Goal: Task Accomplishment & Management: Use online tool/utility

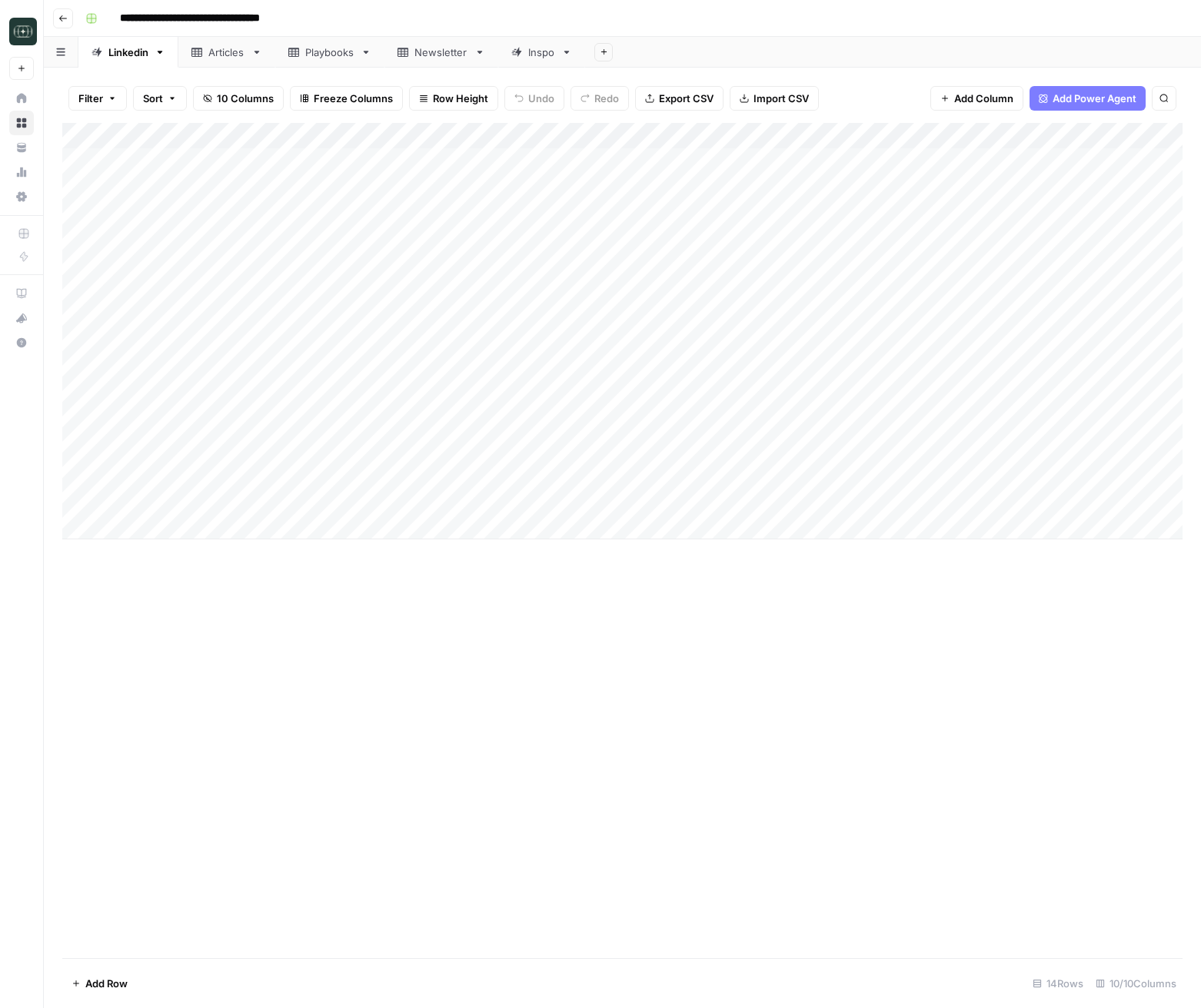
click at [171, 528] on div "Add Column" at bounding box center [622, 331] width 1120 height 417
click at [310, 531] on textarea at bounding box center [209, 527] width 246 height 22
click at [396, 528] on div "Add Column" at bounding box center [622, 344] width 1120 height 443
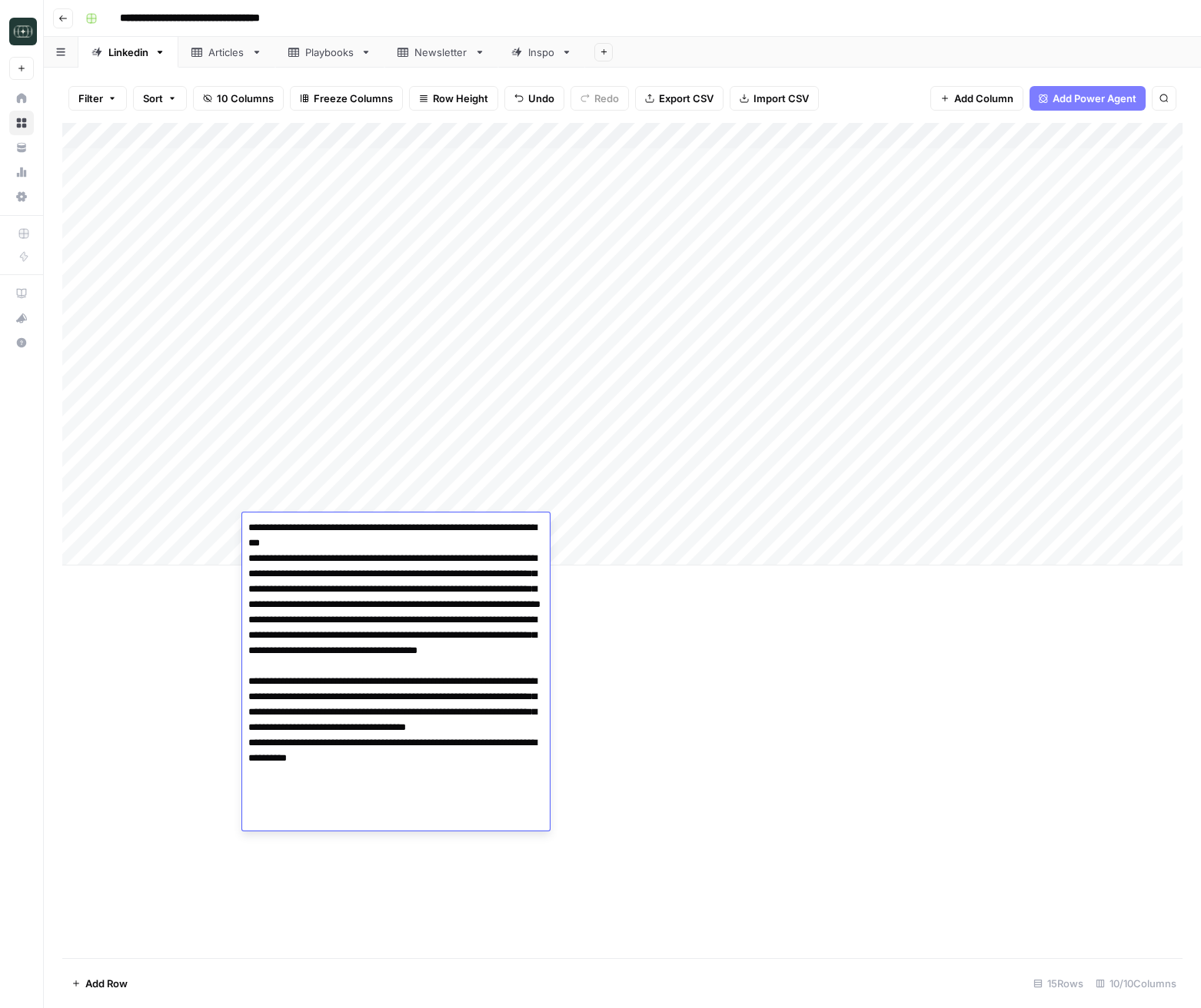
drag, startPoint x: 298, startPoint y: 536, endPoint x: 247, endPoint y: 523, distance: 52.6
click at [247, 523] on textarea "**********" at bounding box center [396, 673] width 308 height 314
type textarea "**********"
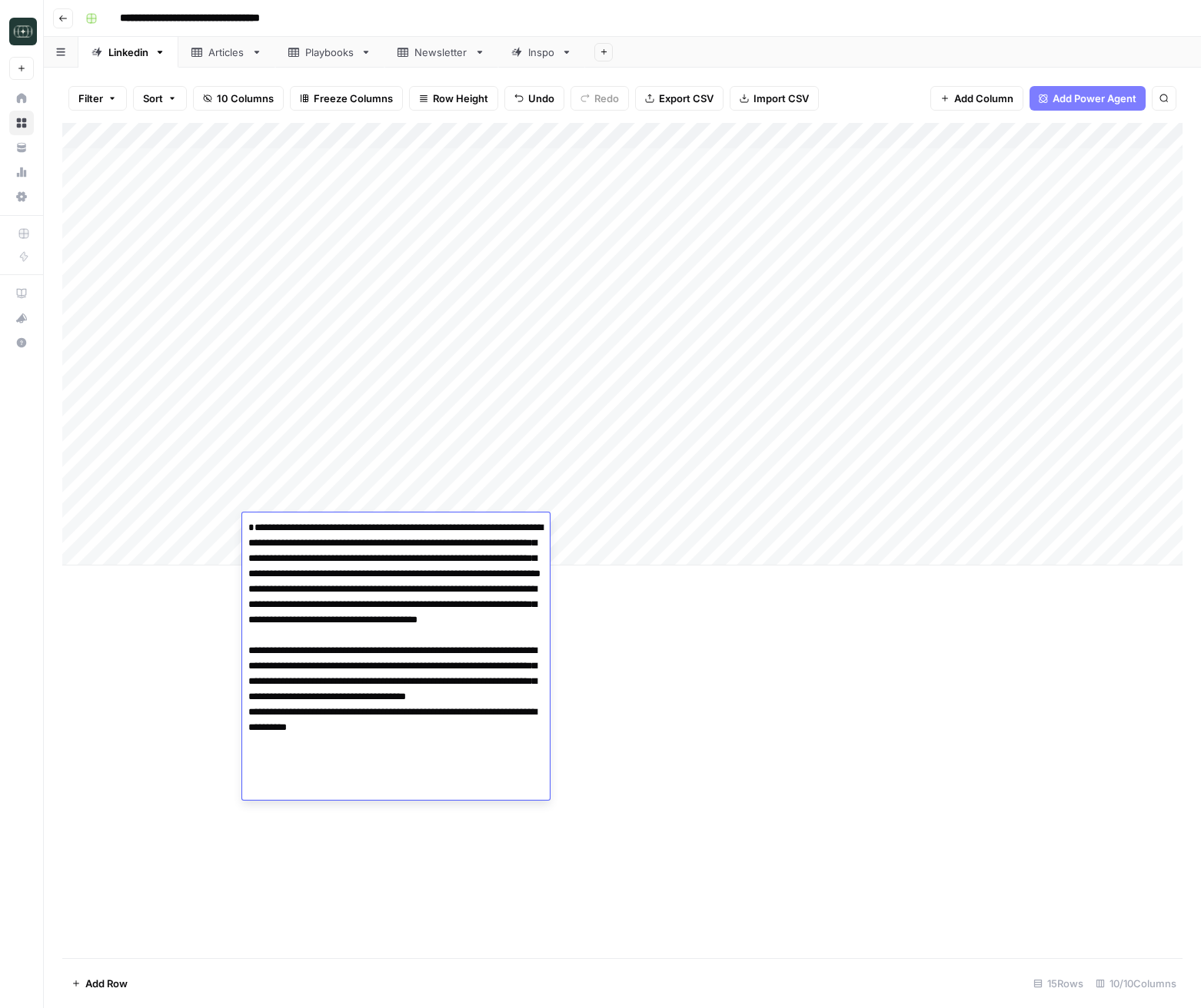
click at [182, 521] on div "Add Column" at bounding box center [622, 344] width 1120 height 443
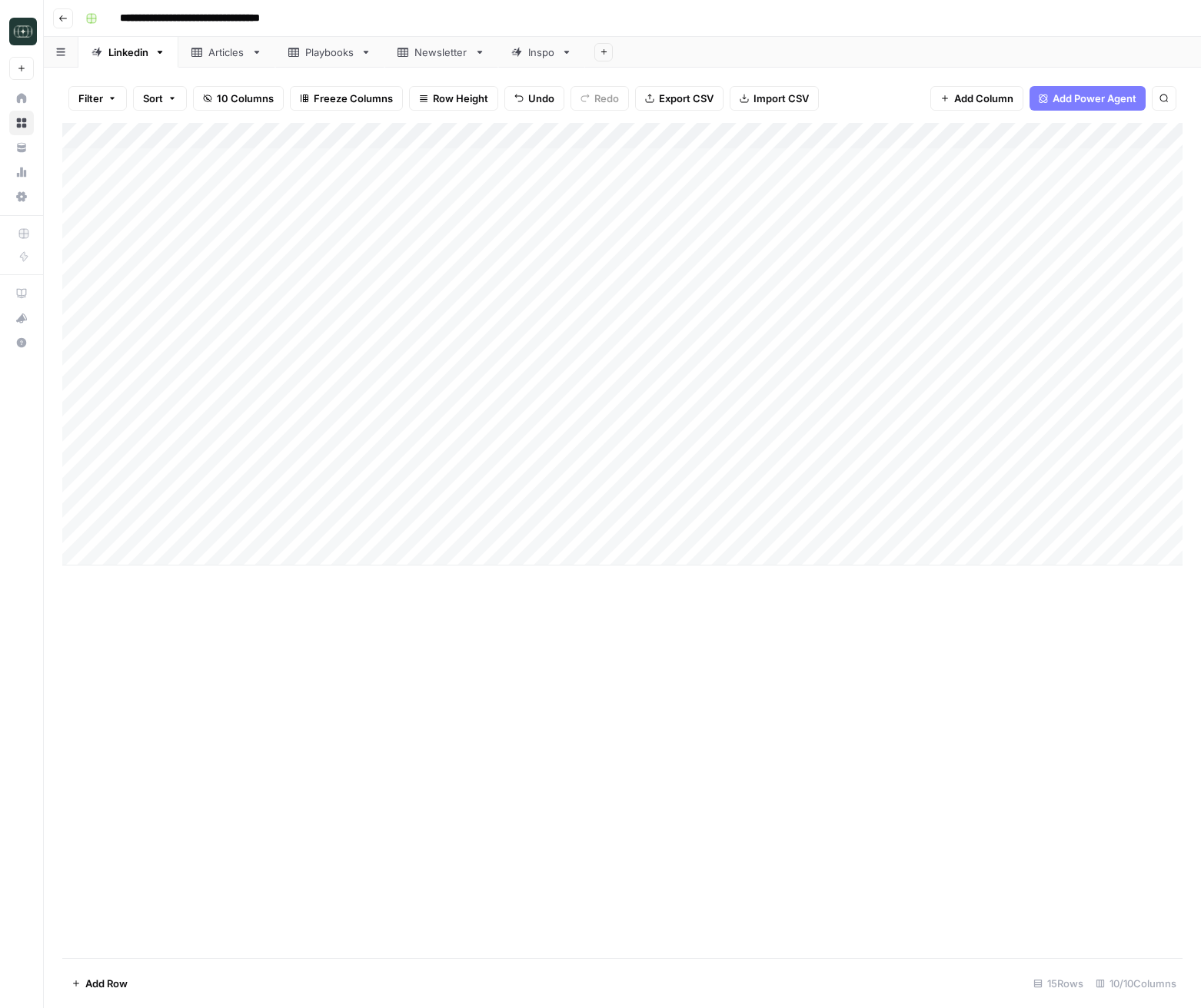
click at [182, 521] on div "Add Column" at bounding box center [622, 344] width 1120 height 443
drag, startPoint x: 141, startPoint y: 526, endPoint x: 73, endPoint y: 522, distance: 68.1
click at [73, 522] on body "**********" at bounding box center [600, 504] width 1201 height 1008
type textarea "**********"
click at [386, 625] on div "Add Column" at bounding box center [622, 540] width 1120 height 835
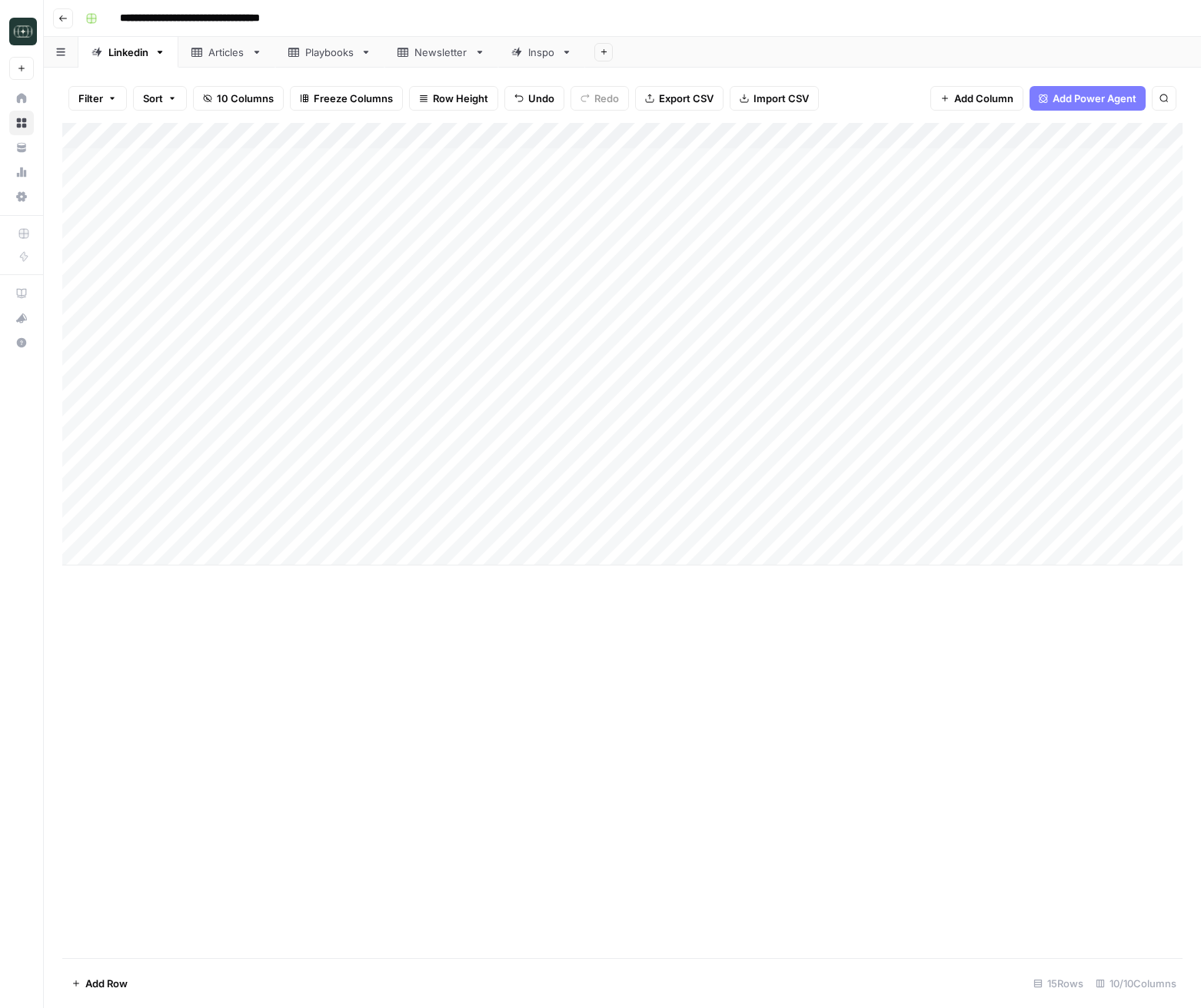
click at [526, 520] on div "Add Column" at bounding box center [622, 344] width 1120 height 443
click at [526, 520] on div "Add Column" at bounding box center [622, 344] width 1120 height 443
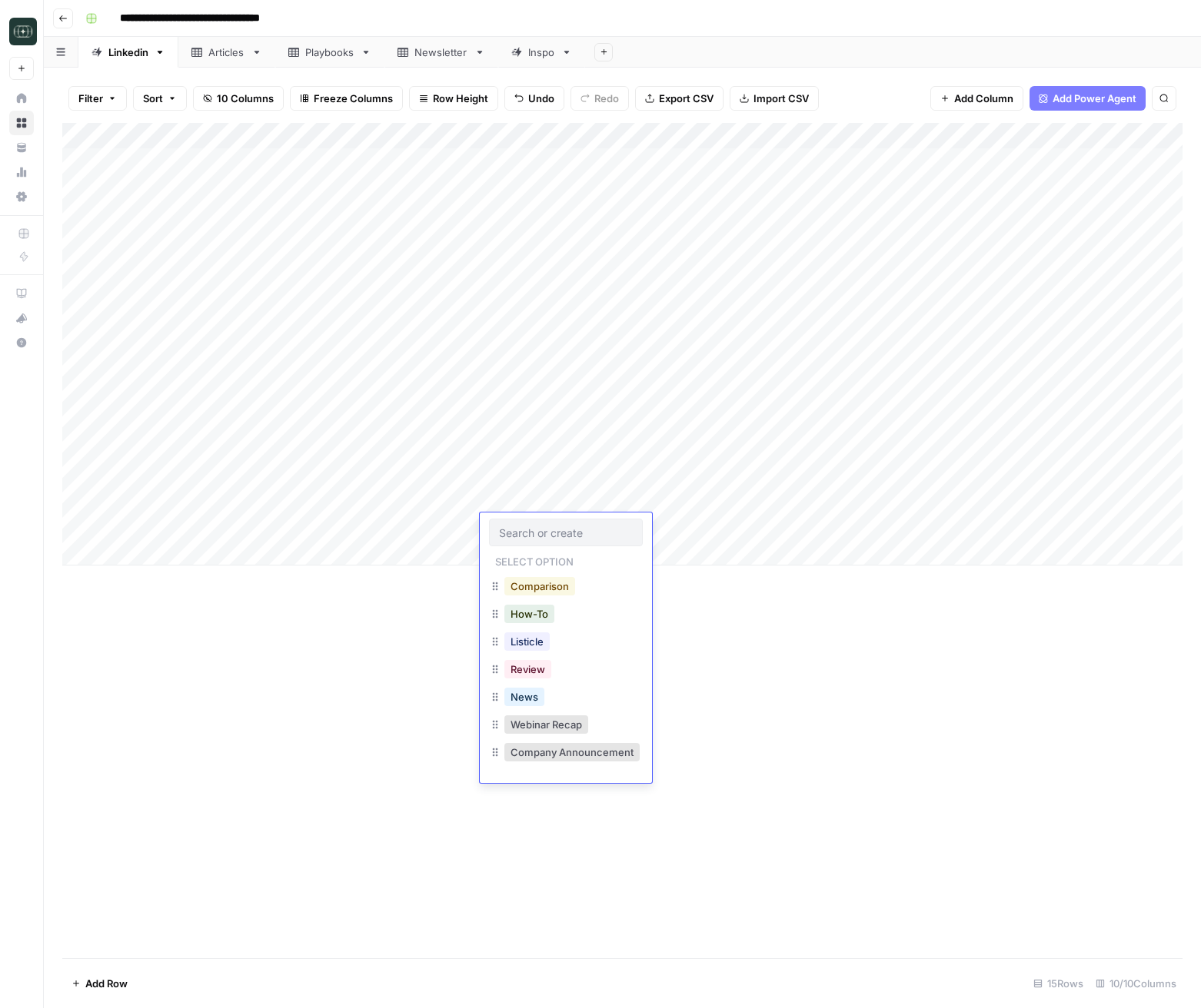
click at [547, 581] on button "Comparison" at bounding box center [540, 586] width 71 height 18
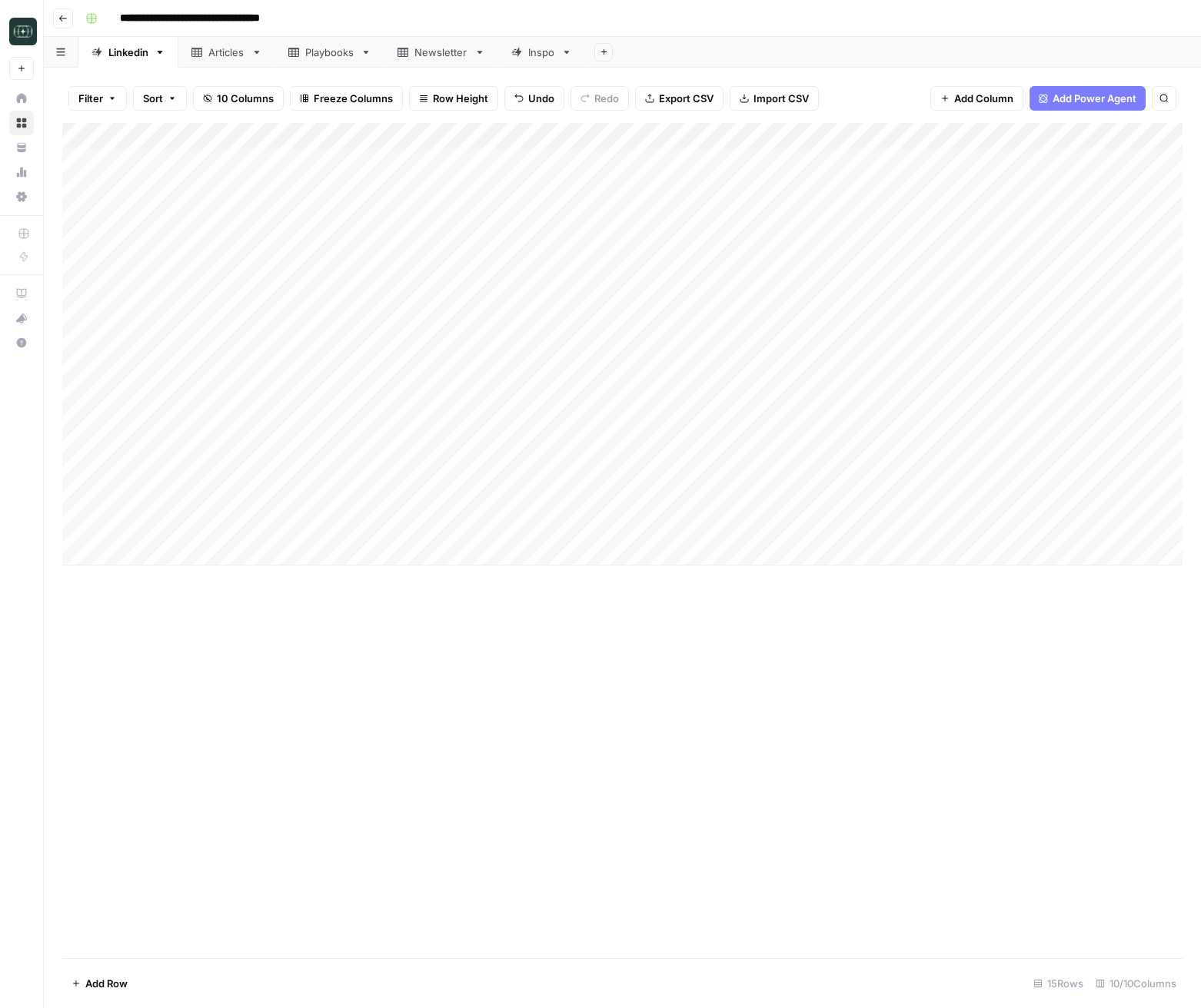
click at [655, 516] on div "Add Column" at bounding box center [622, 344] width 1120 height 443
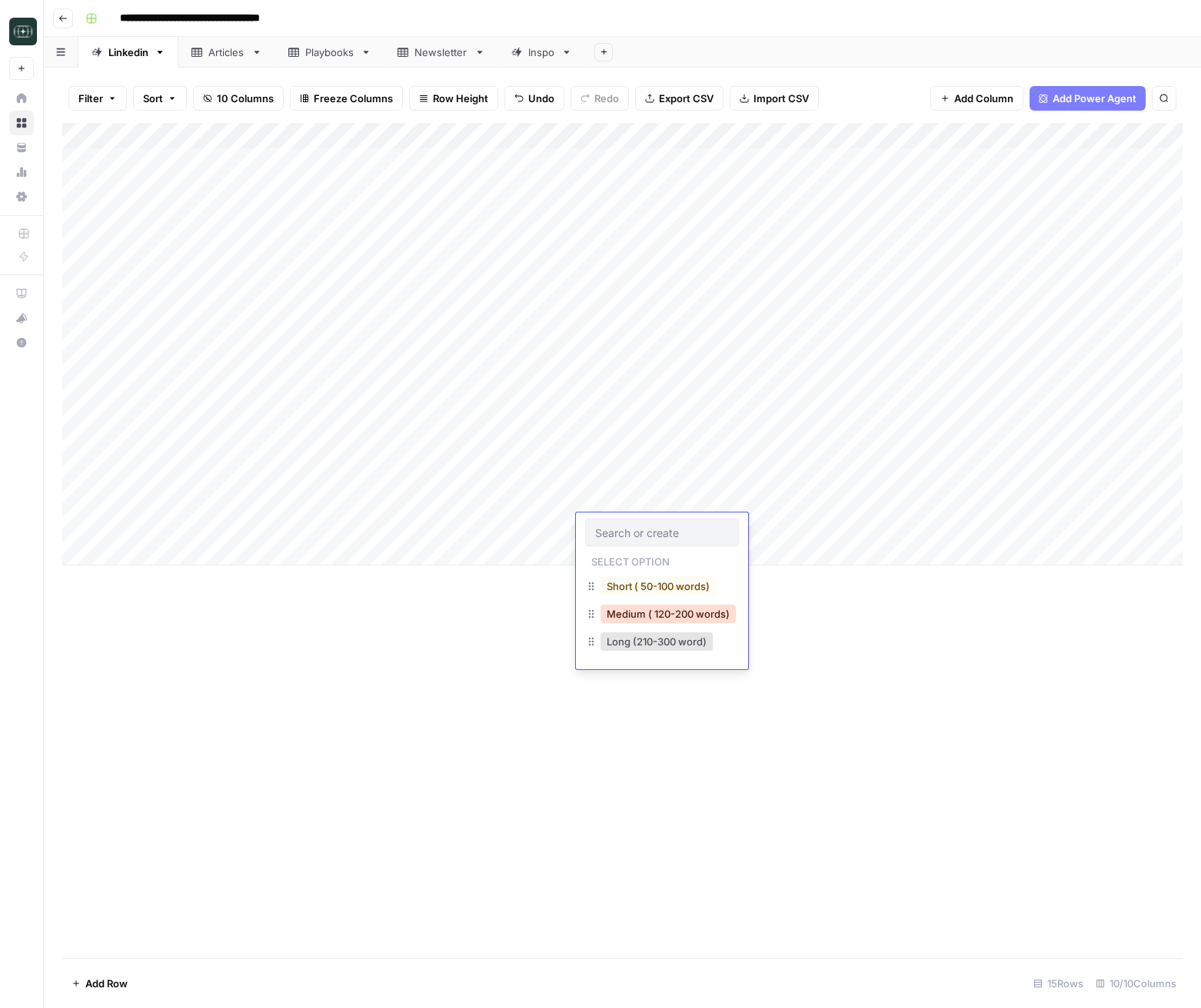
click at [643, 612] on button "Medium ( 120-200 words)" at bounding box center [668, 614] width 135 height 18
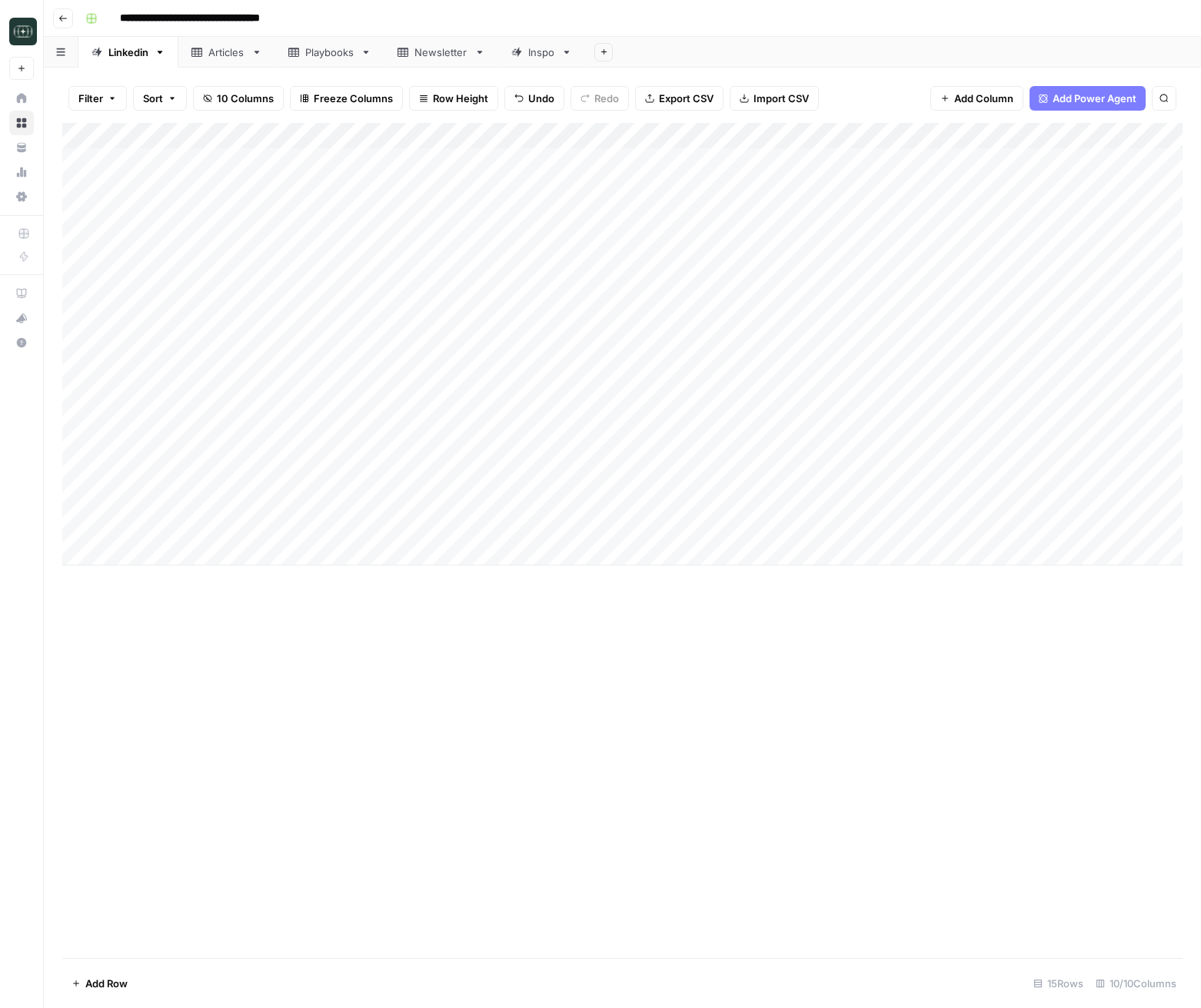
click at [766, 527] on div "Add Column" at bounding box center [622, 344] width 1120 height 443
click at [143, 552] on div "Add Column" at bounding box center [622, 344] width 1120 height 443
drag, startPoint x: 383, startPoint y: 640, endPoint x: 854, endPoint y: 577, distance: 475.2
click at [384, 640] on div "Add Column" at bounding box center [622, 540] width 1120 height 835
click at [369, 553] on div "Add Column" at bounding box center [622, 357] width 1120 height 469
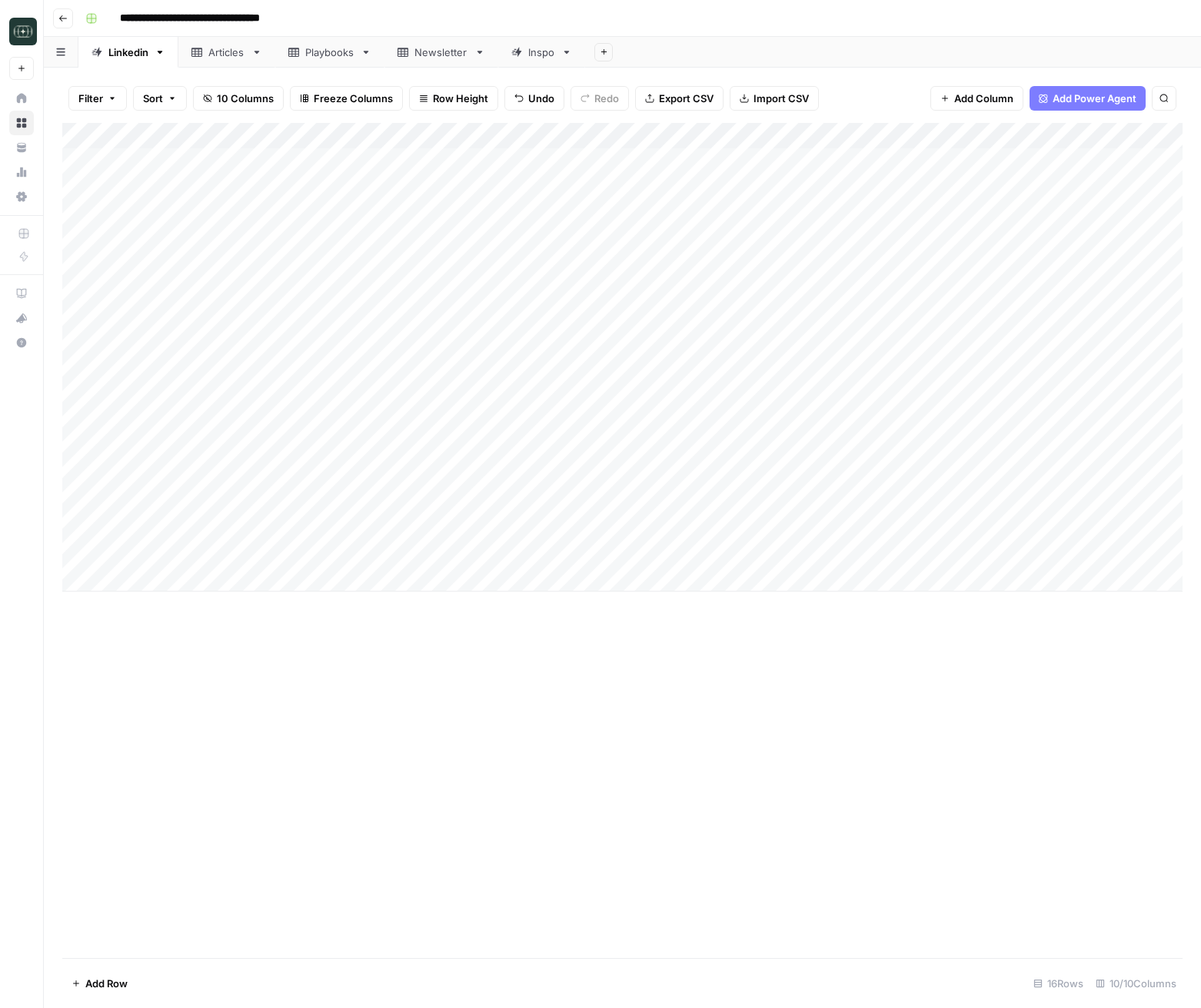
click at [369, 553] on div "Add Column" at bounding box center [622, 357] width 1120 height 469
type textarea "**********"
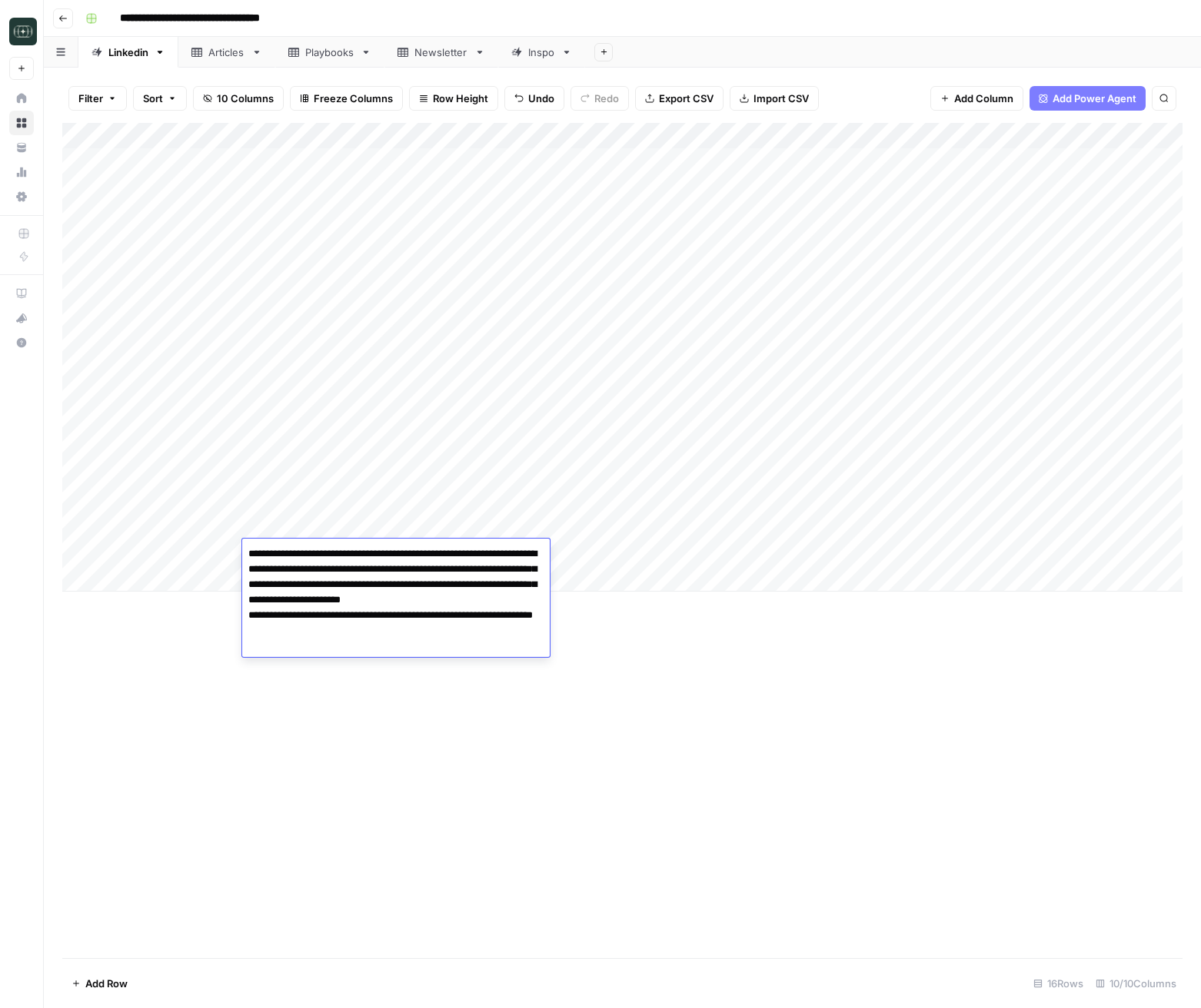
click at [642, 641] on div "Add Column" at bounding box center [622, 540] width 1120 height 835
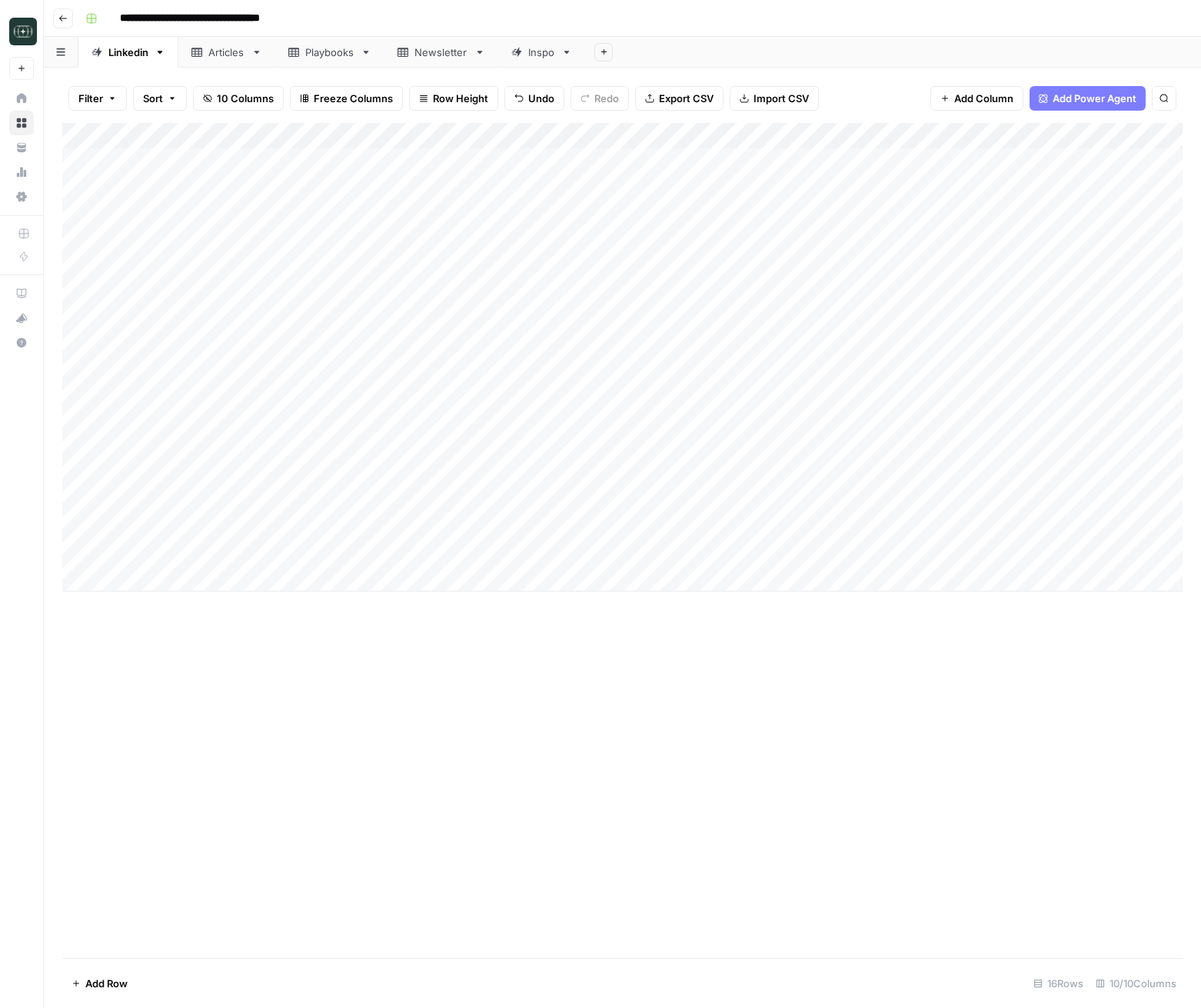
click at [371, 549] on div "Add Column" at bounding box center [622, 357] width 1120 height 469
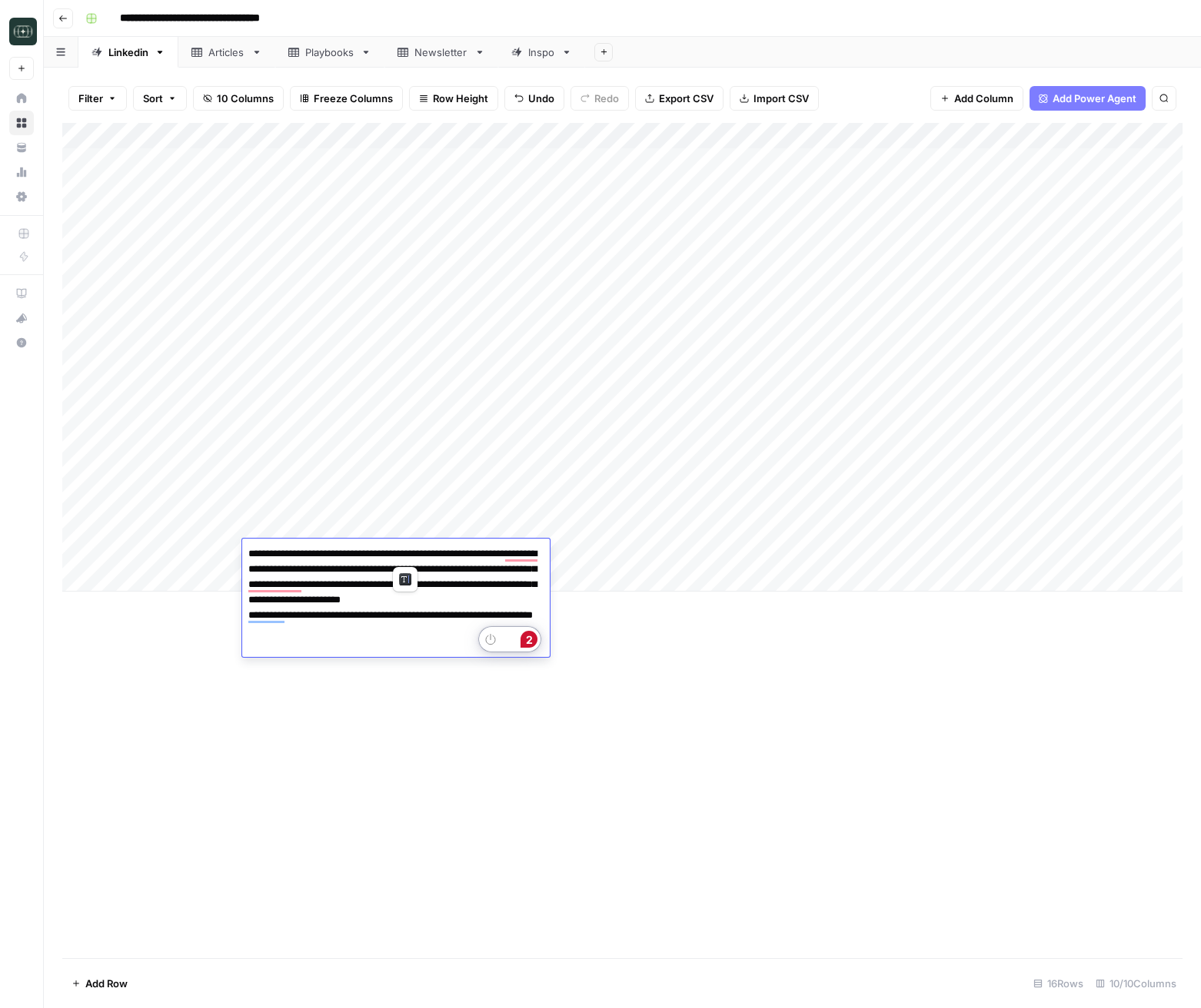
click at [614, 668] on div "Add Column" at bounding box center [622, 540] width 1120 height 835
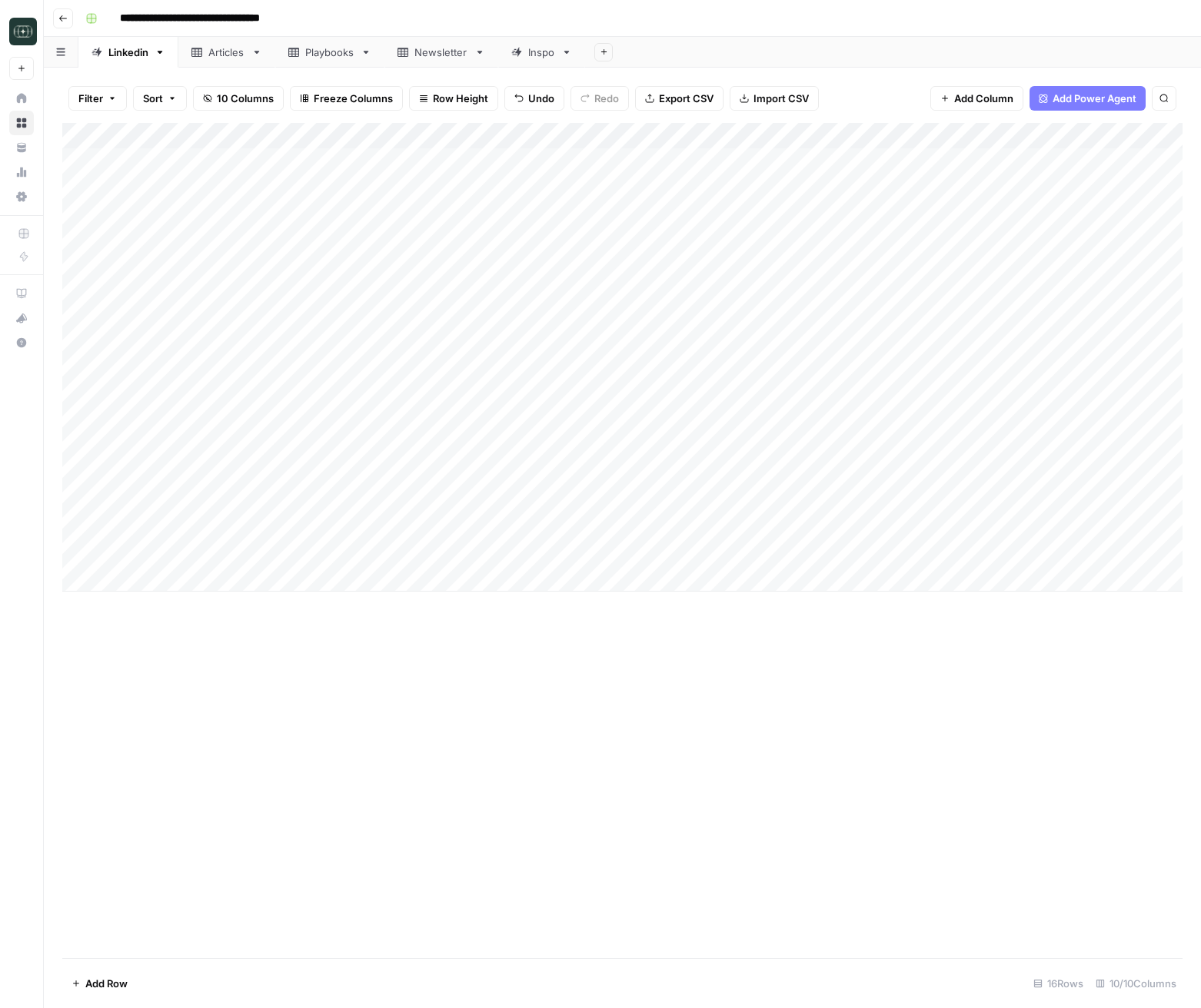
click at [418, 560] on div "Add Column" at bounding box center [622, 357] width 1120 height 469
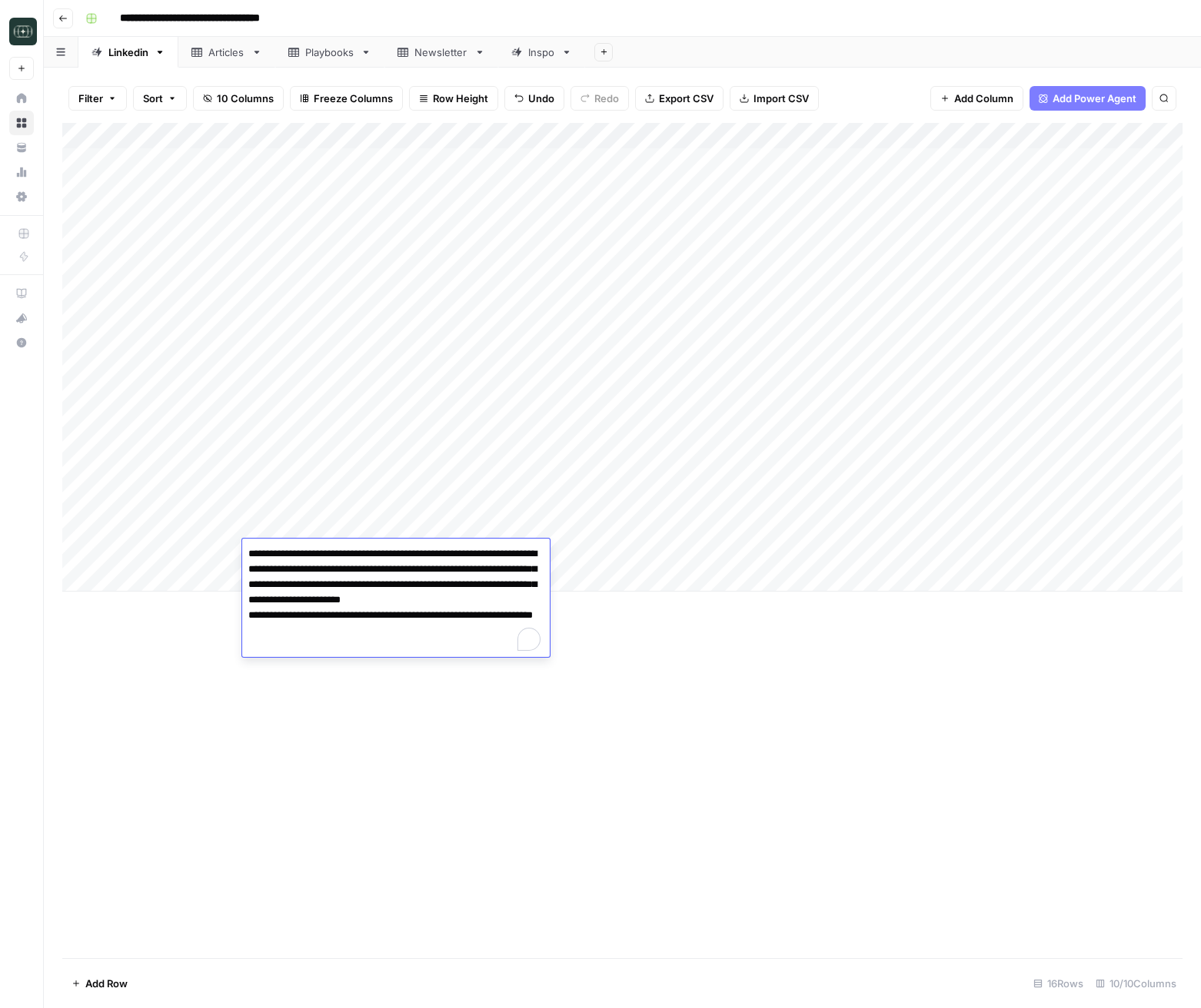
click at [418, 560] on textarea "**********" at bounding box center [396, 600] width 308 height 114
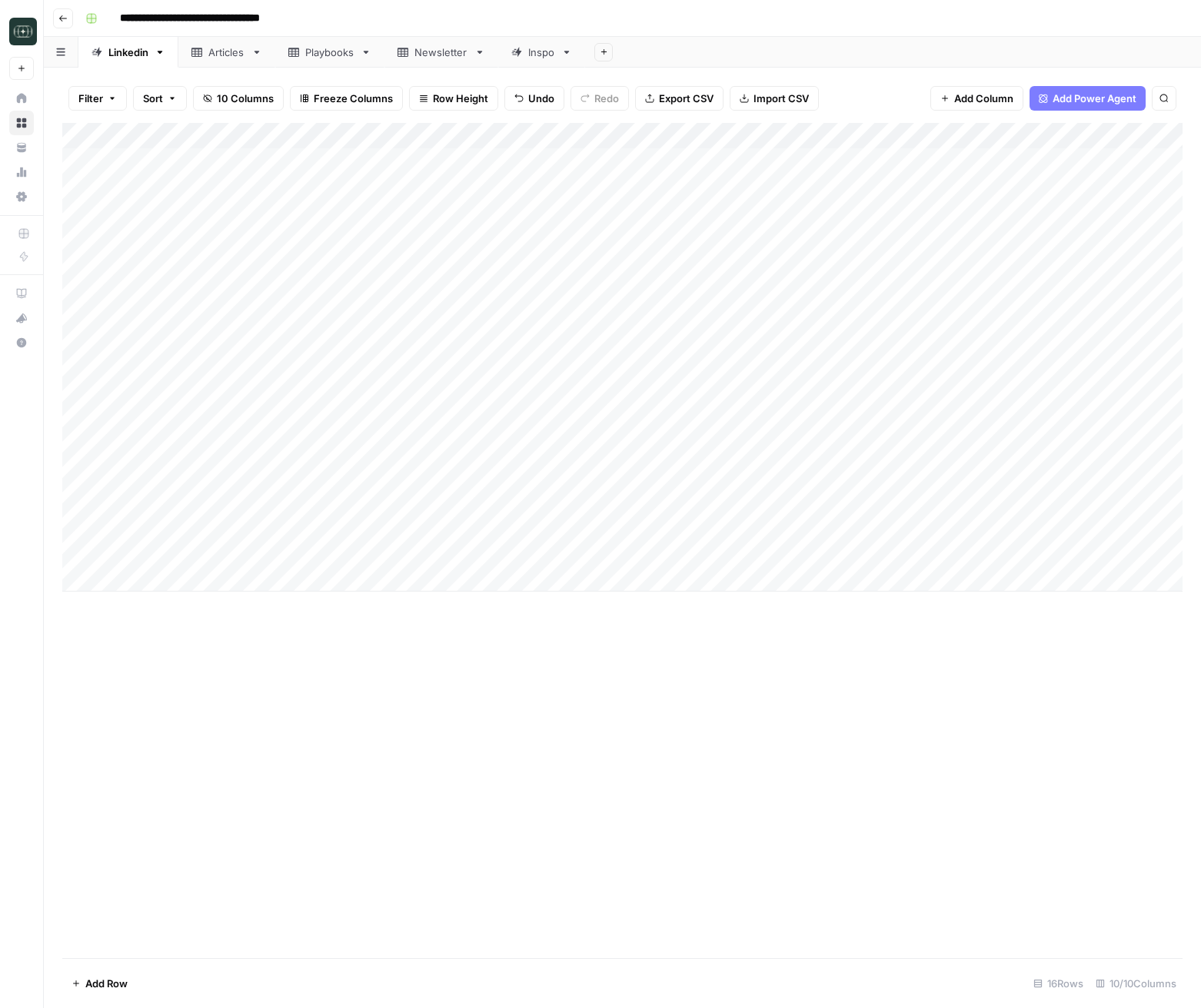
click at [548, 557] on div "Add Column" at bounding box center [622, 357] width 1120 height 469
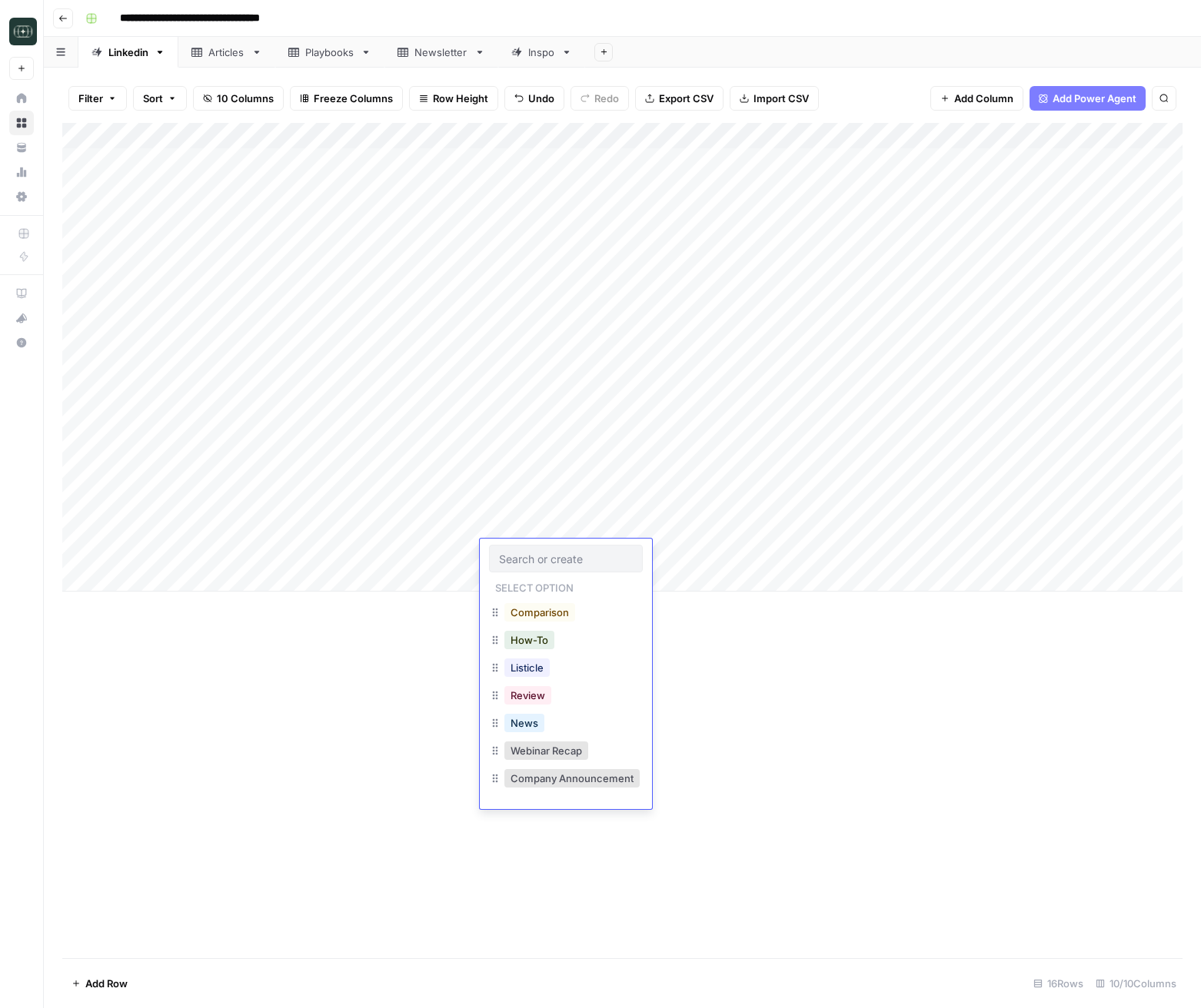
scroll to position [24, 0]
click at [539, 676] on button "Review" at bounding box center [527, 670] width 47 height 18
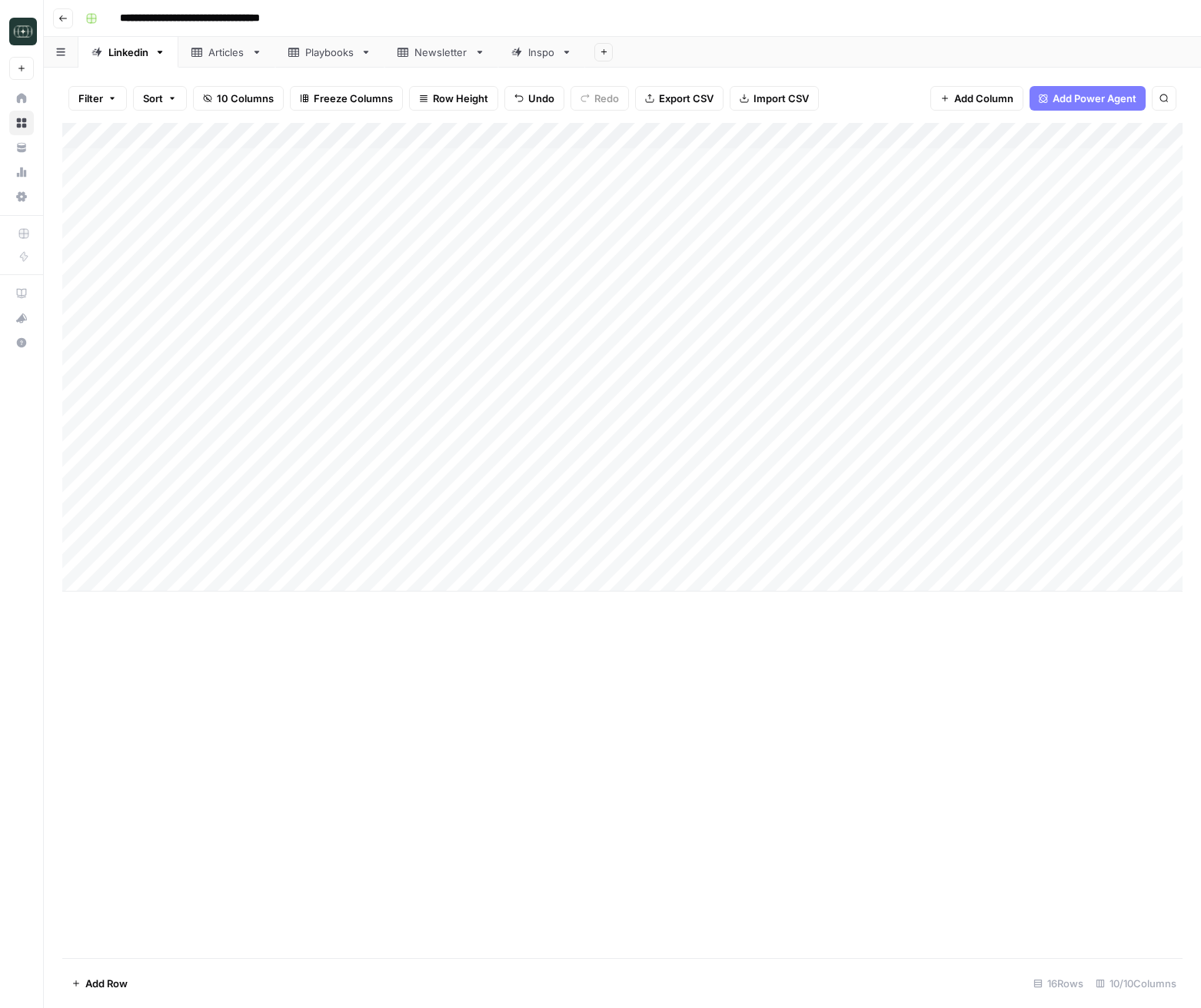
click at [652, 557] on div "Add Column" at bounding box center [622, 357] width 1120 height 469
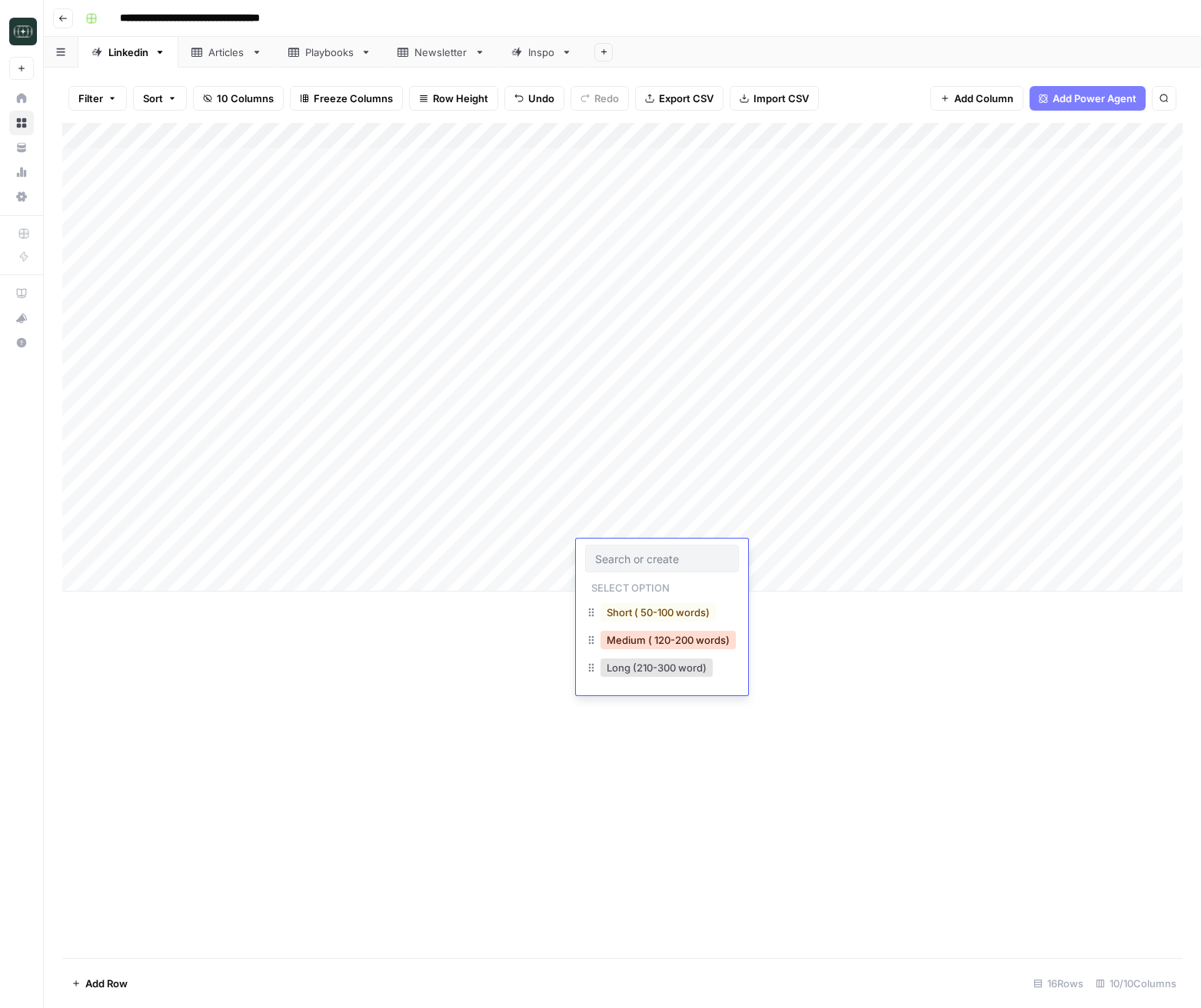
click at [647, 635] on button "Medium ( 120-200 words)" at bounding box center [668, 640] width 135 height 18
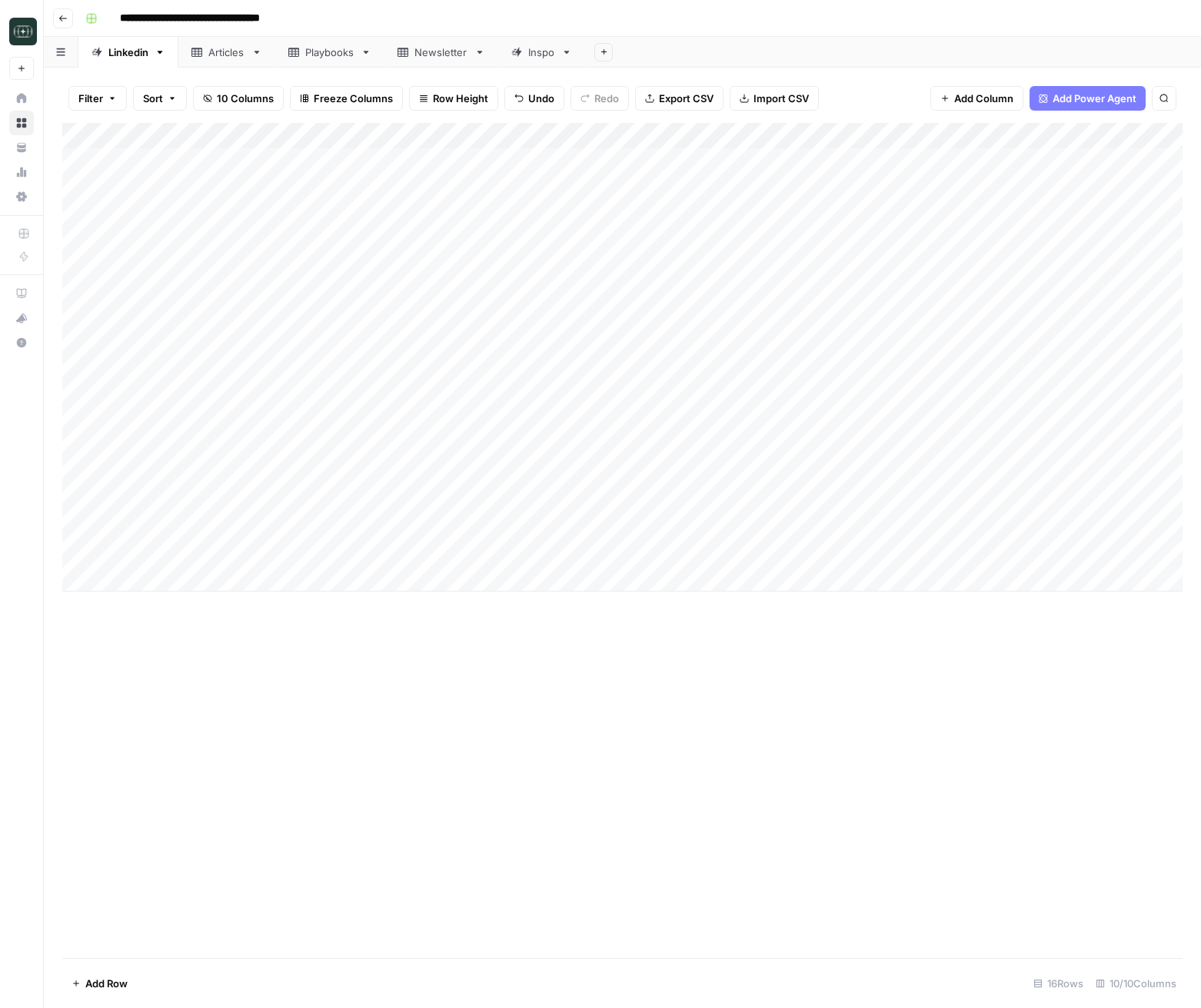
click at [799, 550] on div "Add Column" at bounding box center [622, 357] width 1120 height 469
click at [563, 136] on div "Add Column" at bounding box center [622, 357] width 1120 height 469
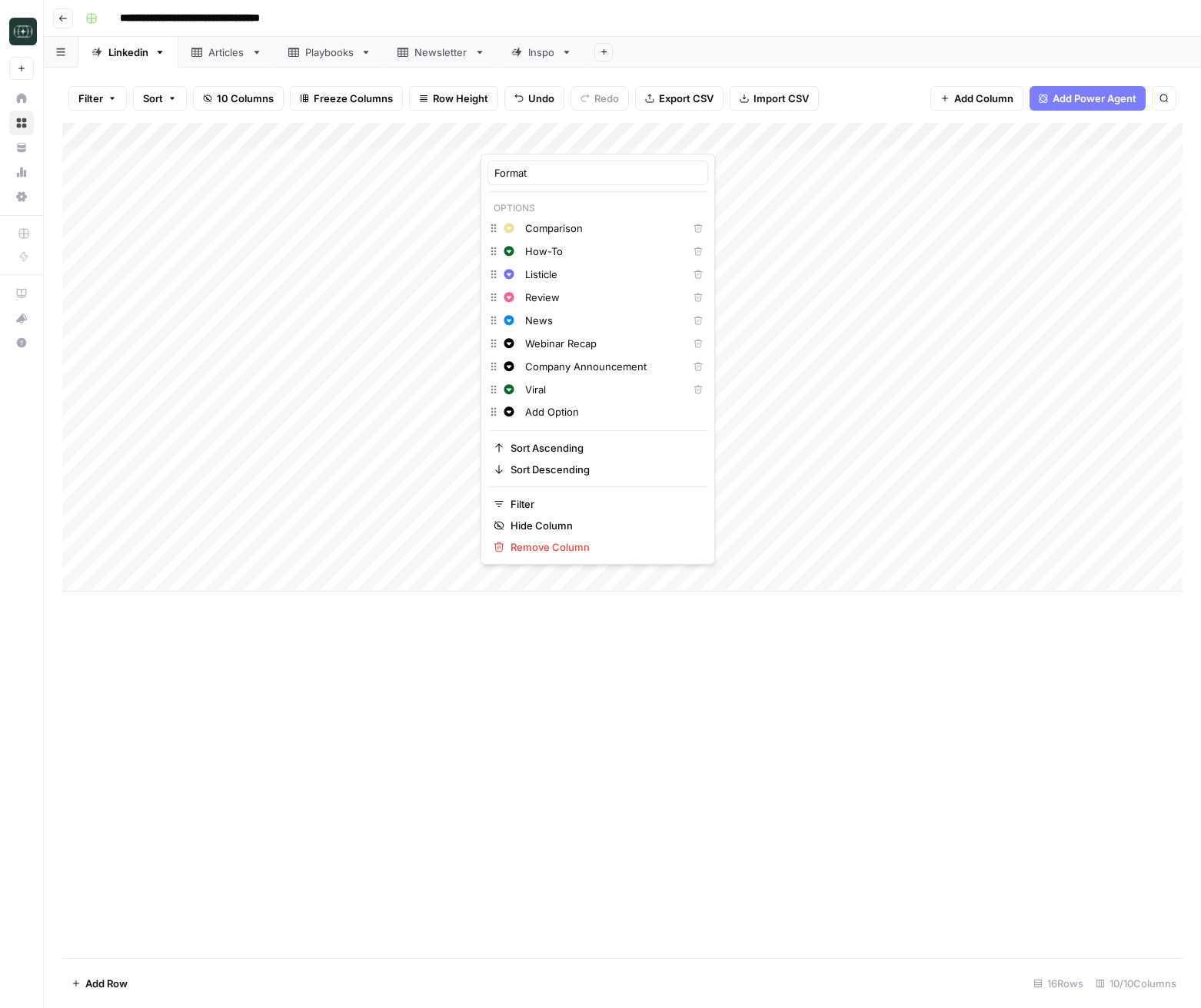
click at [560, 418] on input "Add Option" at bounding box center [613, 412] width 176 height 16
type input "Personal Story"
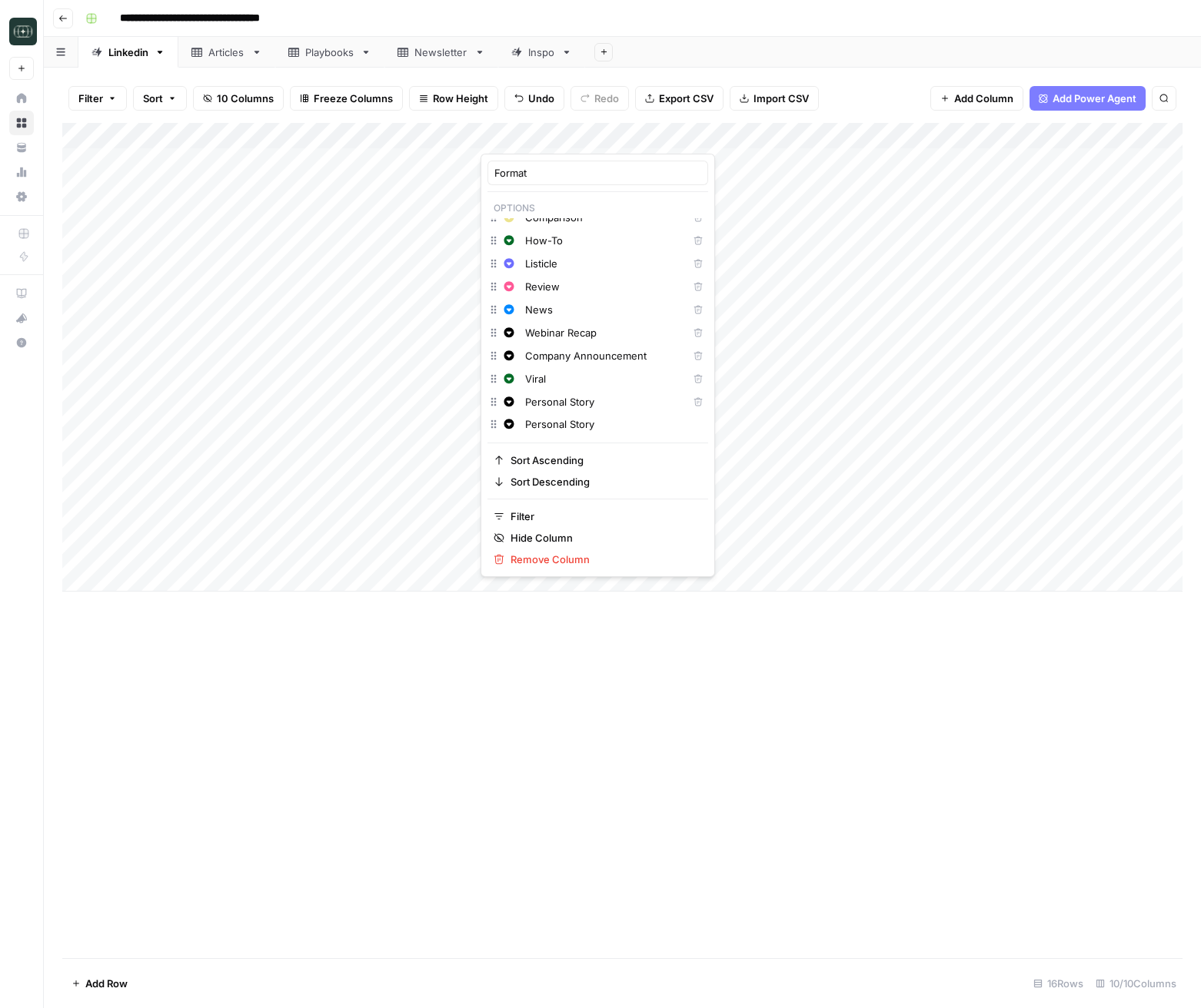
click at [691, 762] on div "Add Column" at bounding box center [622, 540] width 1120 height 835
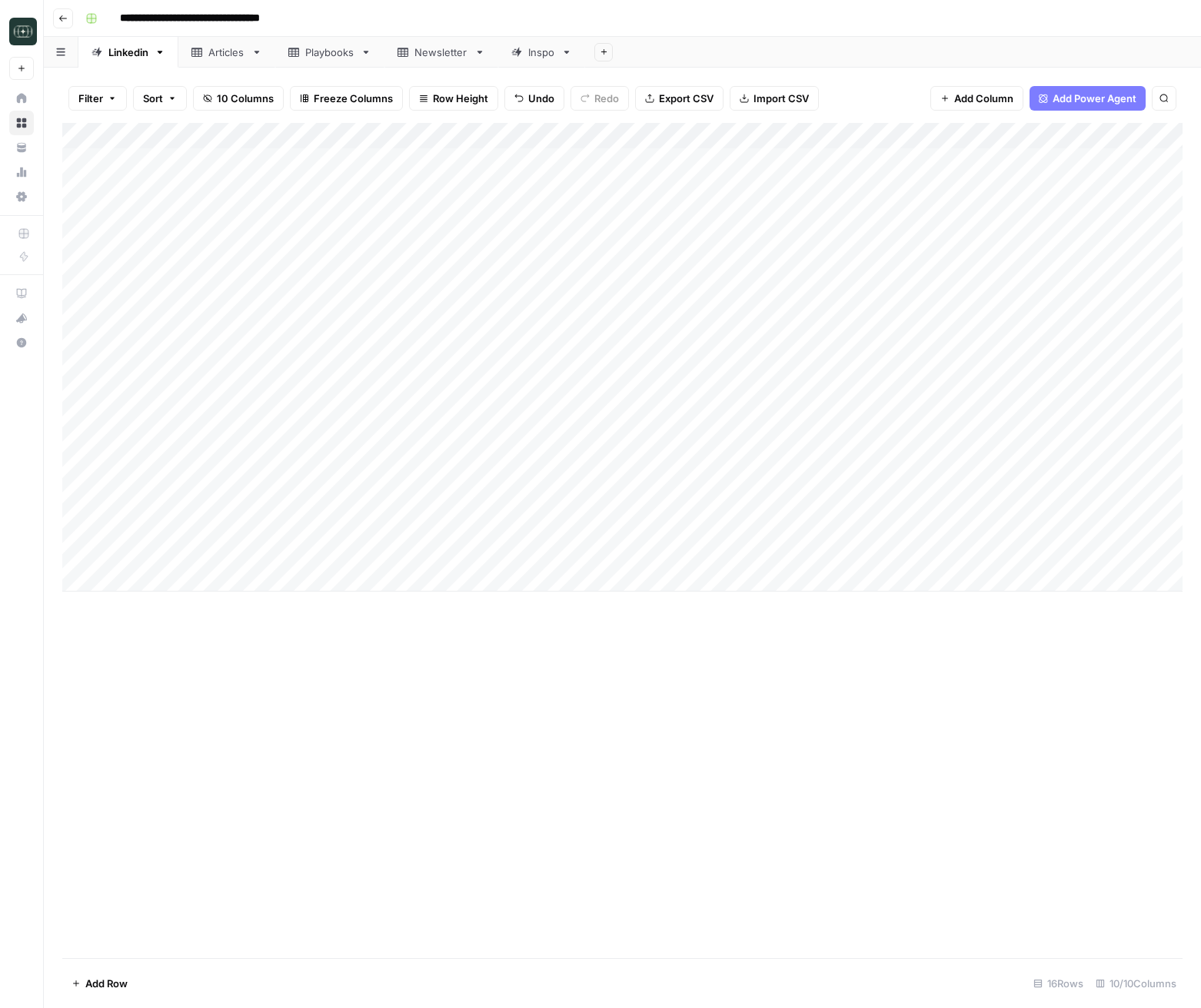
click at [821, 140] on div "Add Column" at bounding box center [622, 357] width 1120 height 469
click at [775, 279] on span "Edit Workflow" at bounding box center [812, 287] width 135 height 16
click at [819, 527] on div "Add Column" at bounding box center [622, 357] width 1120 height 469
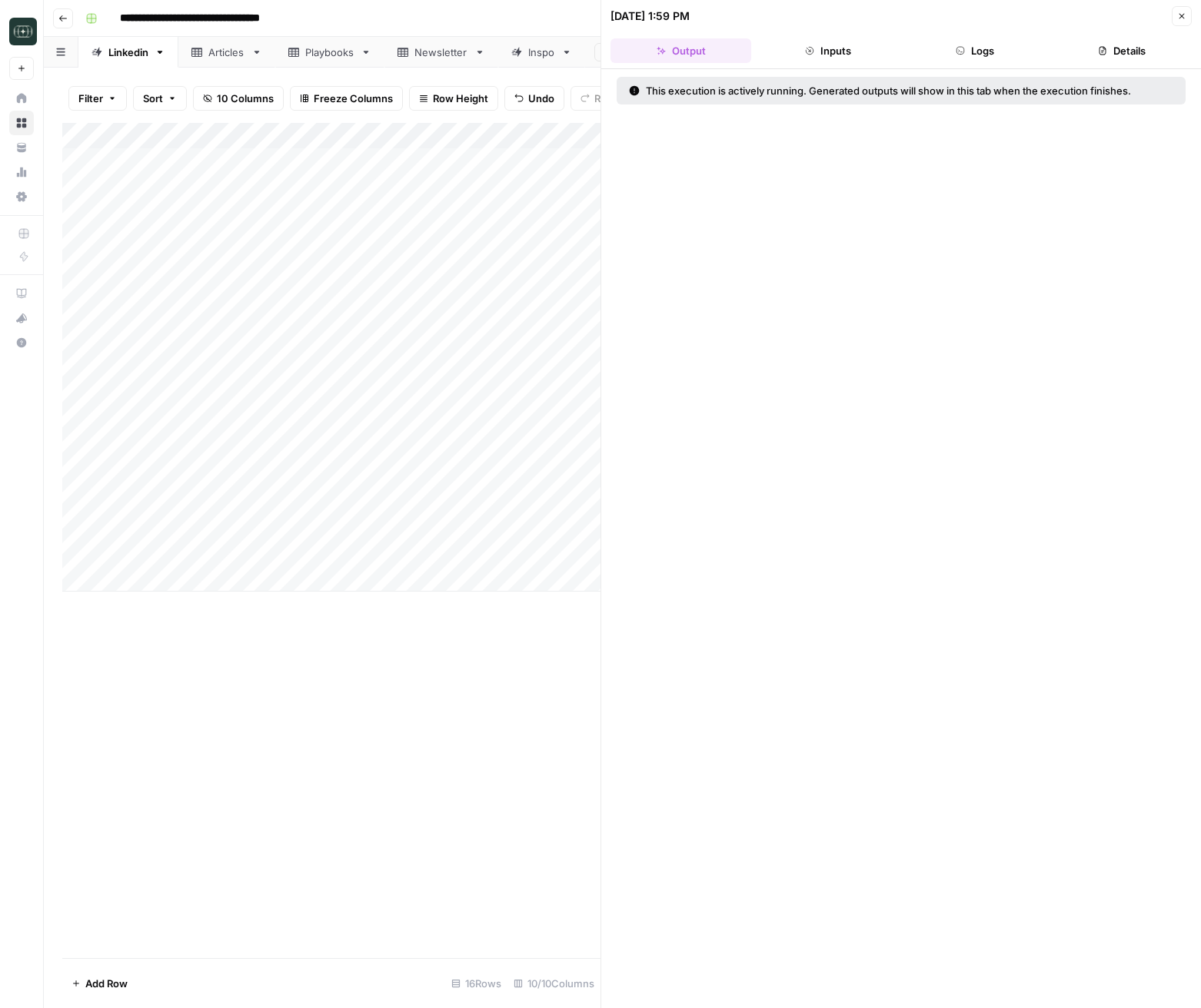
click at [979, 44] on button "Logs" at bounding box center [974, 50] width 141 height 24
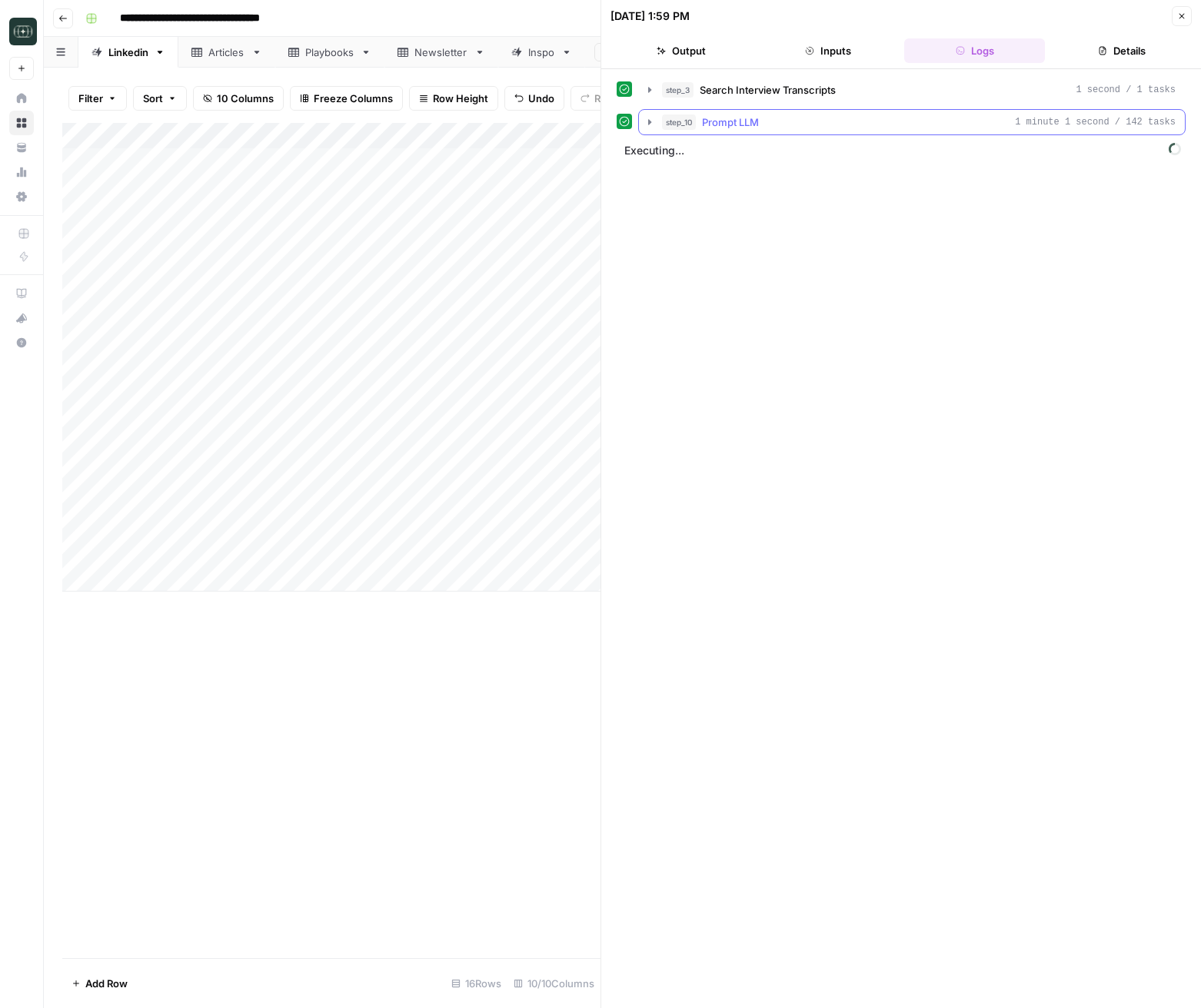
click at [643, 121] on icon "button" at bounding box center [649, 122] width 12 height 12
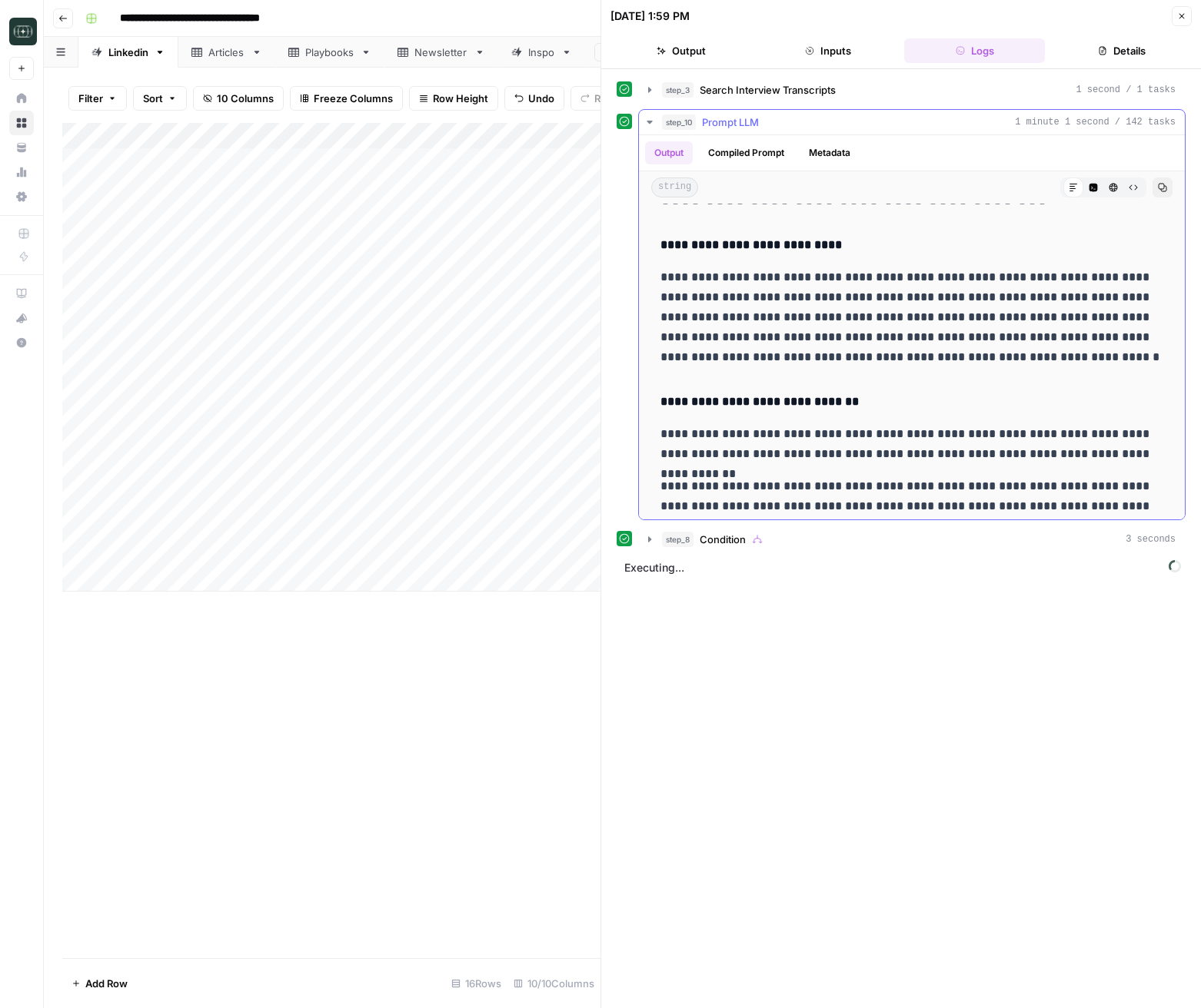
scroll to position [1077, 0]
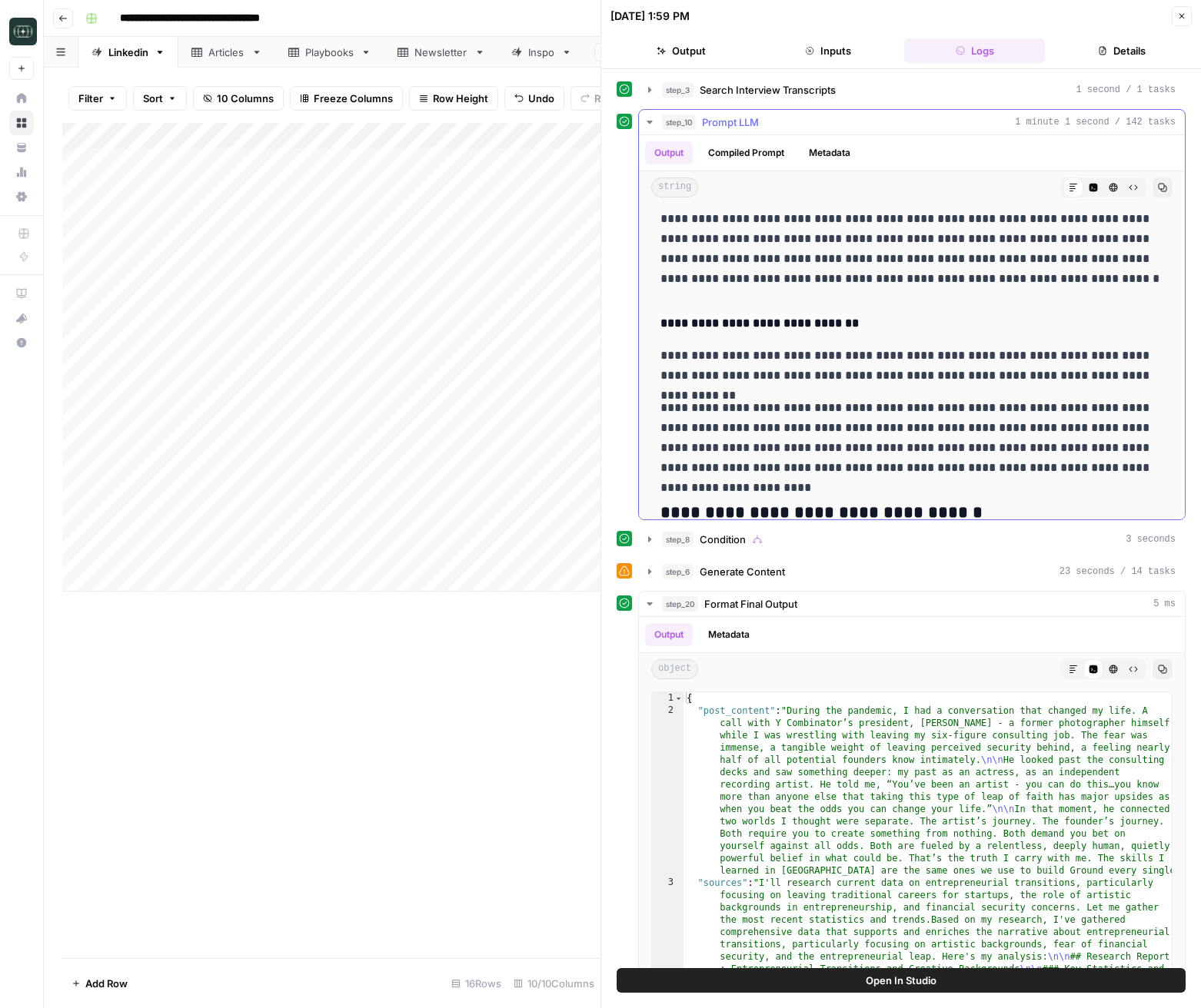
click at [653, 118] on icon "button" at bounding box center [649, 122] width 12 height 12
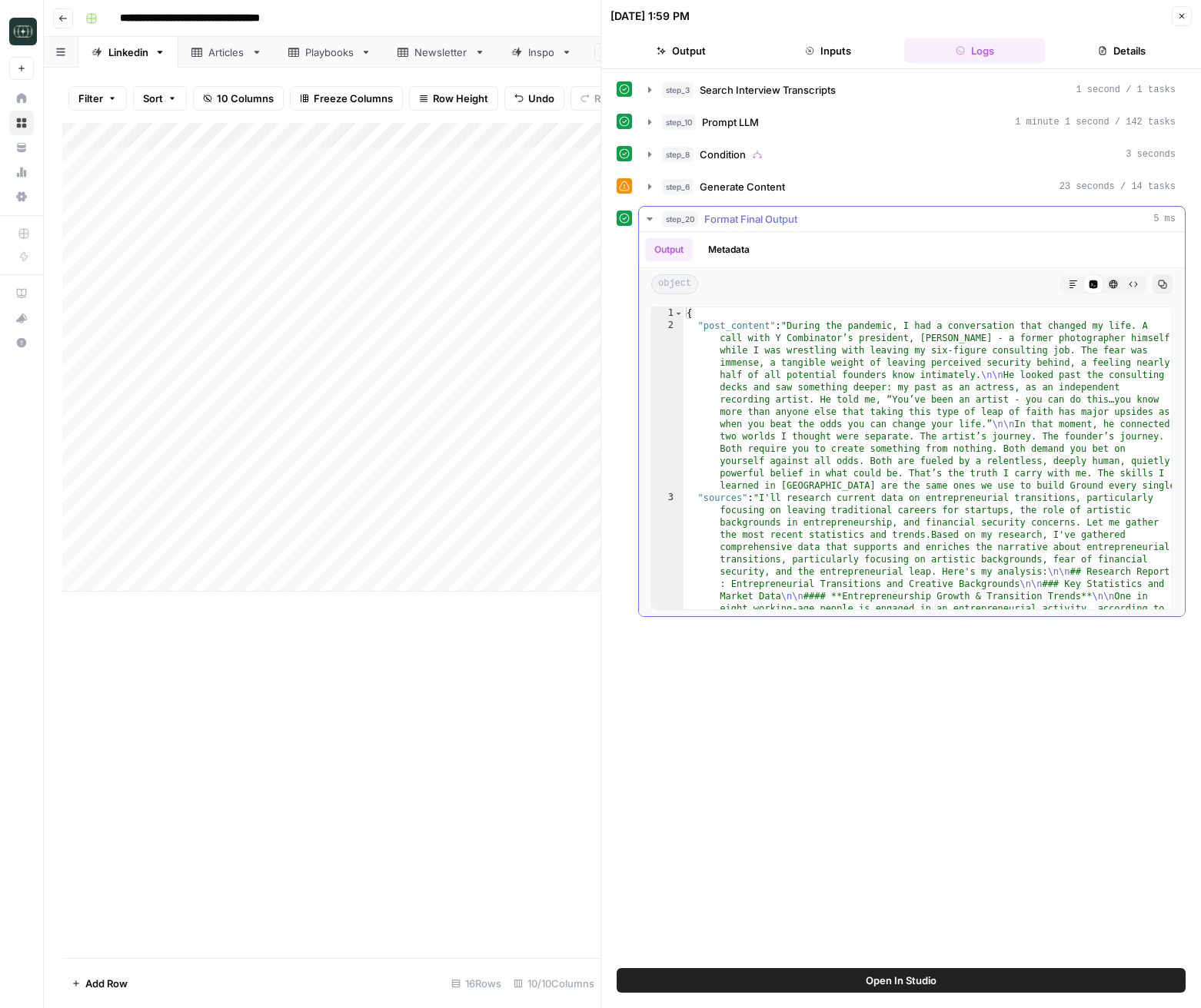
click at [649, 219] on icon "button" at bounding box center [649, 220] width 5 height 3
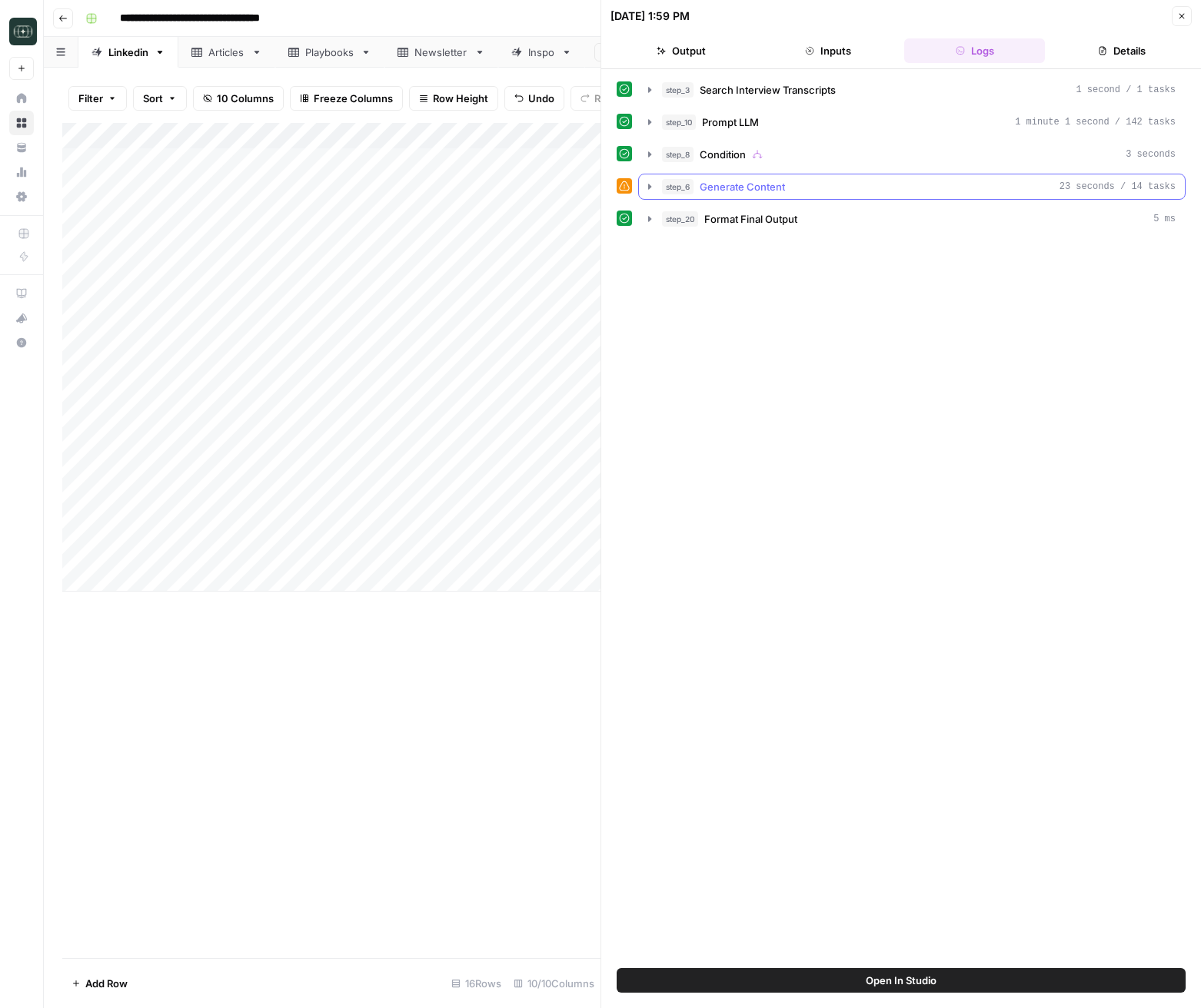
click at [648, 186] on icon "button" at bounding box center [649, 186] width 3 height 5
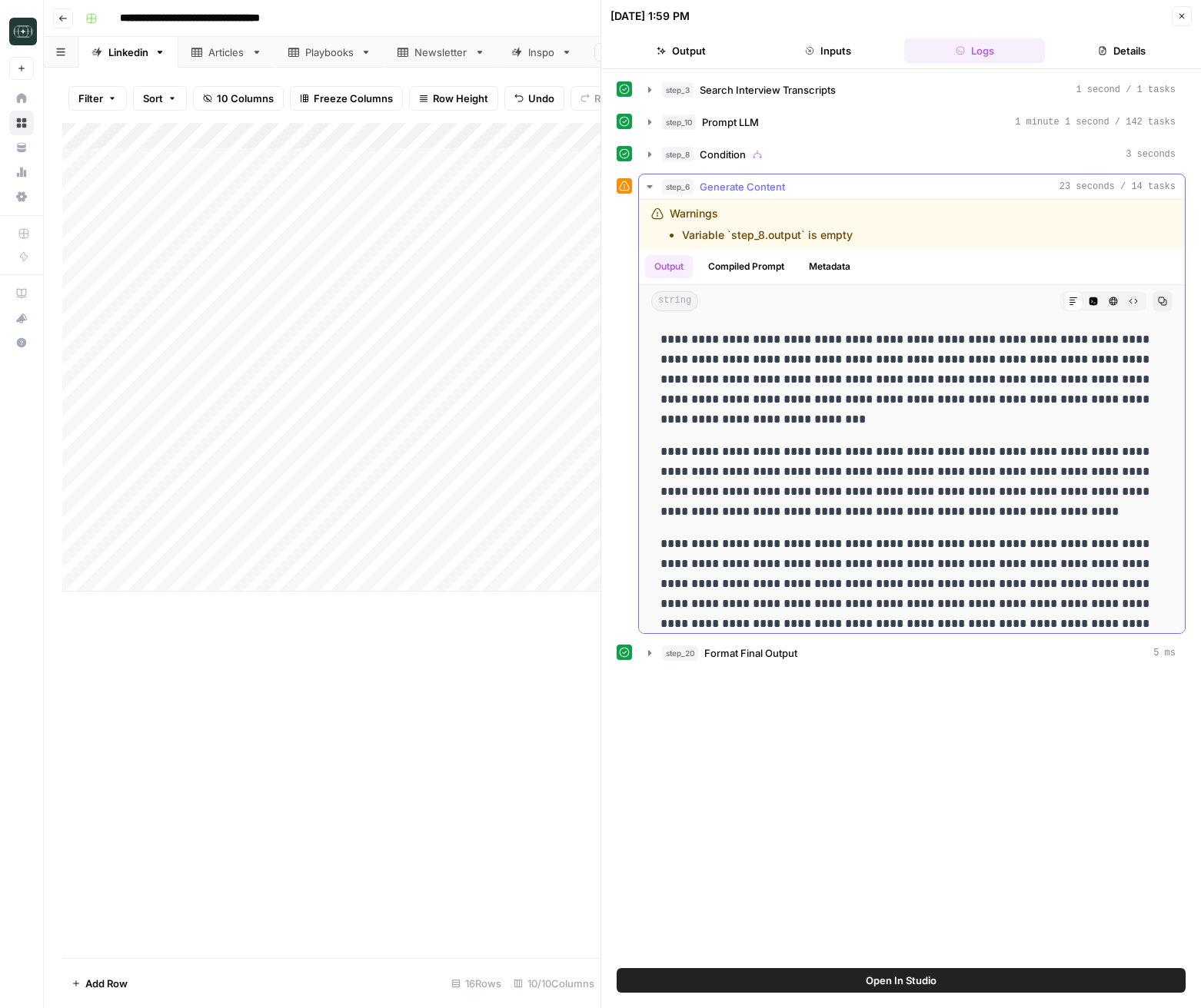
click at [648, 185] on icon "button" at bounding box center [649, 187] width 5 height 3
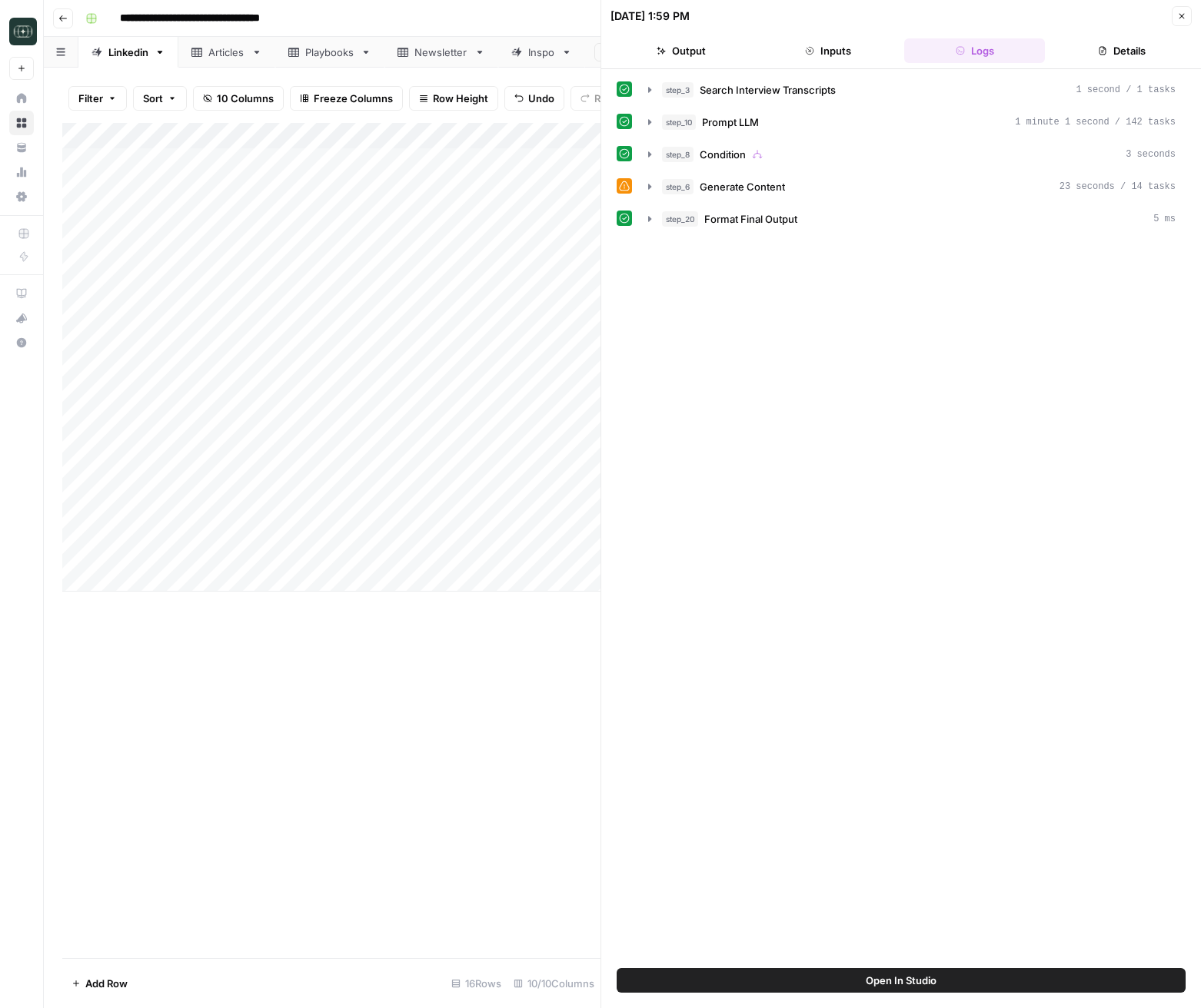
click at [1181, 17] on icon "button" at bounding box center [1181, 16] width 10 height 10
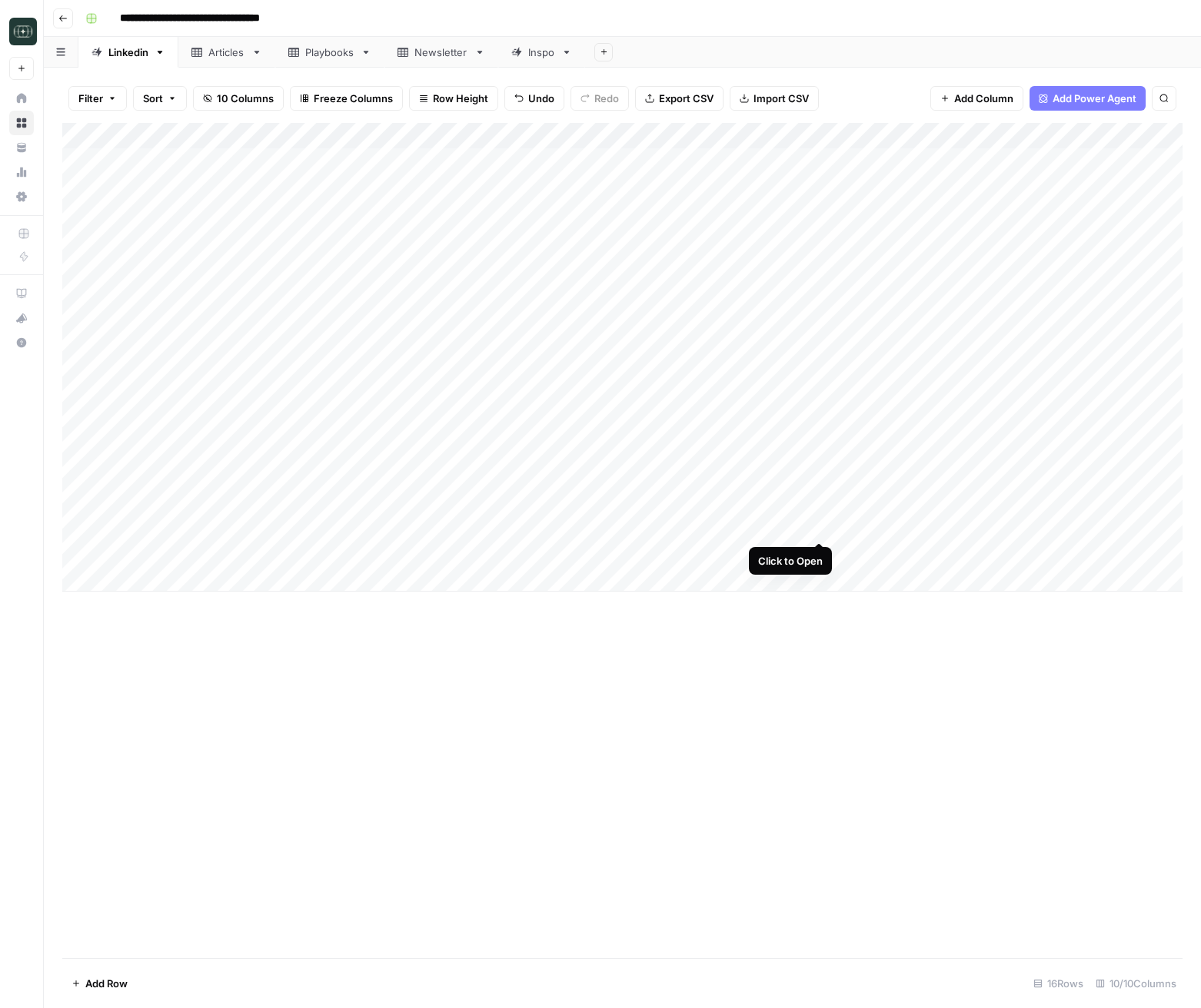
click at [819, 524] on div "Add Column" at bounding box center [622, 357] width 1120 height 469
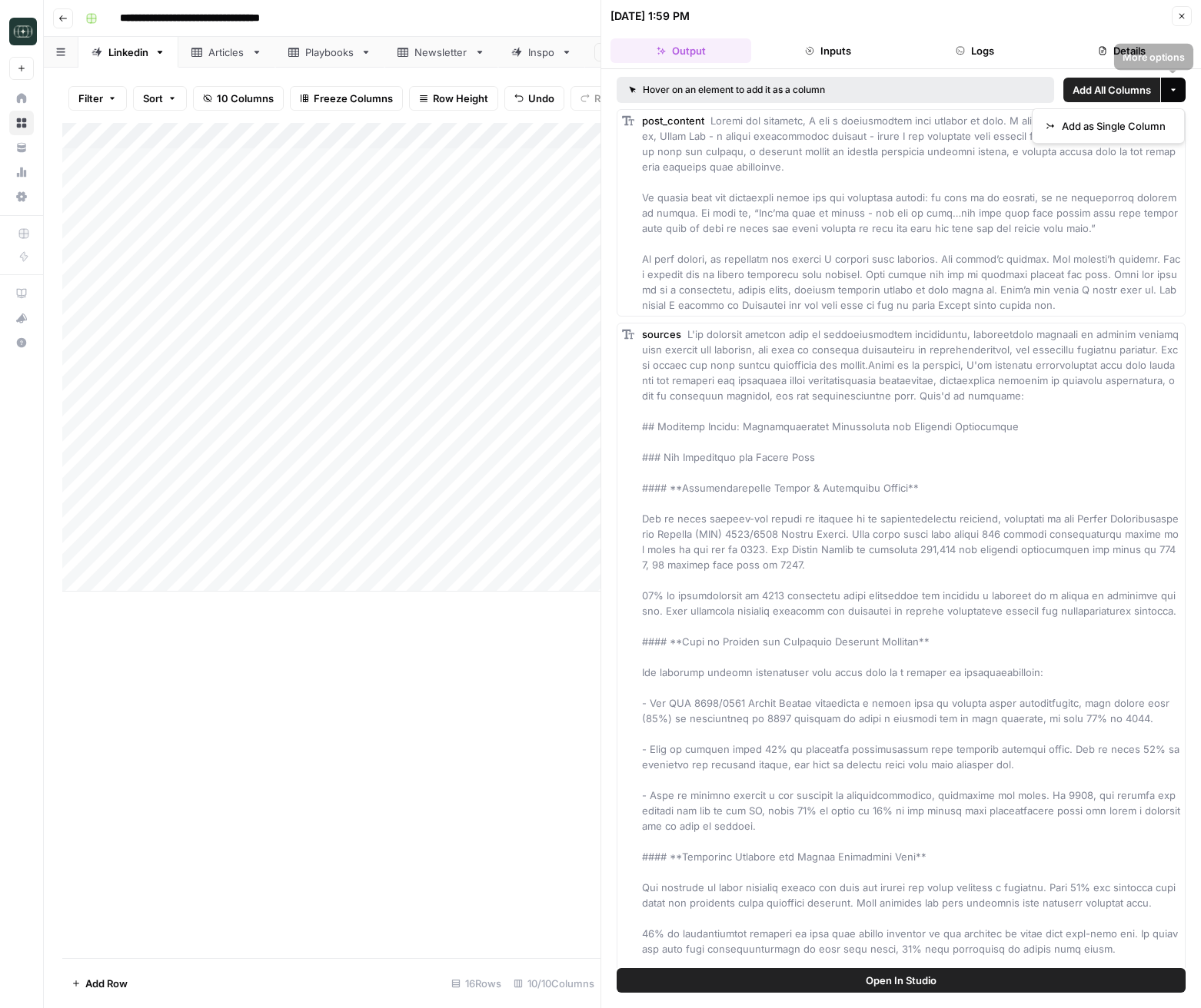
click at [1181, 90] on button "More options" at bounding box center [1172, 90] width 24 height 24
click at [1139, 94] on span "Add All Columns" at bounding box center [1111, 90] width 79 height 16
click at [1180, 11] on icon "button" at bounding box center [1181, 16] width 10 height 10
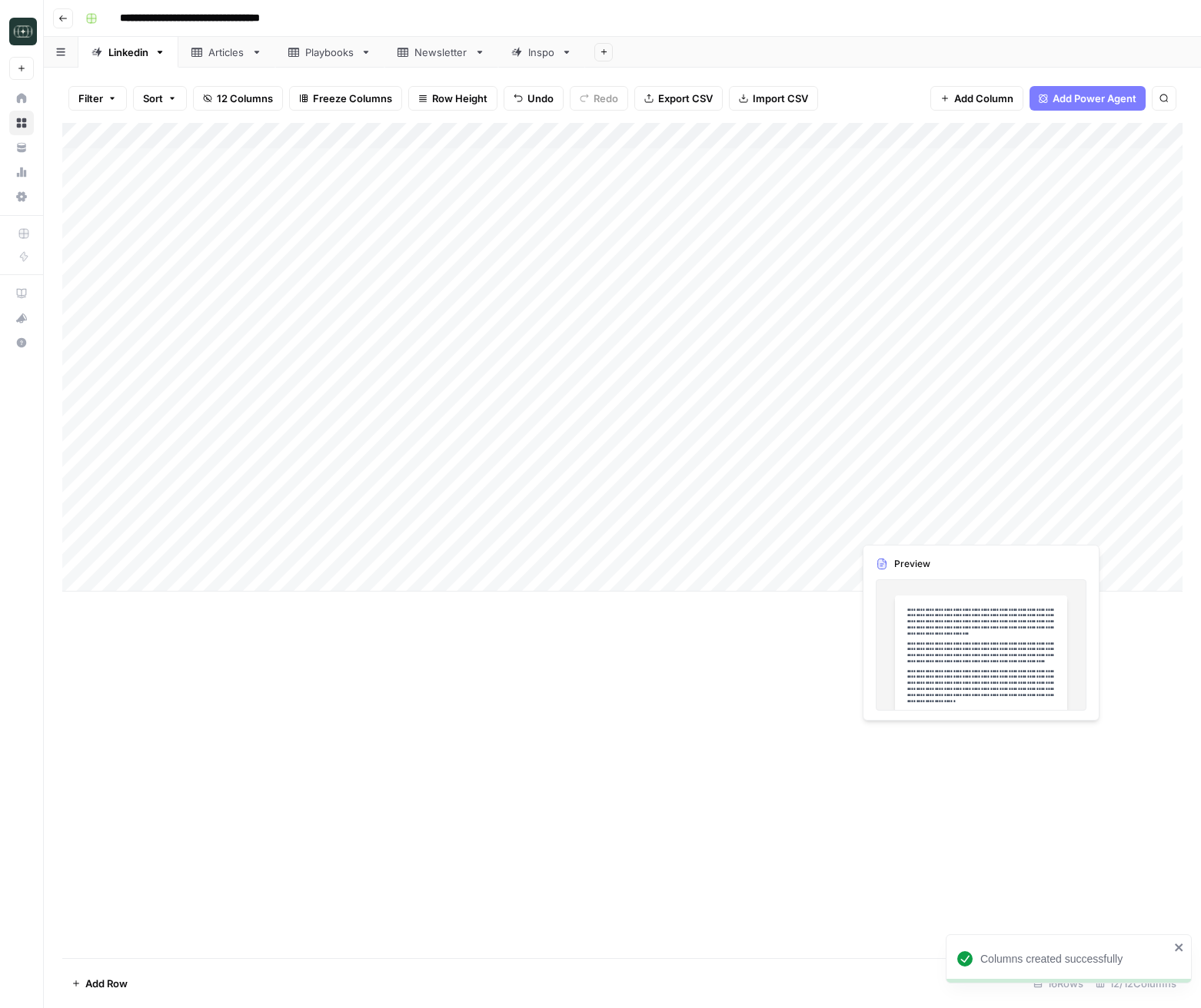
click at [897, 533] on div "Add Column" at bounding box center [622, 357] width 1120 height 469
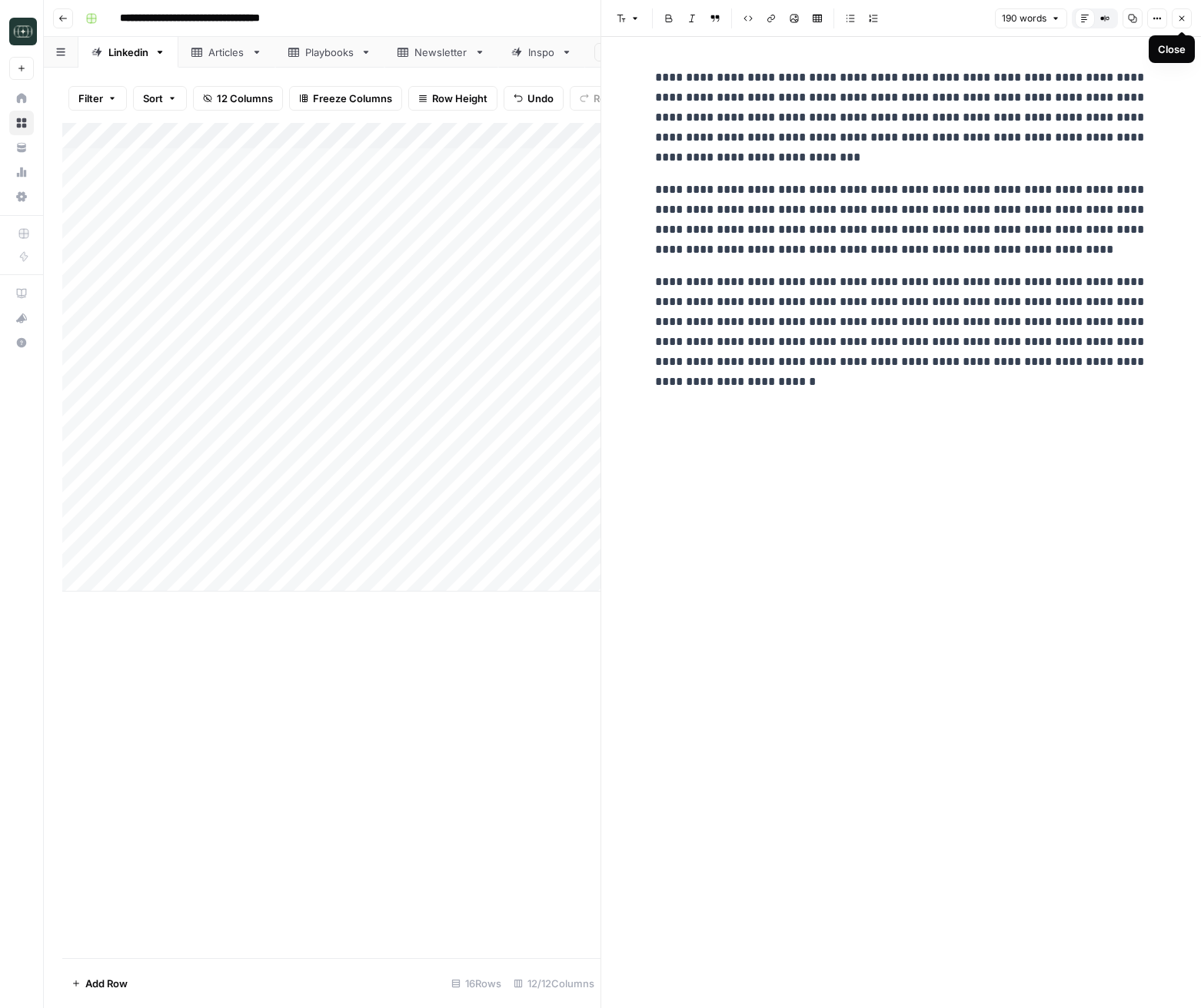
click at [1184, 18] on icon "button" at bounding box center [1181, 18] width 10 height 10
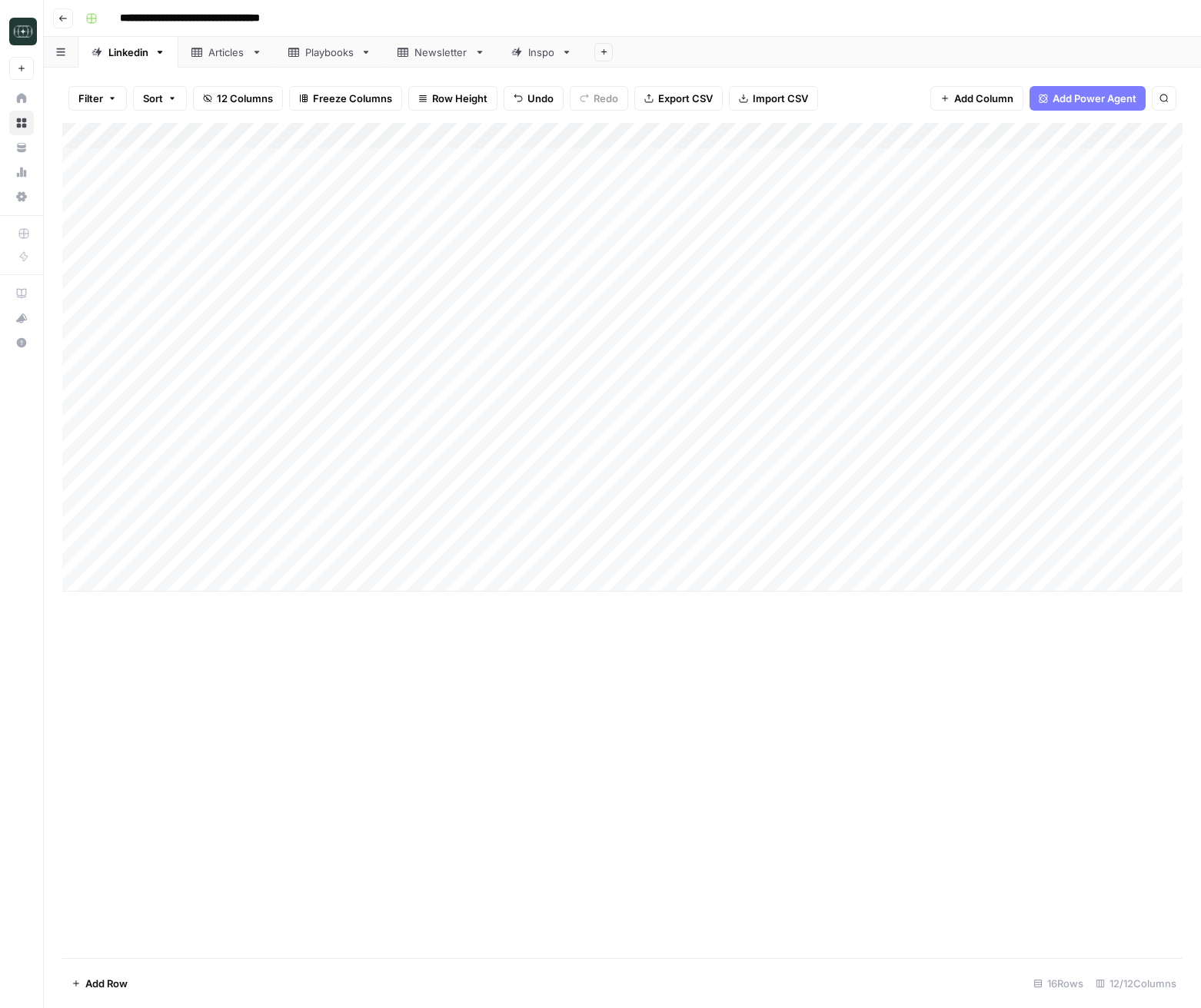
click at [974, 552] on div "Add Column" at bounding box center [622, 357] width 1120 height 469
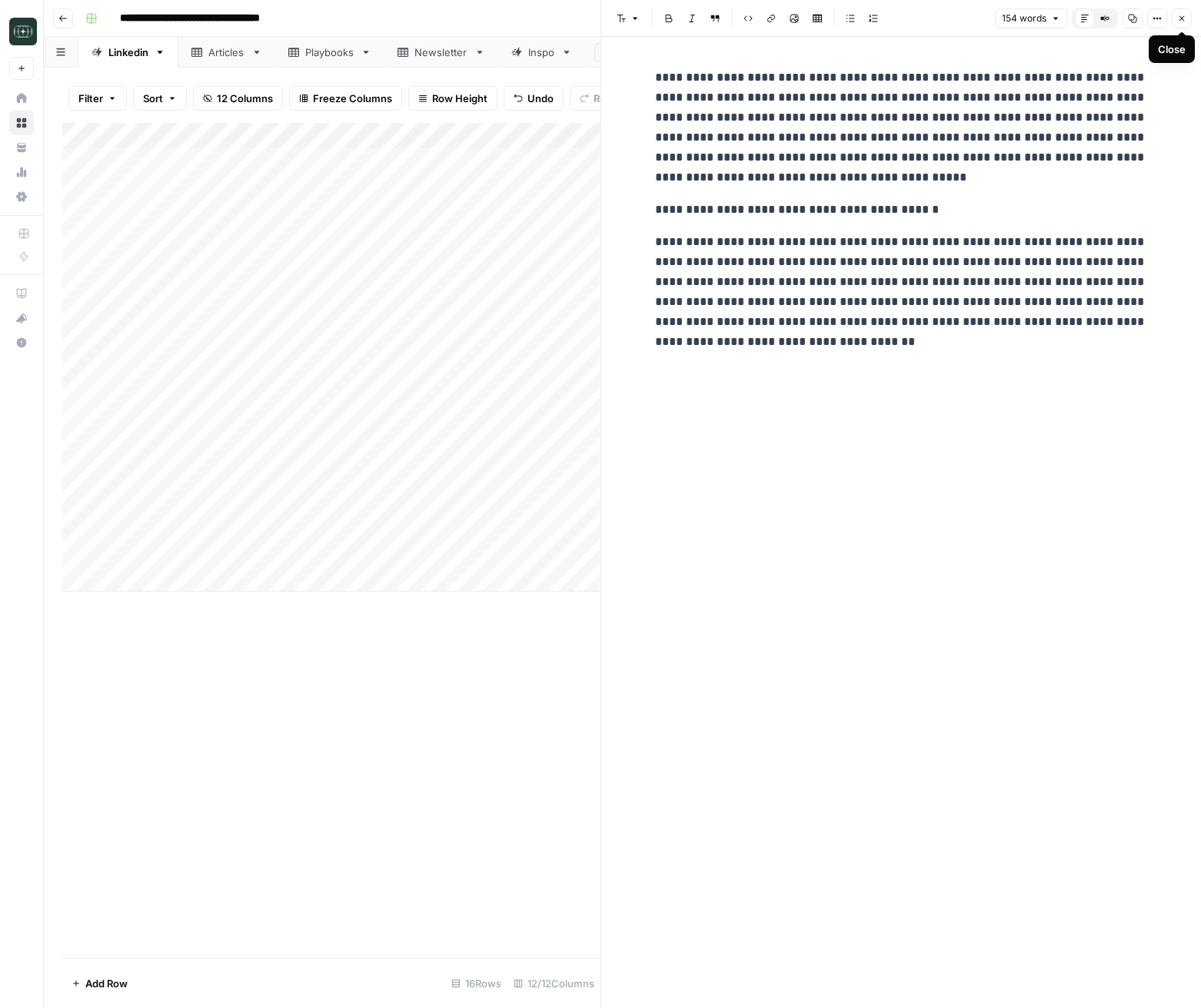
click at [1185, 22] on icon "button" at bounding box center [1181, 18] width 10 height 10
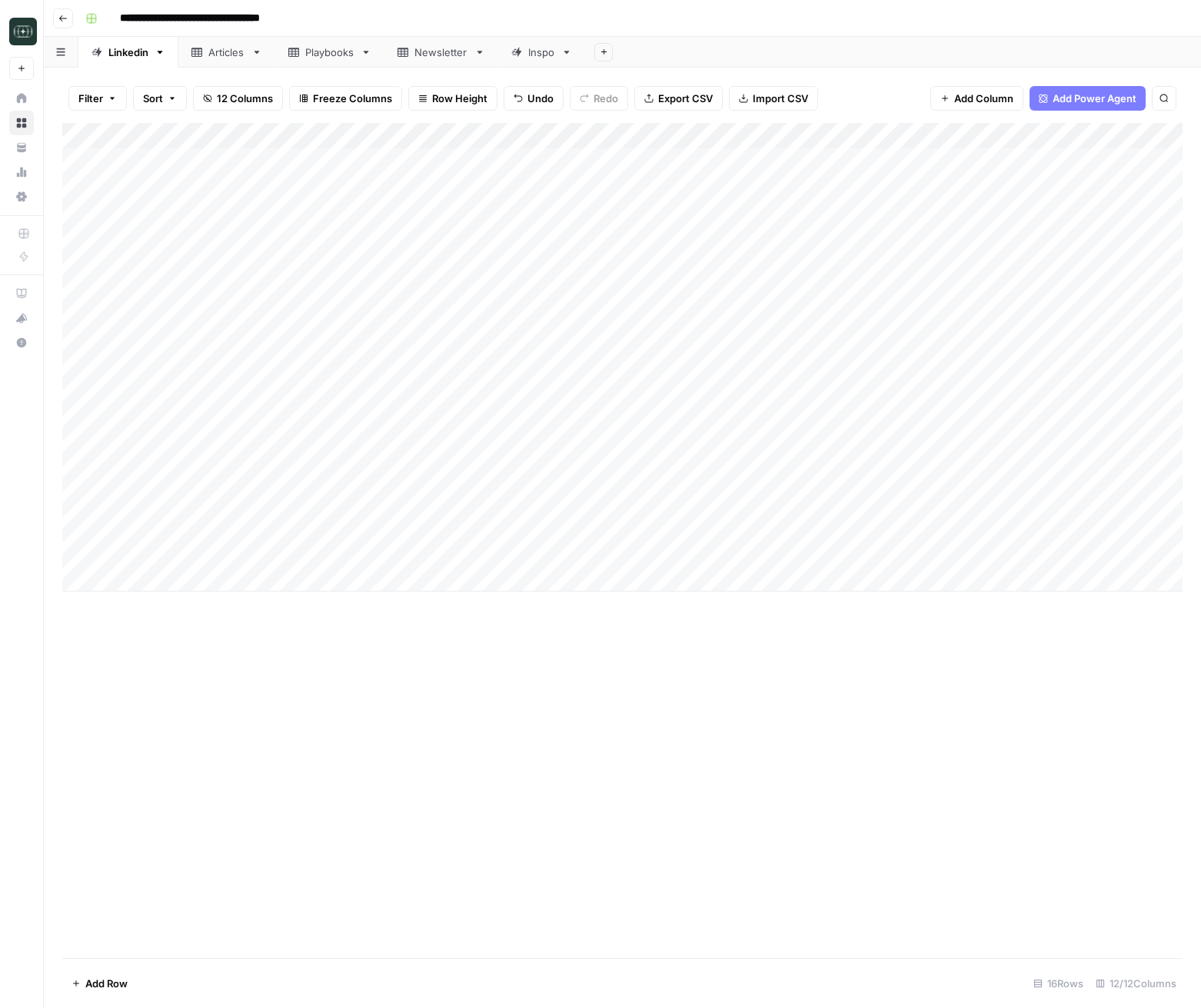
click at [377, 550] on div "Add Column" at bounding box center [622, 357] width 1120 height 469
click at [628, 688] on div "Add Column" at bounding box center [622, 540] width 1120 height 835
click at [185, 561] on div "Add Column" at bounding box center [622, 357] width 1120 height 469
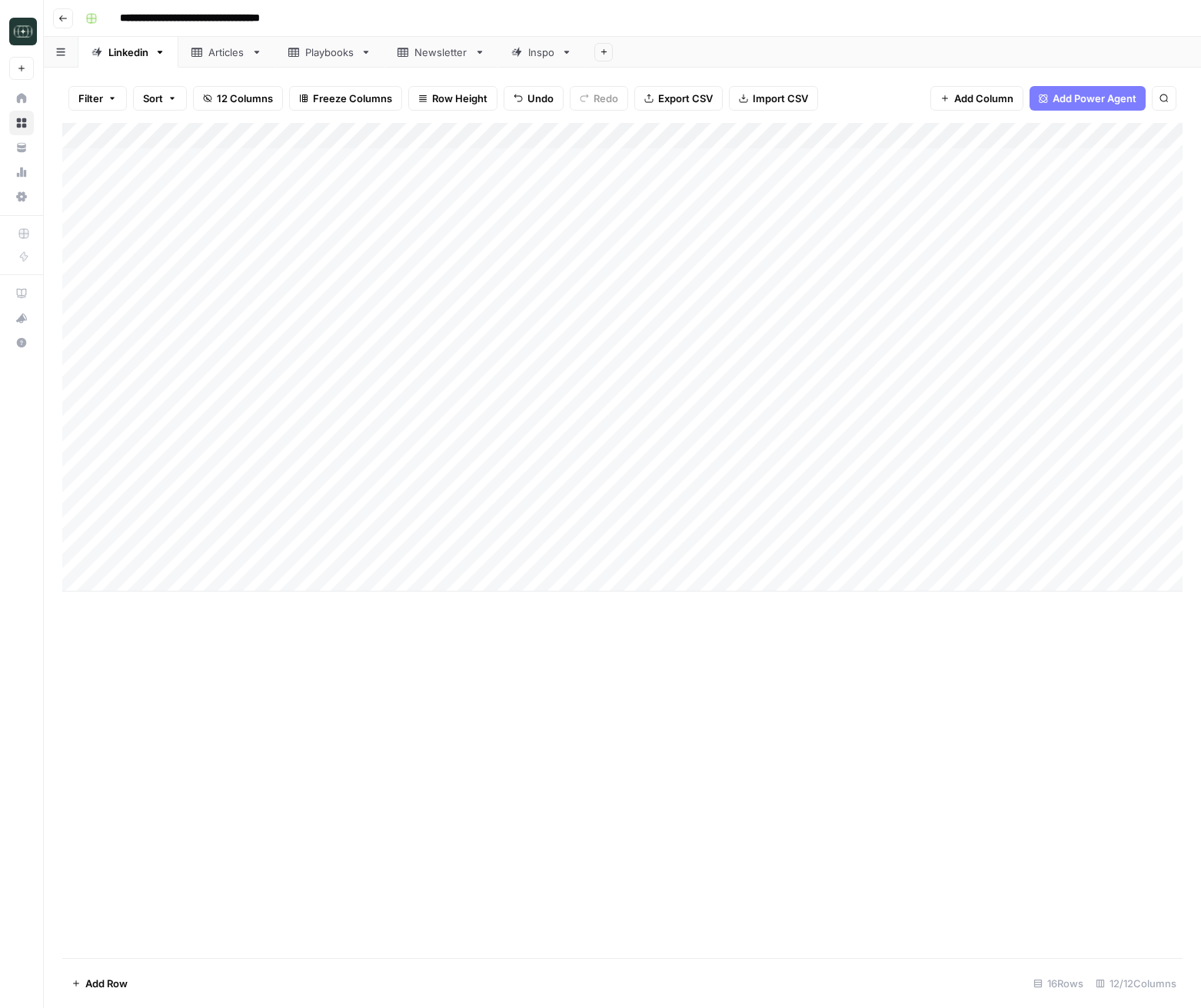
click at [362, 675] on div "Add Column" at bounding box center [622, 540] width 1120 height 835
click at [176, 555] on div "Add Column" at bounding box center [622, 357] width 1120 height 469
click at [176, 555] on textarea "**********" at bounding box center [240, 561] width 308 height 37
drag, startPoint x: 446, startPoint y: 689, endPoint x: 415, endPoint y: 657, distance: 44.6
click at [445, 688] on div "Add Column" at bounding box center [622, 540] width 1120 height 835
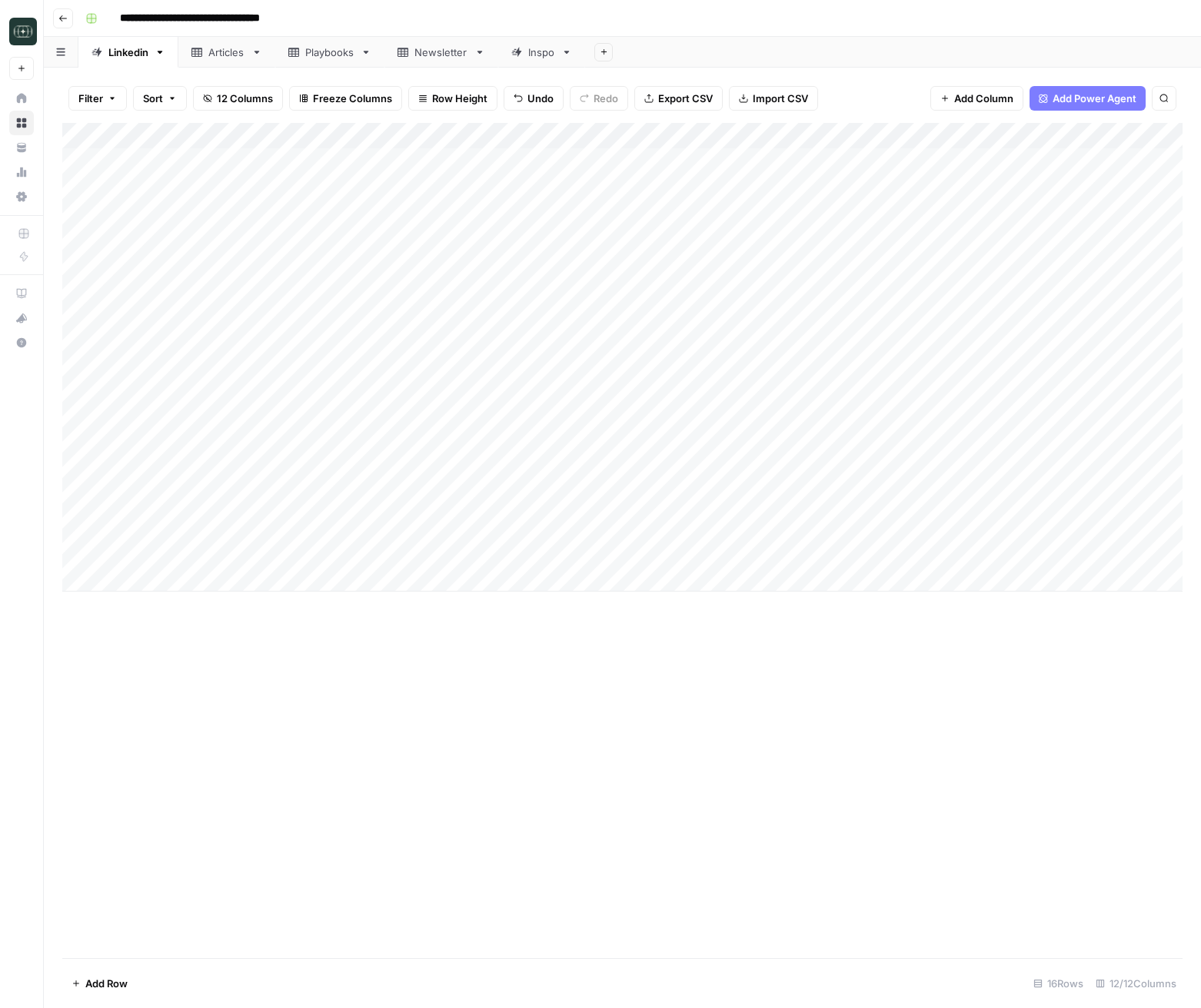
click at [350, 585] on div "Add Column" at bounding box center [622, 357] width 1120 height 469
type textarea "**********"
drag, startPoint x: 384, startPoint y: 700, endPoint x: 354, endPoint y: 626, distance: 79.8
click at [382, 696] on div "Add Column" at bounding box center [622, 540] width 1120 height 835
click at [335, 555] on div "Add Column" at bounding box center [622, 370] width 1120 height 494
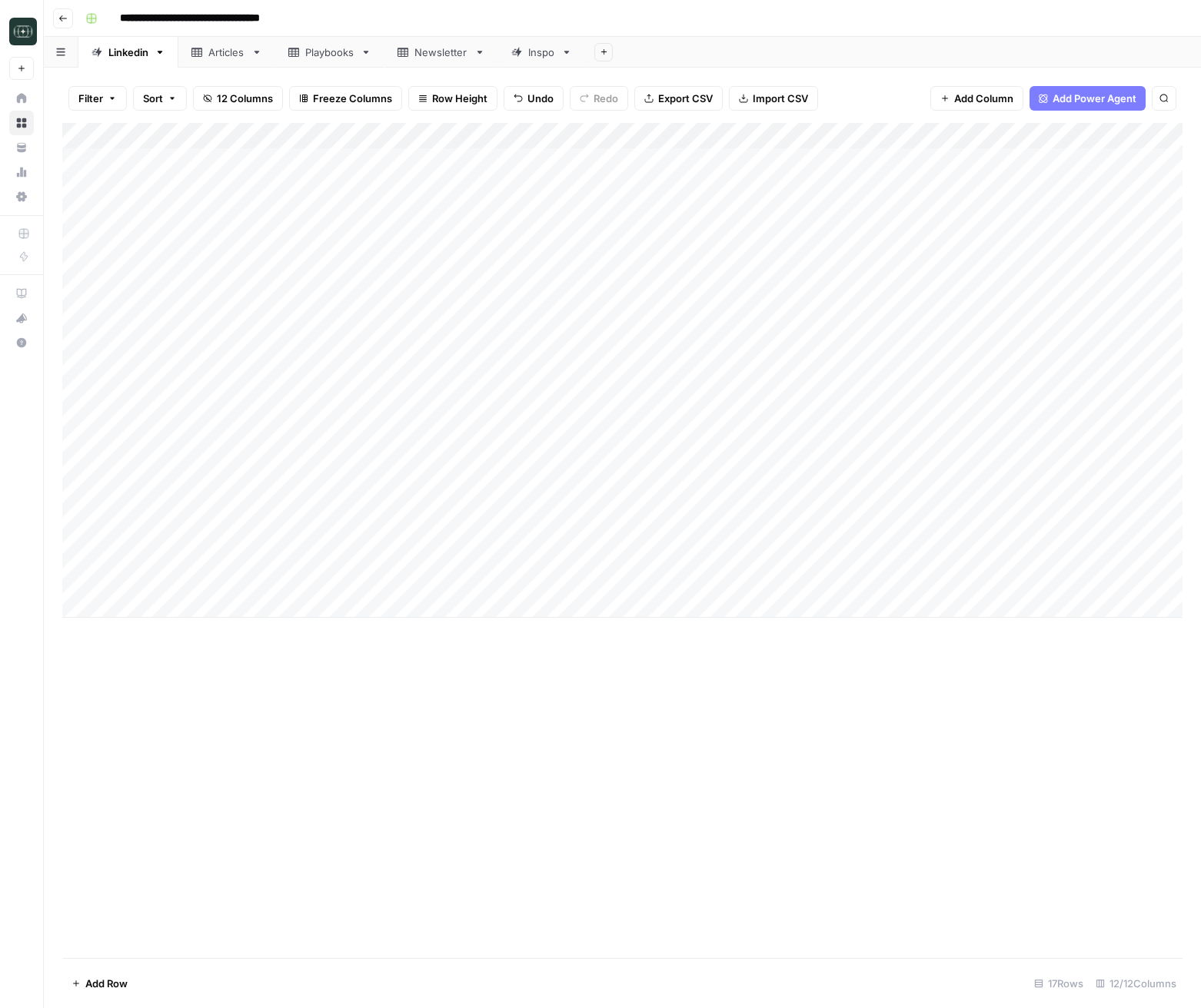
click at [335, 555] on div "Add Column" at bounding box center [622, 370] width 1120 height 494
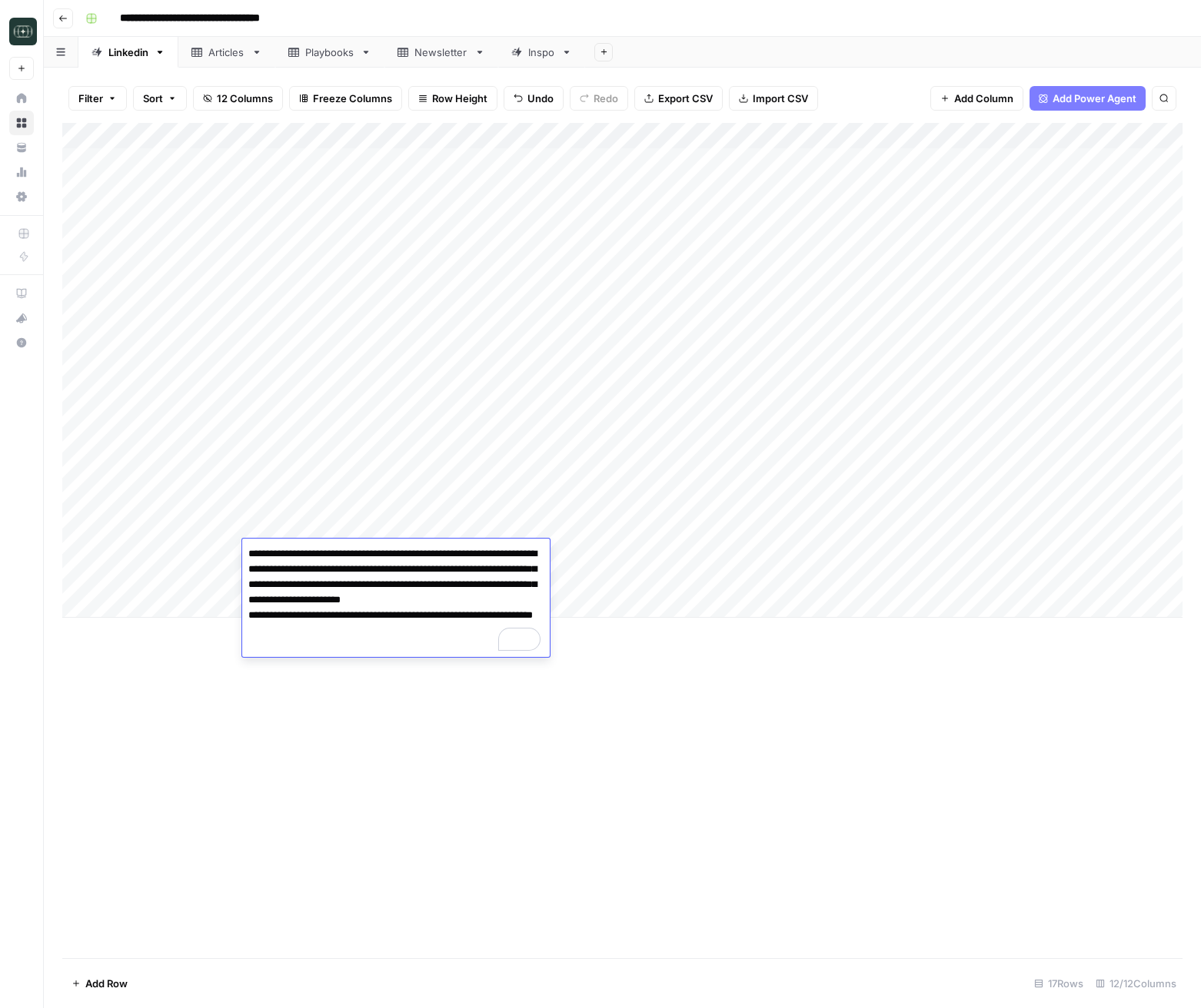
click at [377, 573] on textarea "**********" at bounding box center [396, 600] width 308 height 114
drag, startPoint x: 472, startPoint y: 721, endPoint x: 435, endPoint y: 641, distance: 88.1
click at [471, 721] on div "Add Column" at bounding box center [622, 540] width 1120 height 835
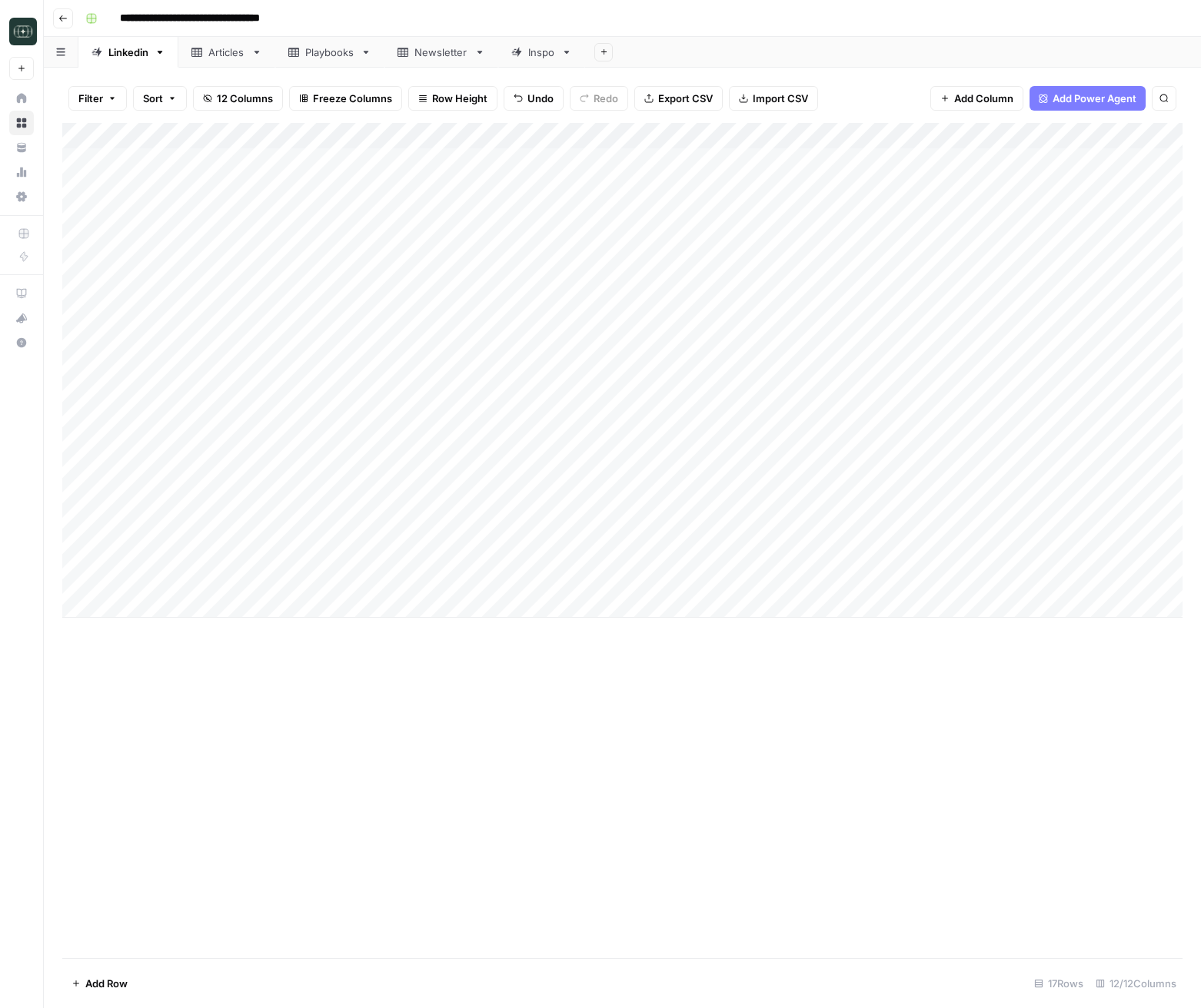
click at [399, 579] on div "Add Column" at bounding box center [622, 370] width 1120 height 494
type textarea "**********"
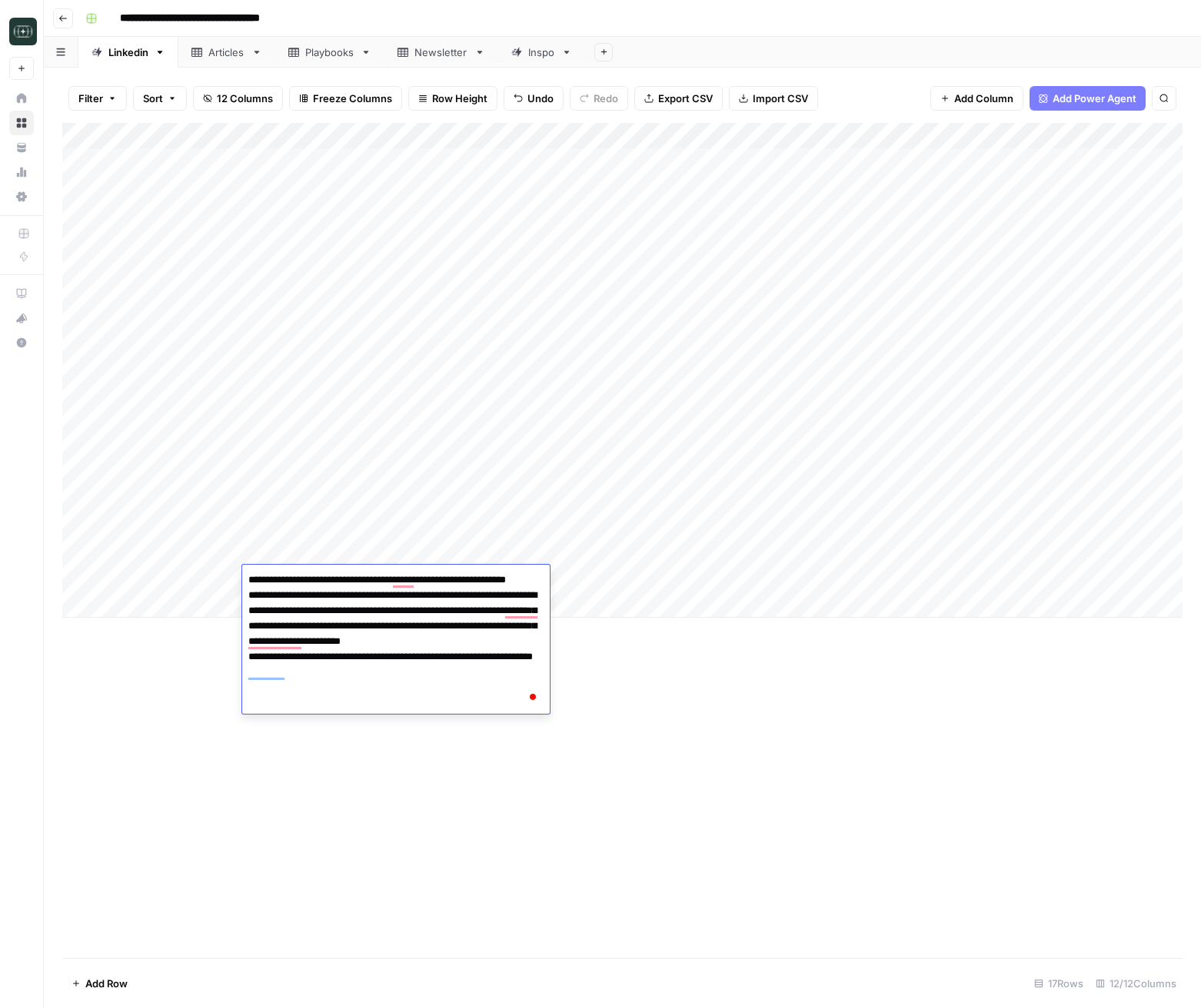
click at [647, 730] on div "Add Column" at bounding box center [622, 540] width 1120 height 835
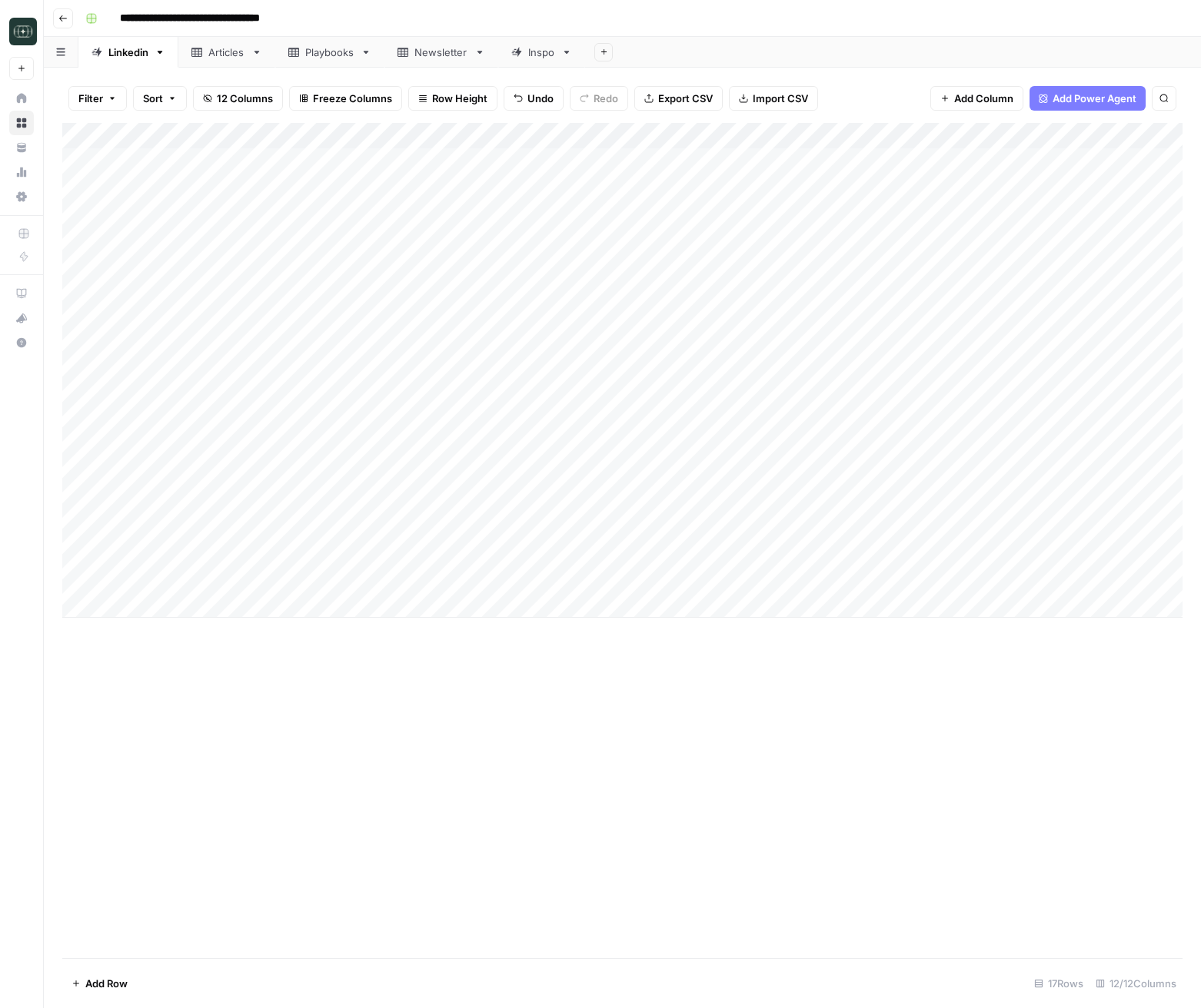
click at [517, 580] on div "Add Column" at bounding box center [622, 370] width 1120 height 494
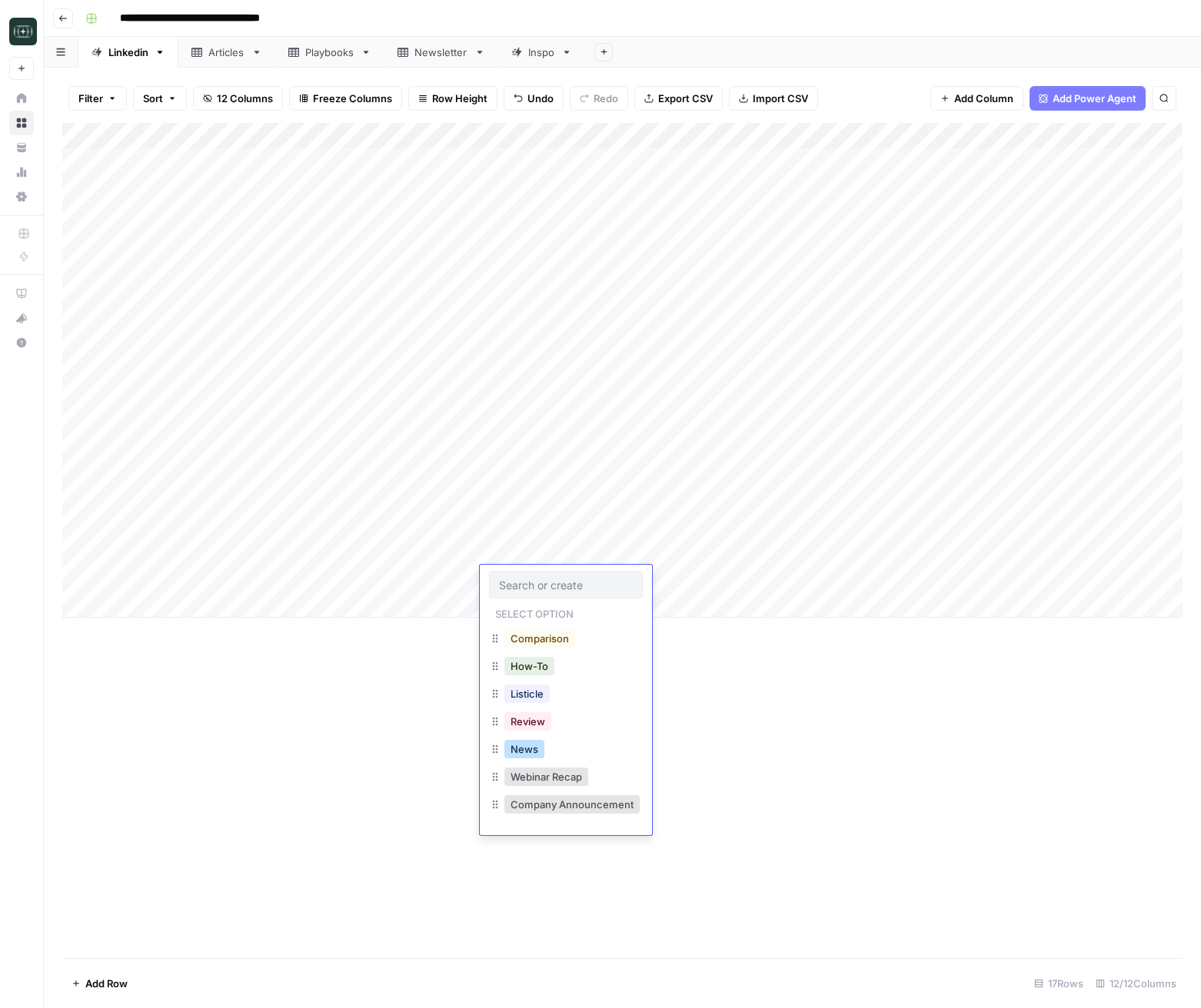
scroll to position [52, 0]
click at [530, 806] on button "Personal Story" at bounding box center [544, 807] width 80 height 18
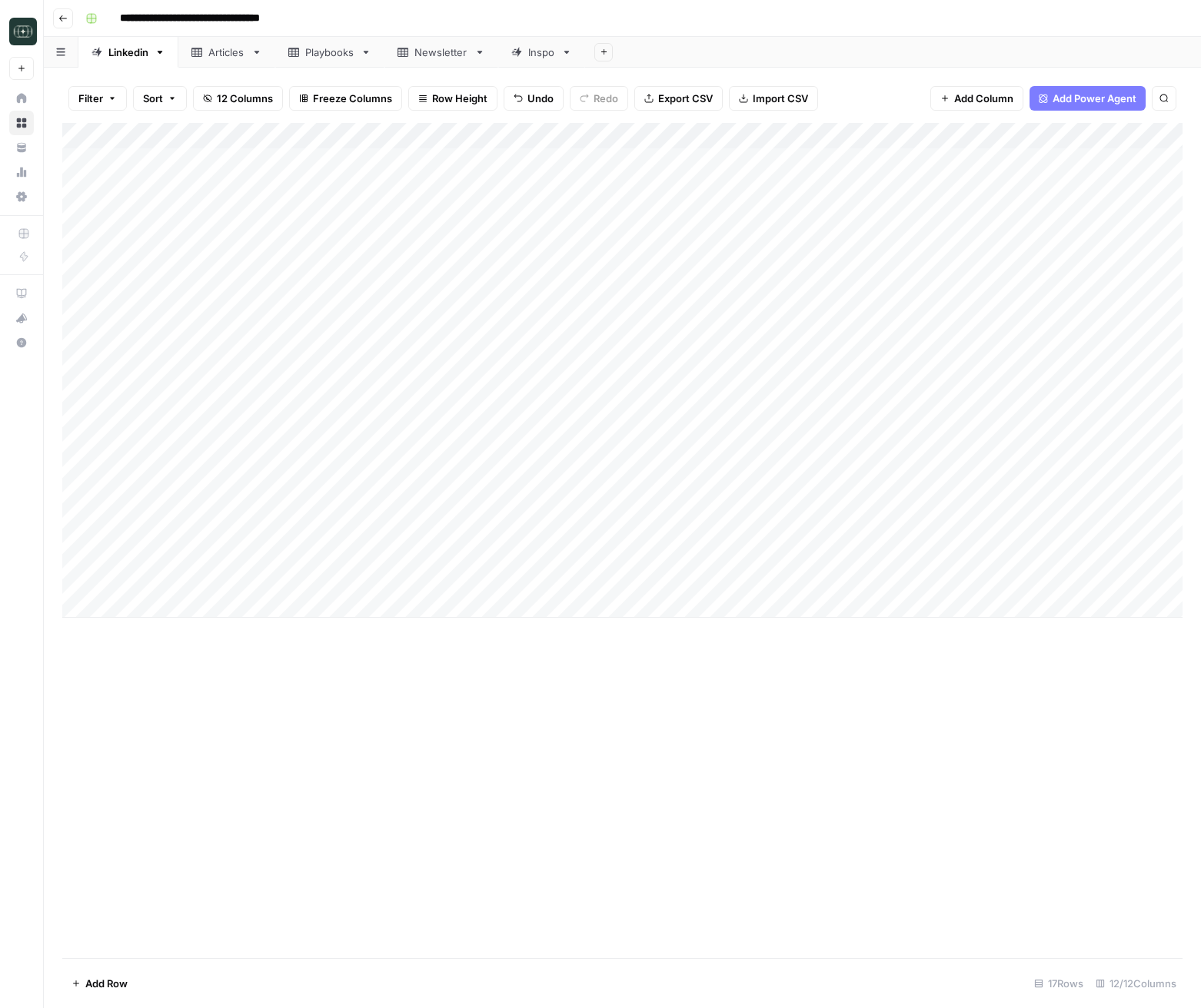
click at [621, 578] on div "Add Column" at bounding box center [622, 370] width 1120 height 494
click at [631, 667] on button "Medium ( 120-200 words)" at bounding box center [668, 666] width 135 height 18
click at [796, 579] on div "Add Column" at bounding box center [622, 370] width 1120 height 494
click at [661, 773] on div "Add Column" at bounding box center [622, 540] width 1120 height 835
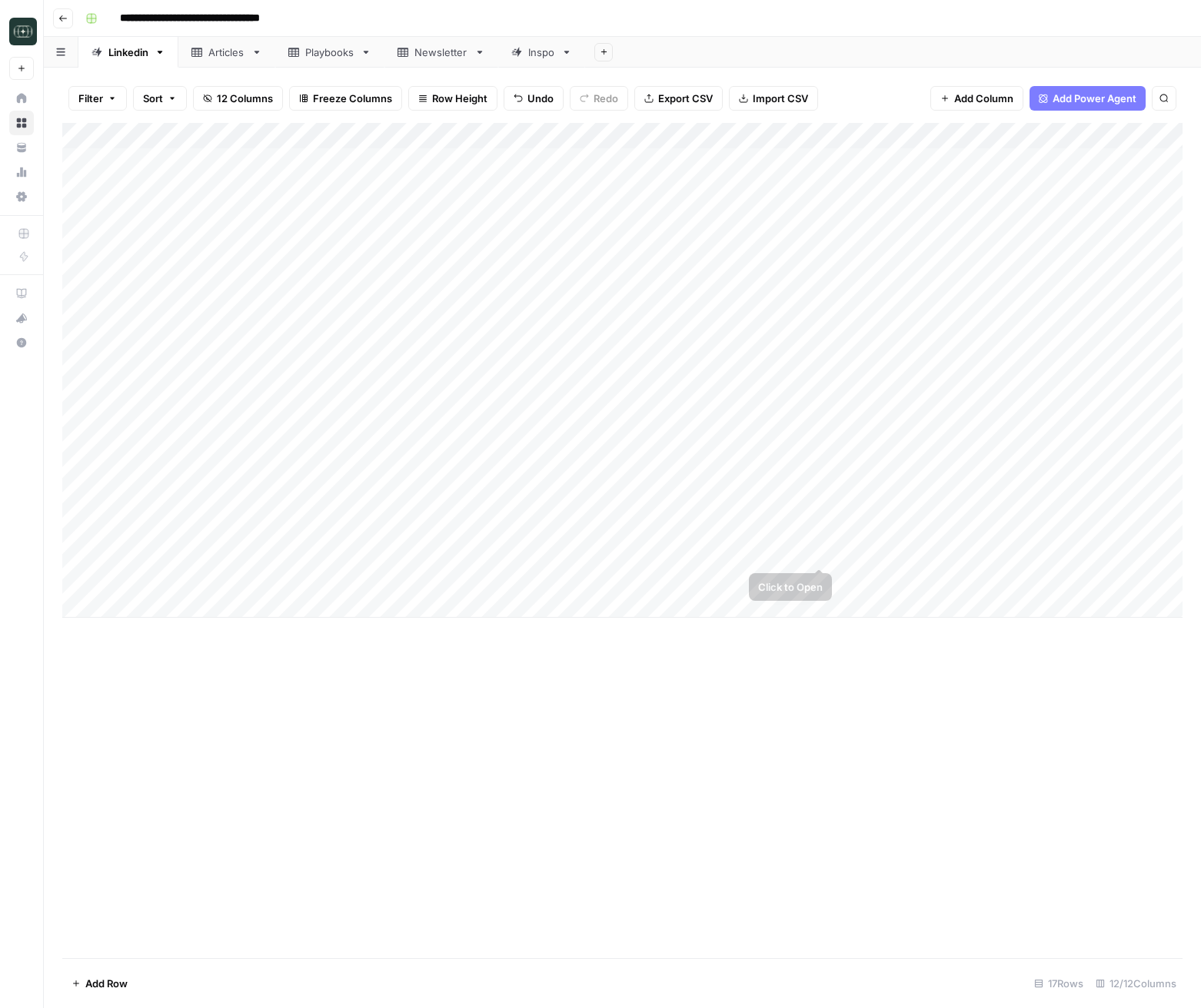
click at [888, 555] on div "Add Column" at bounding box center [622, 370] width 1120 height 494
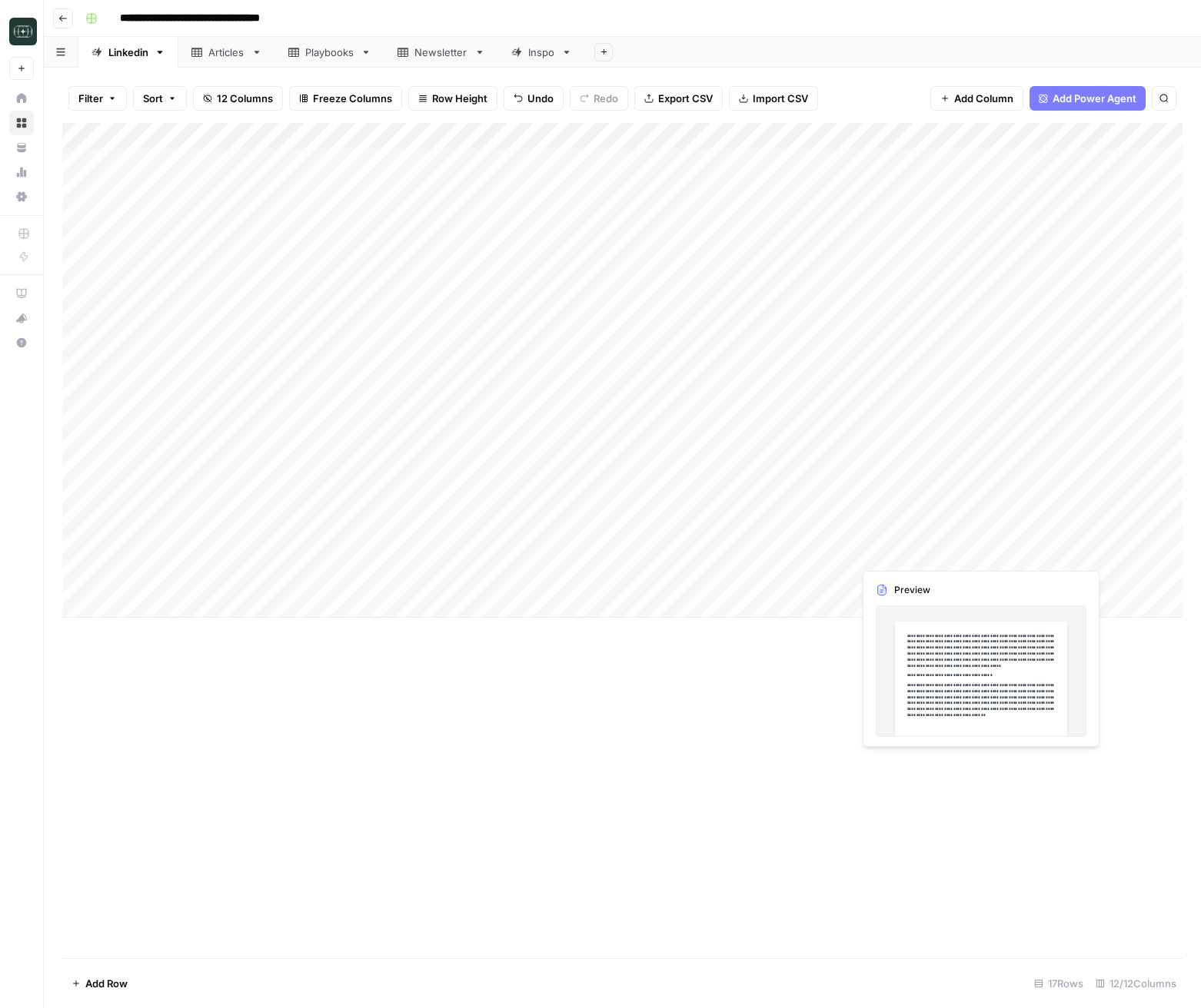
click at [888, 555] on div "Add Column" at bounding box center [622, 370] width 1120 height 494
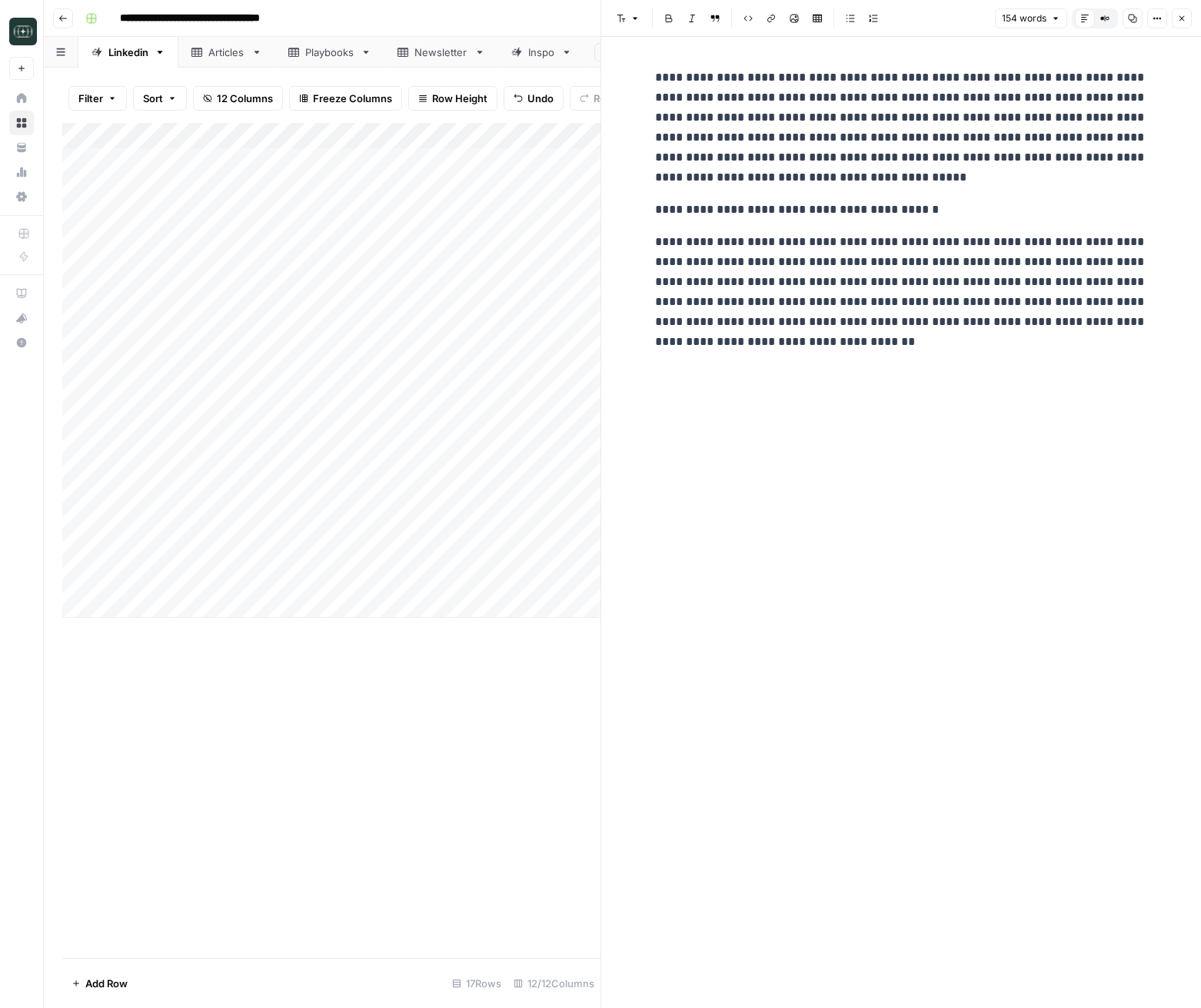
click at [1111, 22] on button "Compare Old vs New Content" at bounding box center [1104, 18] width 20 height 20
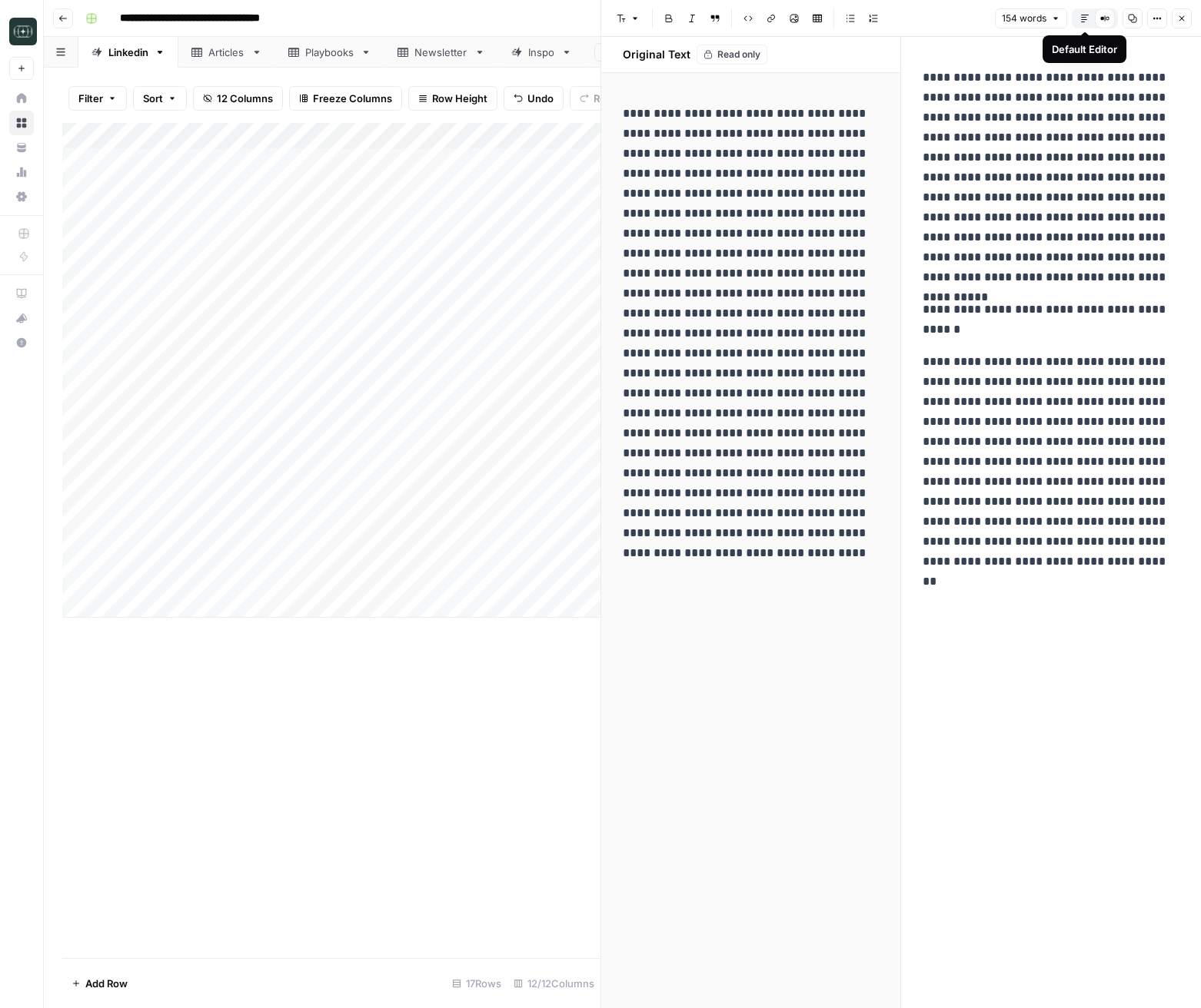
click at [1080, 24] on button "Default Editor" at bounding box center [1084, 18] width 20 height 20
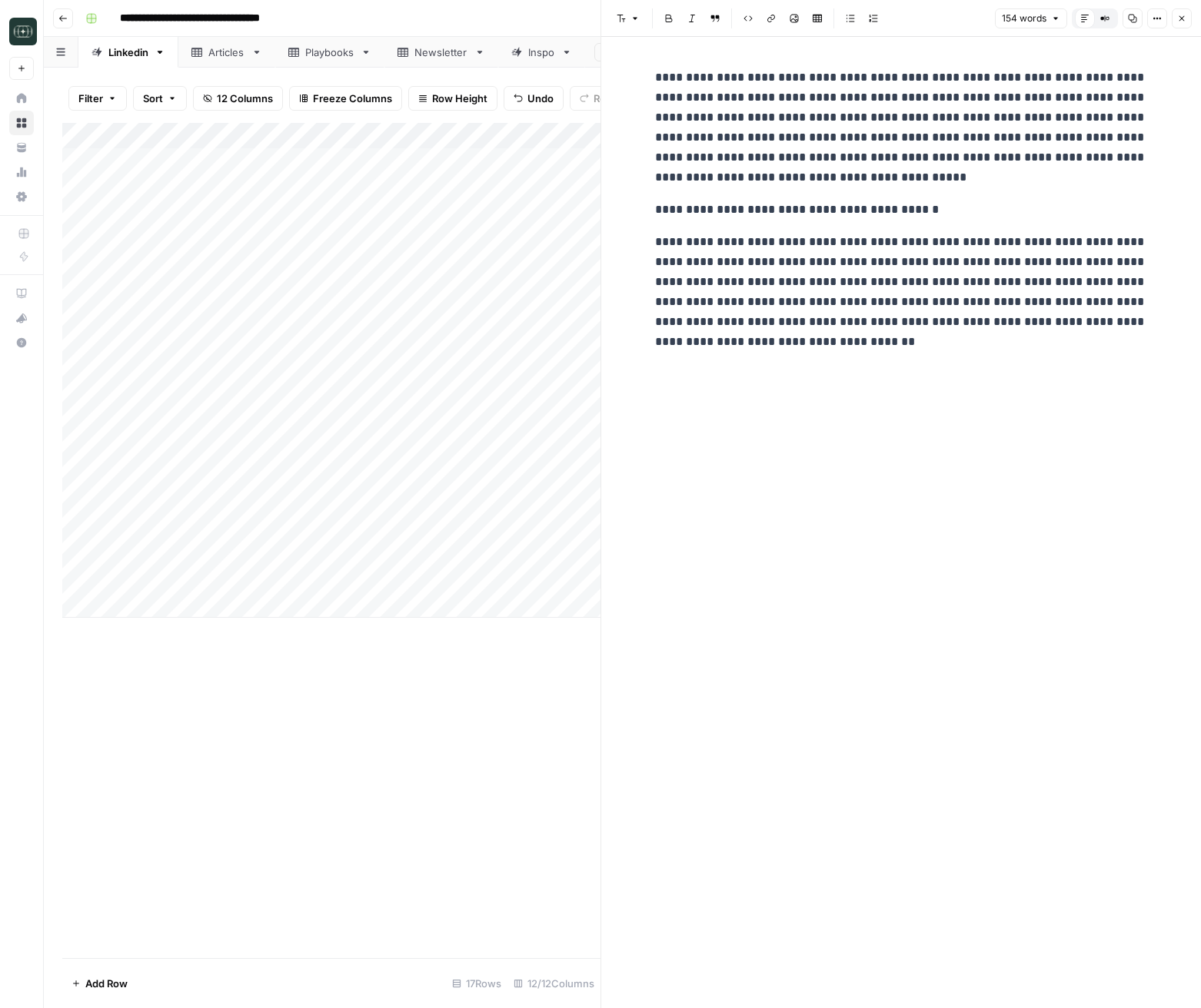
click at [1187, 20] on button "Close" at bounding box center [1181, 18] width 20 height 20
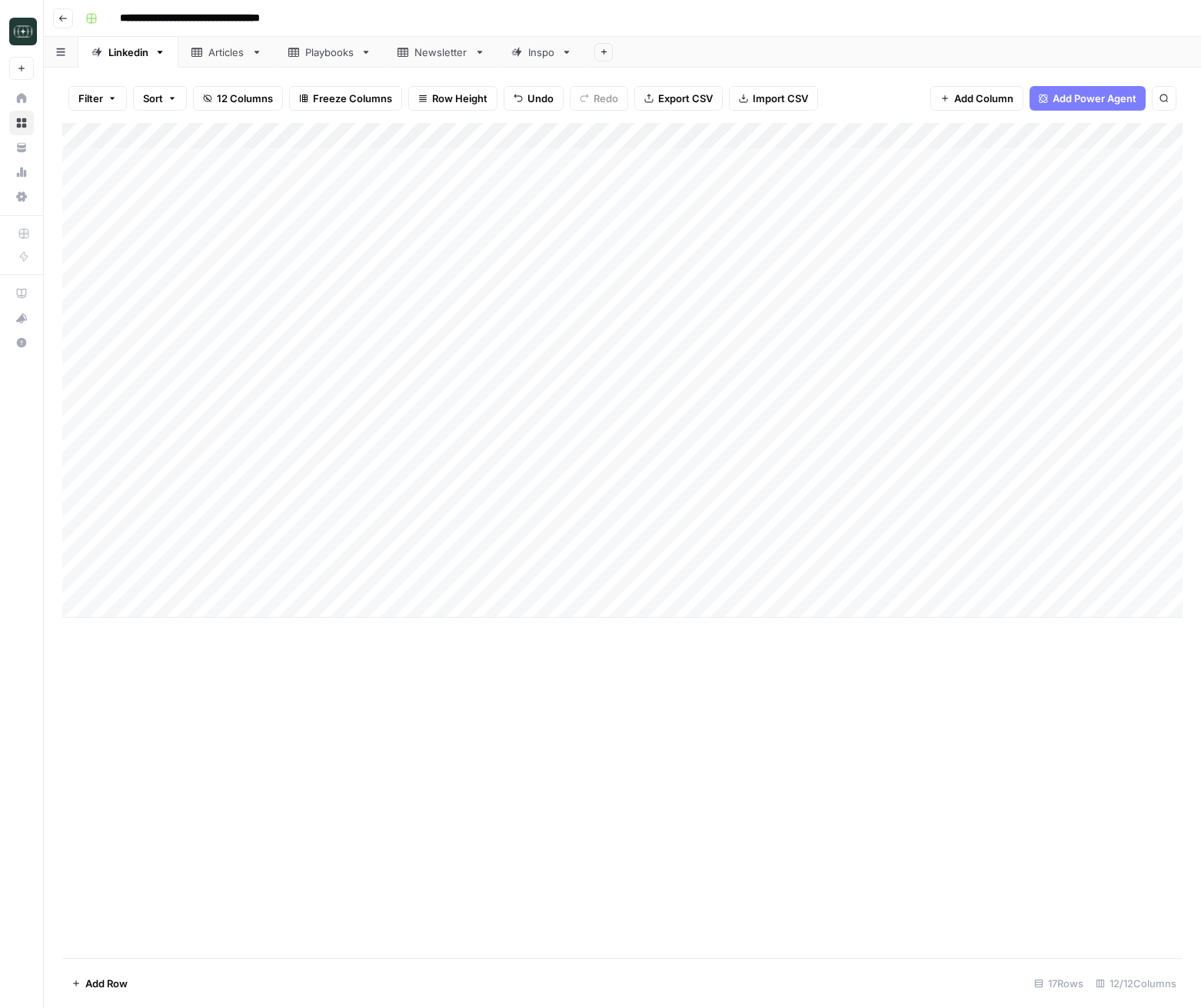
click at [1080, 550] on div "Add Column" at bounding box center [622, 370] width 1120 height 494
click at [974, 577] on div "Add Column" at bounding box center [622, 370] width 1120 height 494
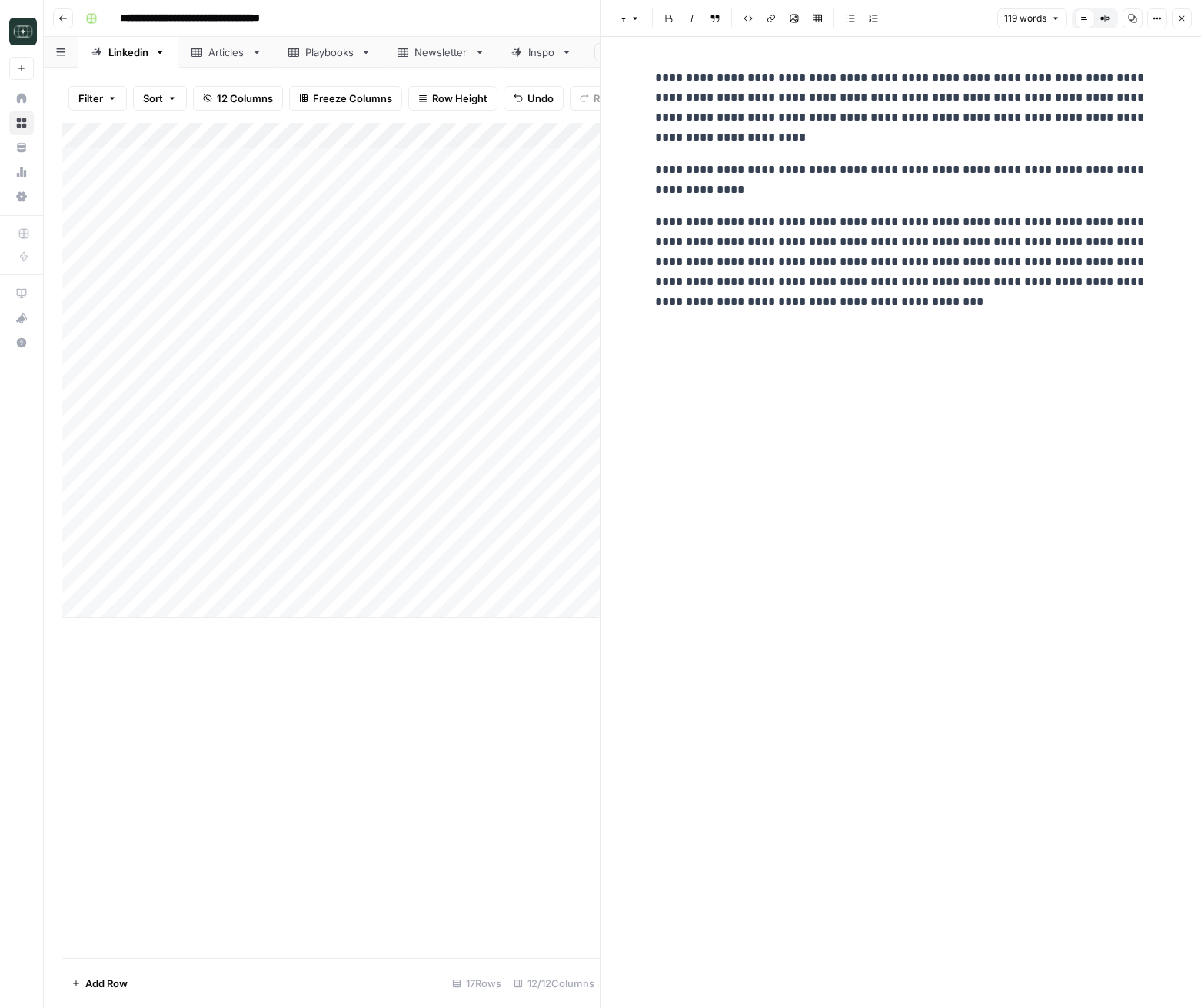
drag, startPoint x: 1175, startPoint y: 16, endPoint x: 1083, endPoint y: 497, distance: 489.7
click at [1174, 16] on button "Close" at bounding box center [1181, 18] width 20 height 20
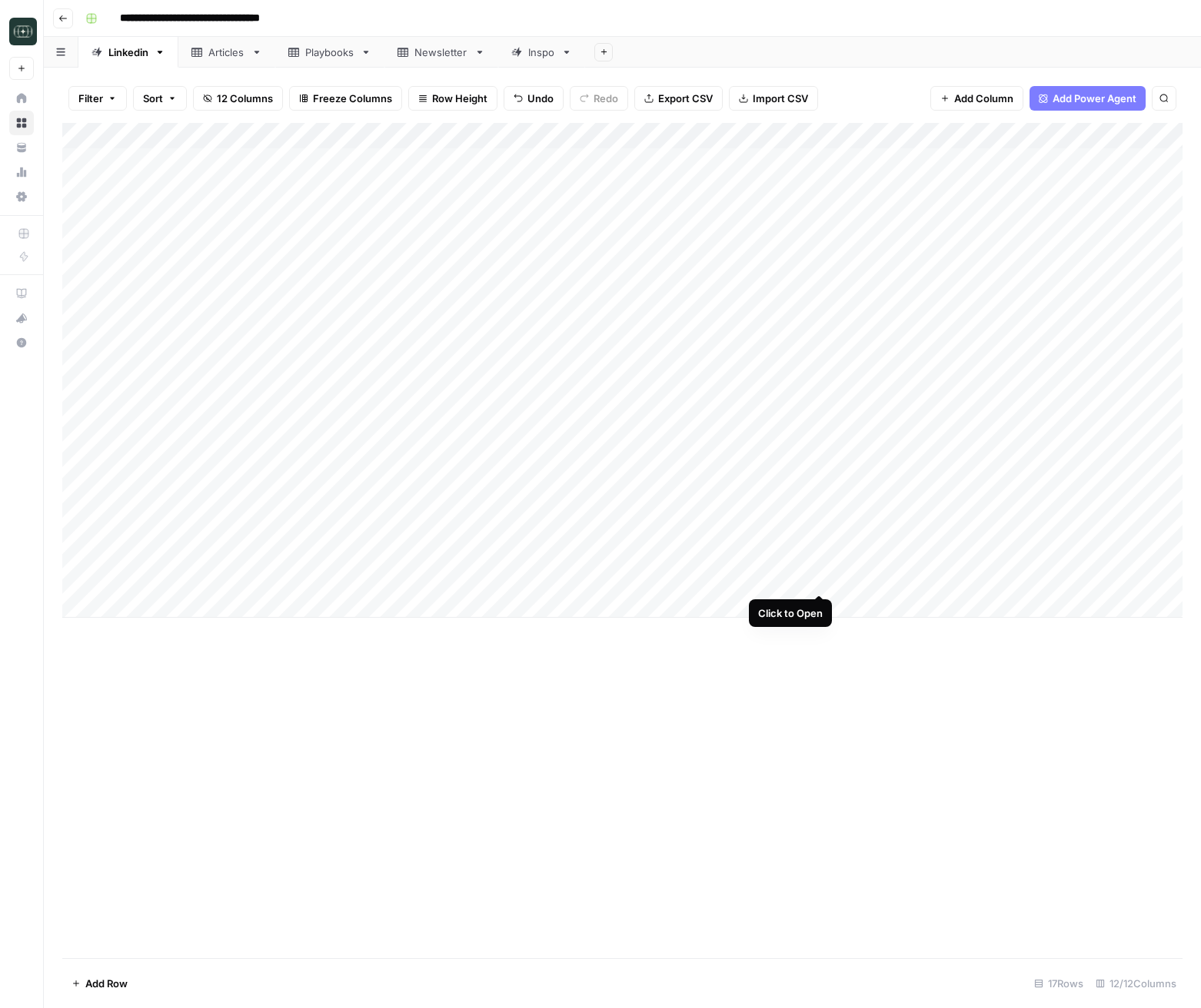
click at [820, 577] on div "Add Column" at bounding box center [622, 370] width 1120 height 494
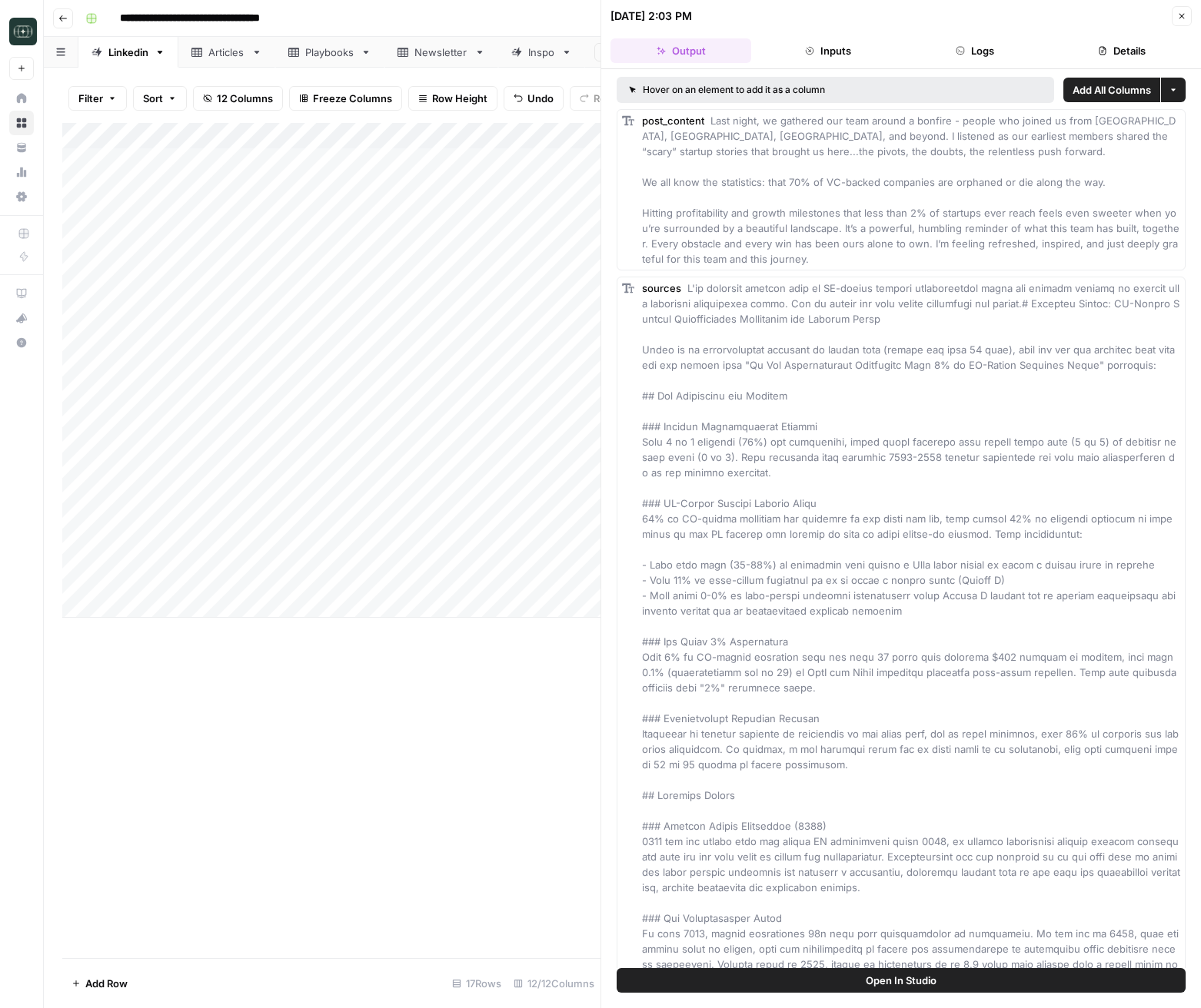
click at [1177, 17] on icon "button" at bounding box center [1181, 16] width 10 height 10
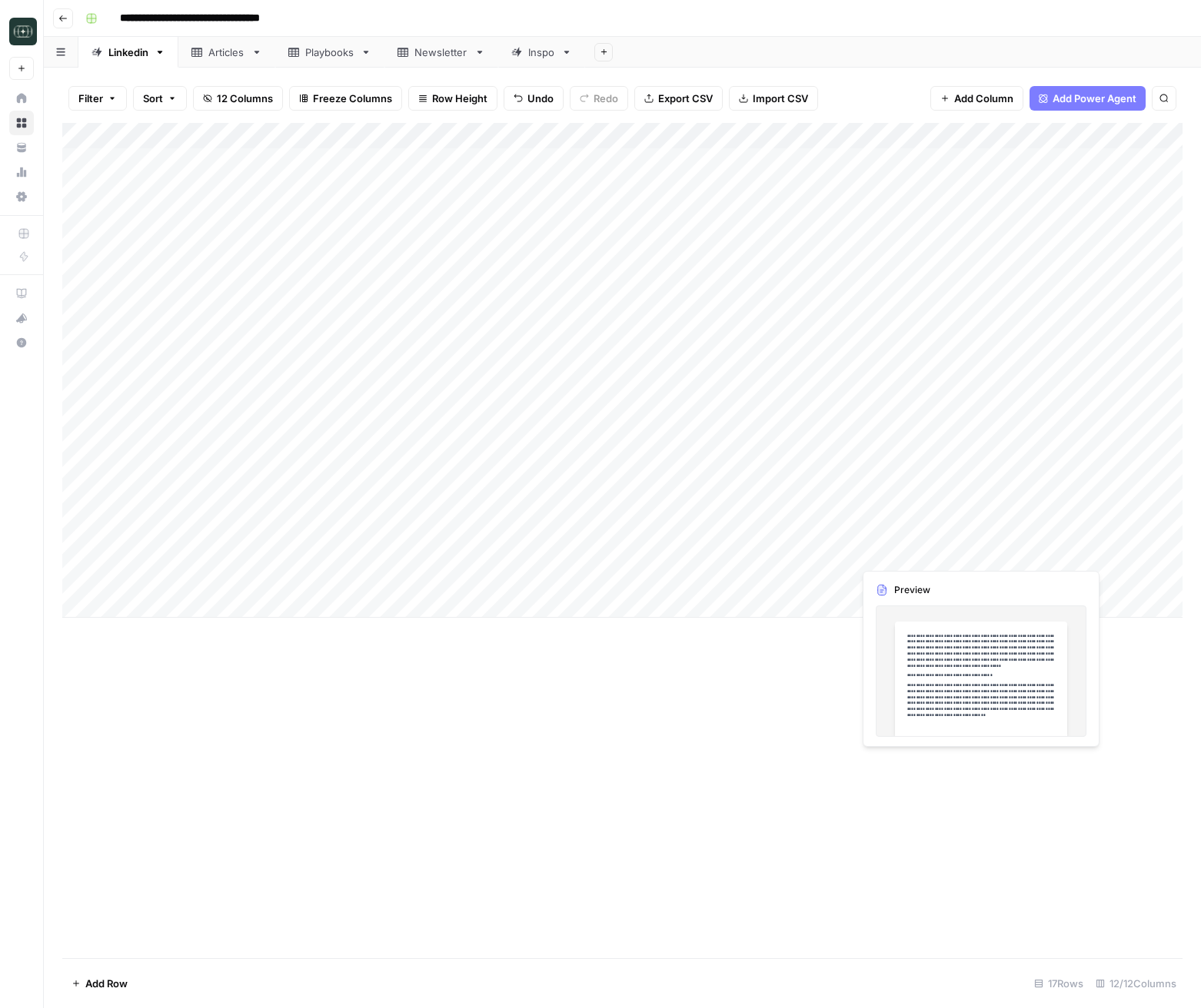
click at [923, 557] on div "Add Column" at bounding box center [622, 370] width 1120 height 494
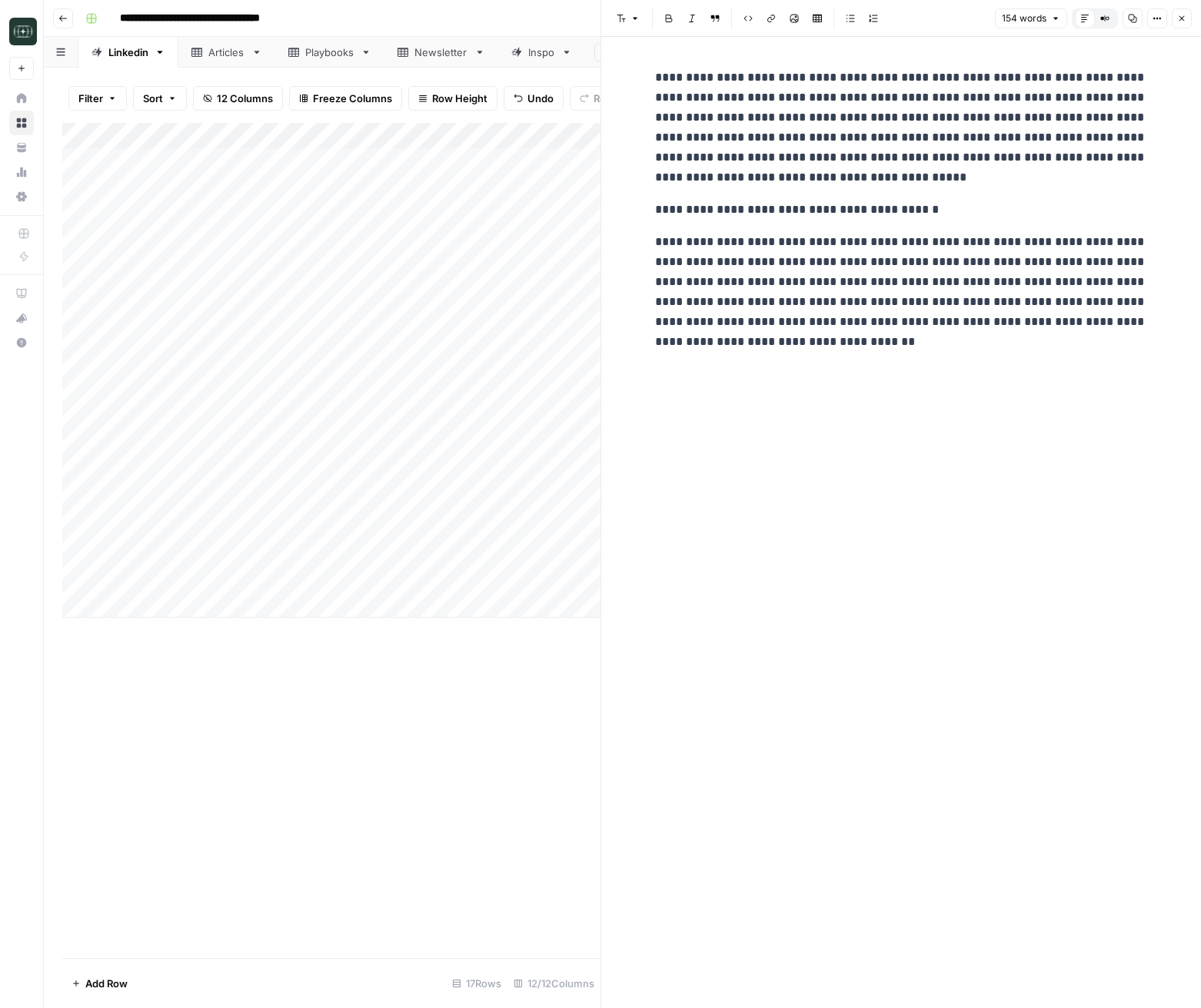
click at [1185, 19] on icon "button" at bounding box center [1181, 18] width 10 height 10
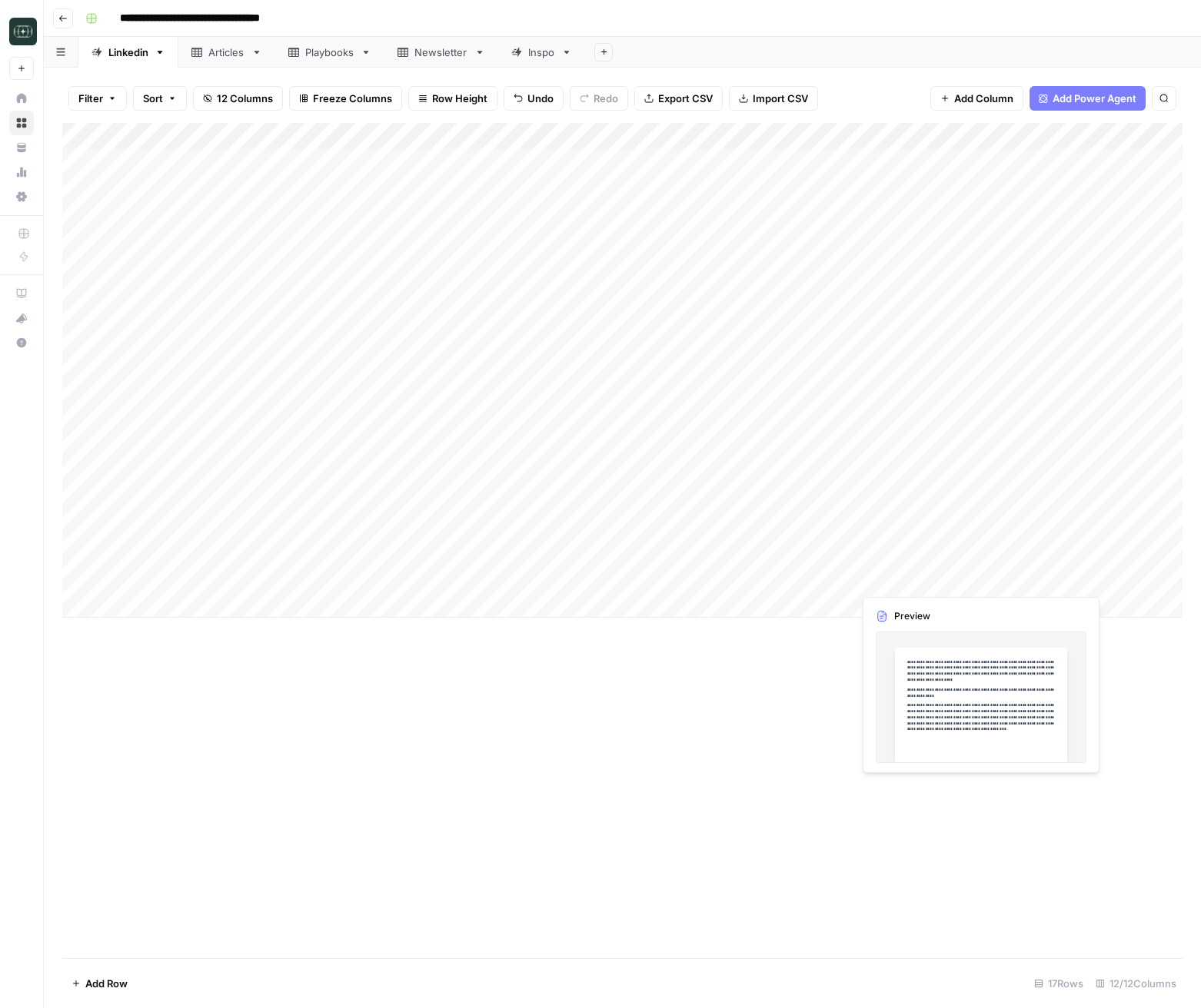
click at [899, 588] on div "Add Column" at bounding box center [622, 370] width 1120 height 494
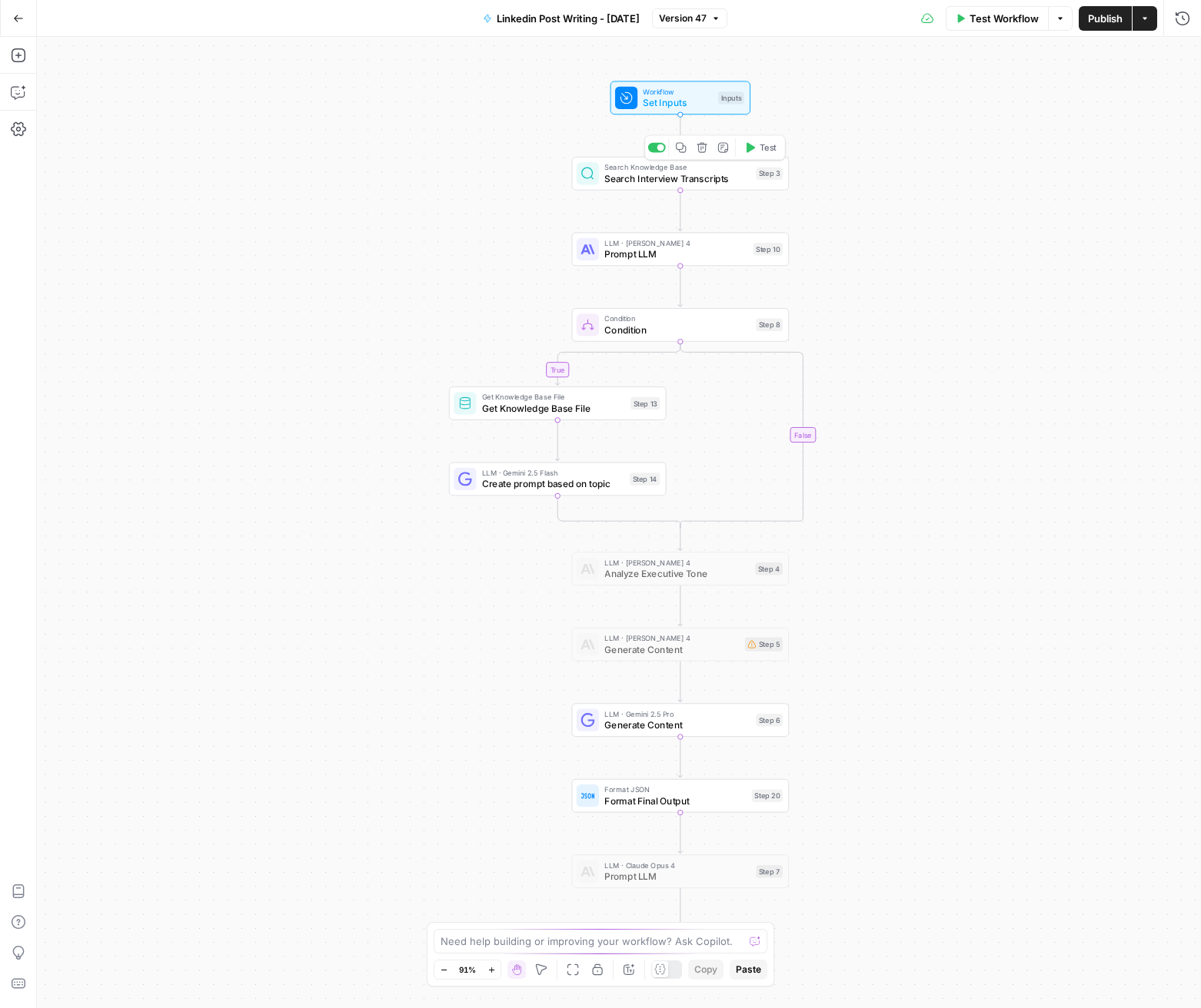
click at [599, 176] on div "Search Knowledge Base Search Interview Transcripts Step 3 Copy step Delete step…" at bounding box center [680, 174] width 206 height 24
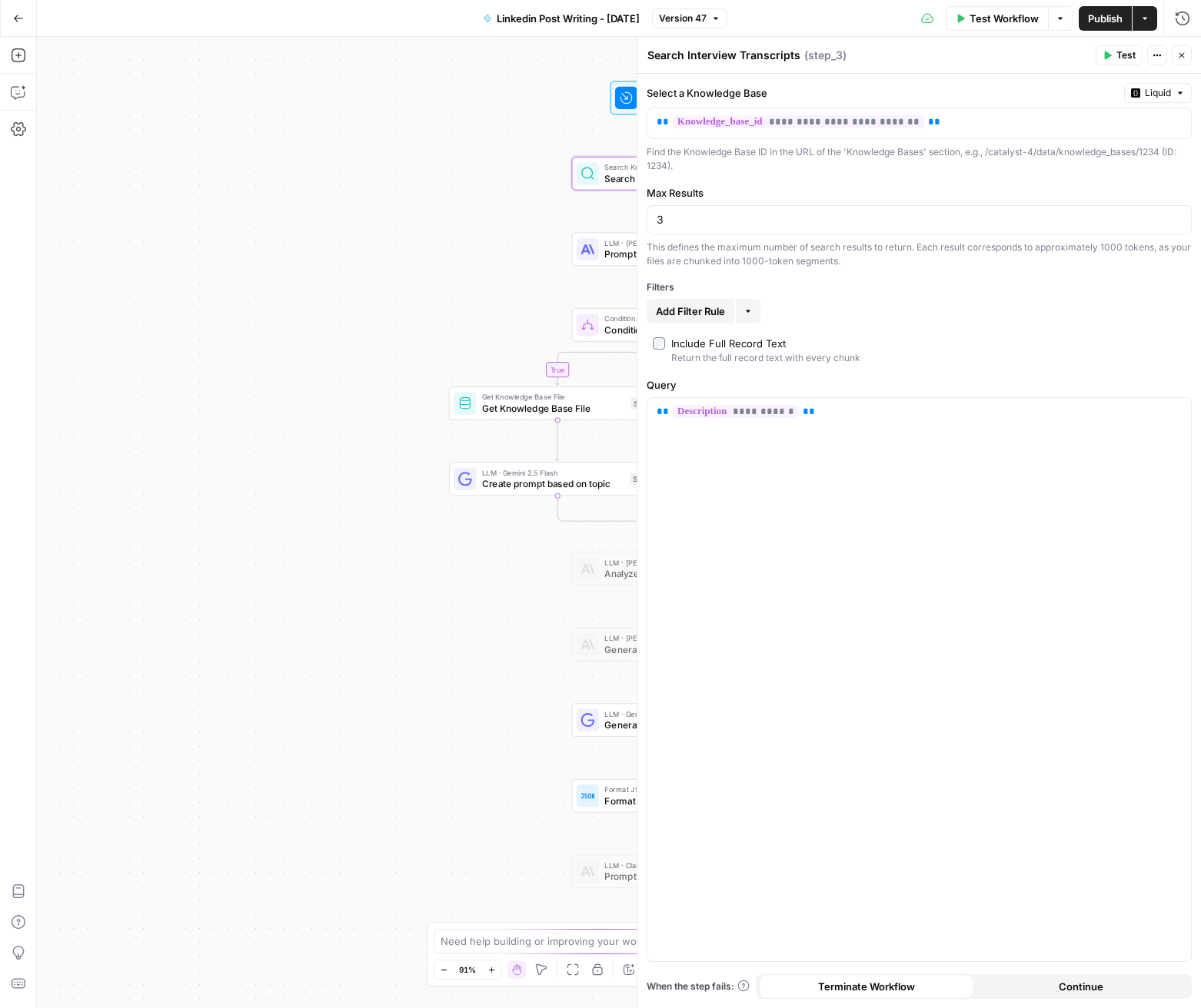
click at [621, 93] on icon at bounding box center [625, 98] width 10 height 10
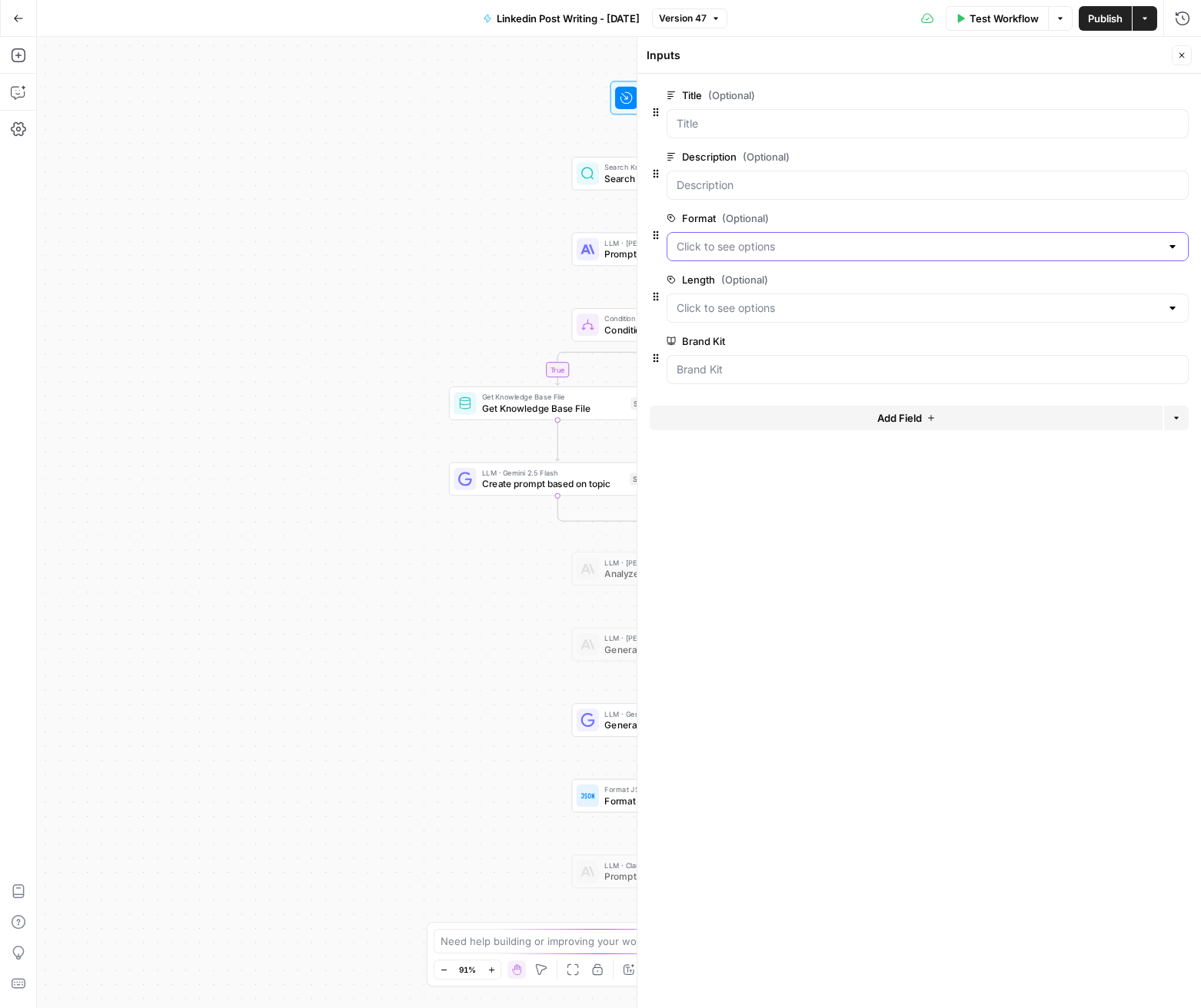
click at [722, 247] on input "Format (Optional)" at bounding box center [917, 246] width 483 height 16
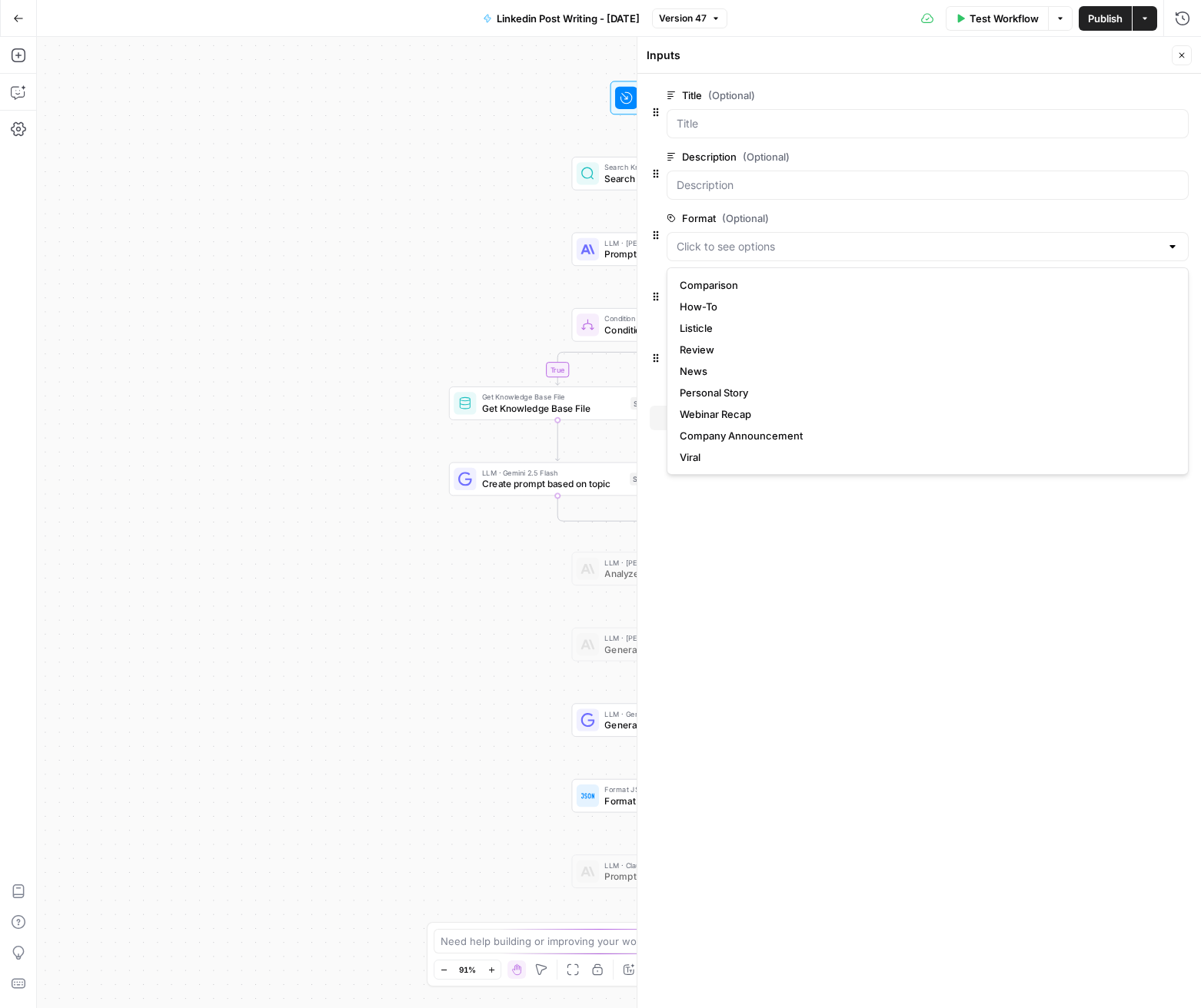
click at [450, 369] on div "true false Workflow Set Inputs Inputs Search Knowledge Base Search Interview Tr…" at bounding box center [619, 523] width 1164 height 972
click at [1179, 57] on icon "button" at bounding box center [1182, 55] width 5 height 5
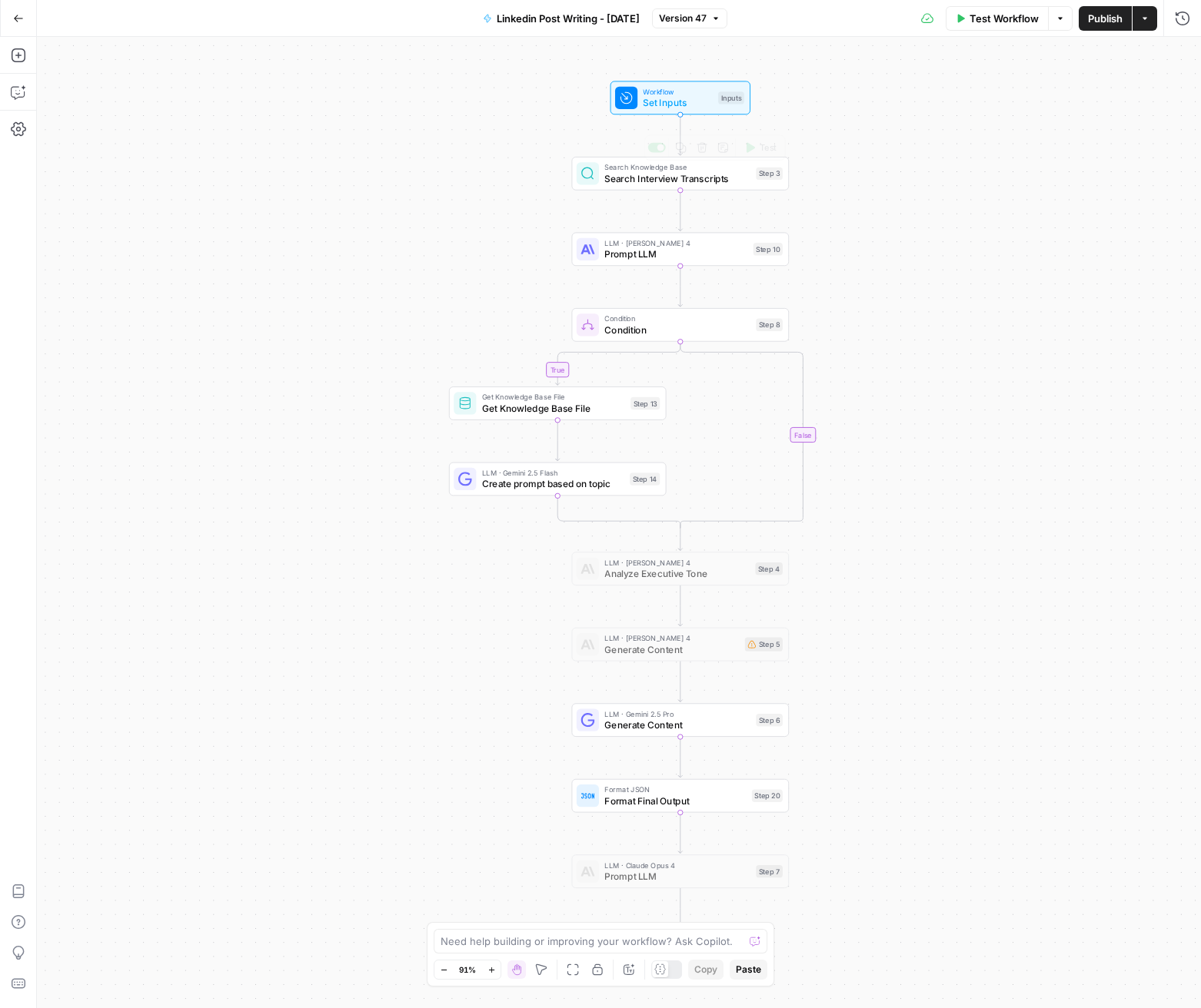
click at [635, 182] on span "Search Interview Transcripts" at bounding box center [677, 178] width 146 height 14
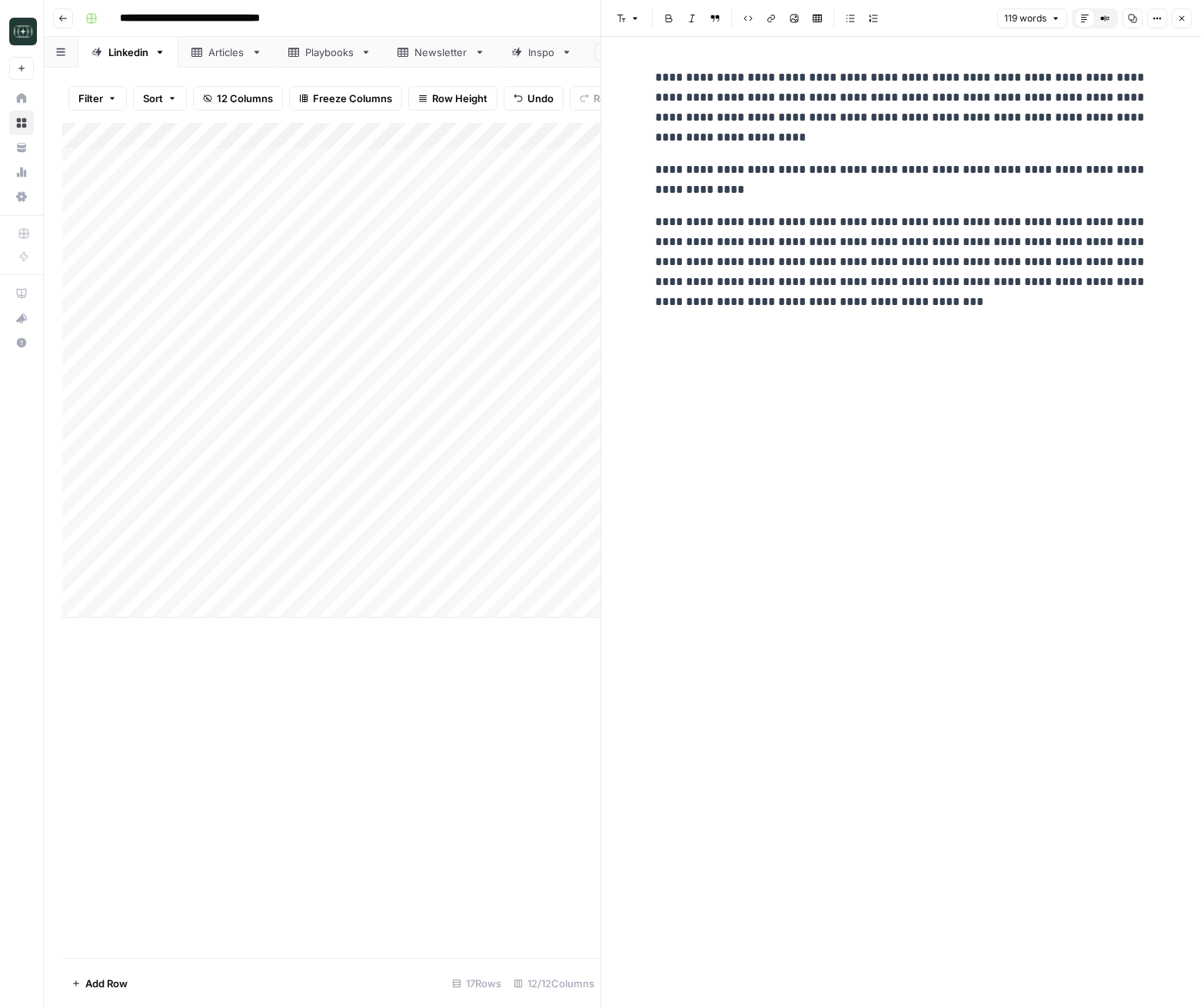
click at [1184, 19] on icon "button" at bounding box center [1181, 18] width 10 height 10
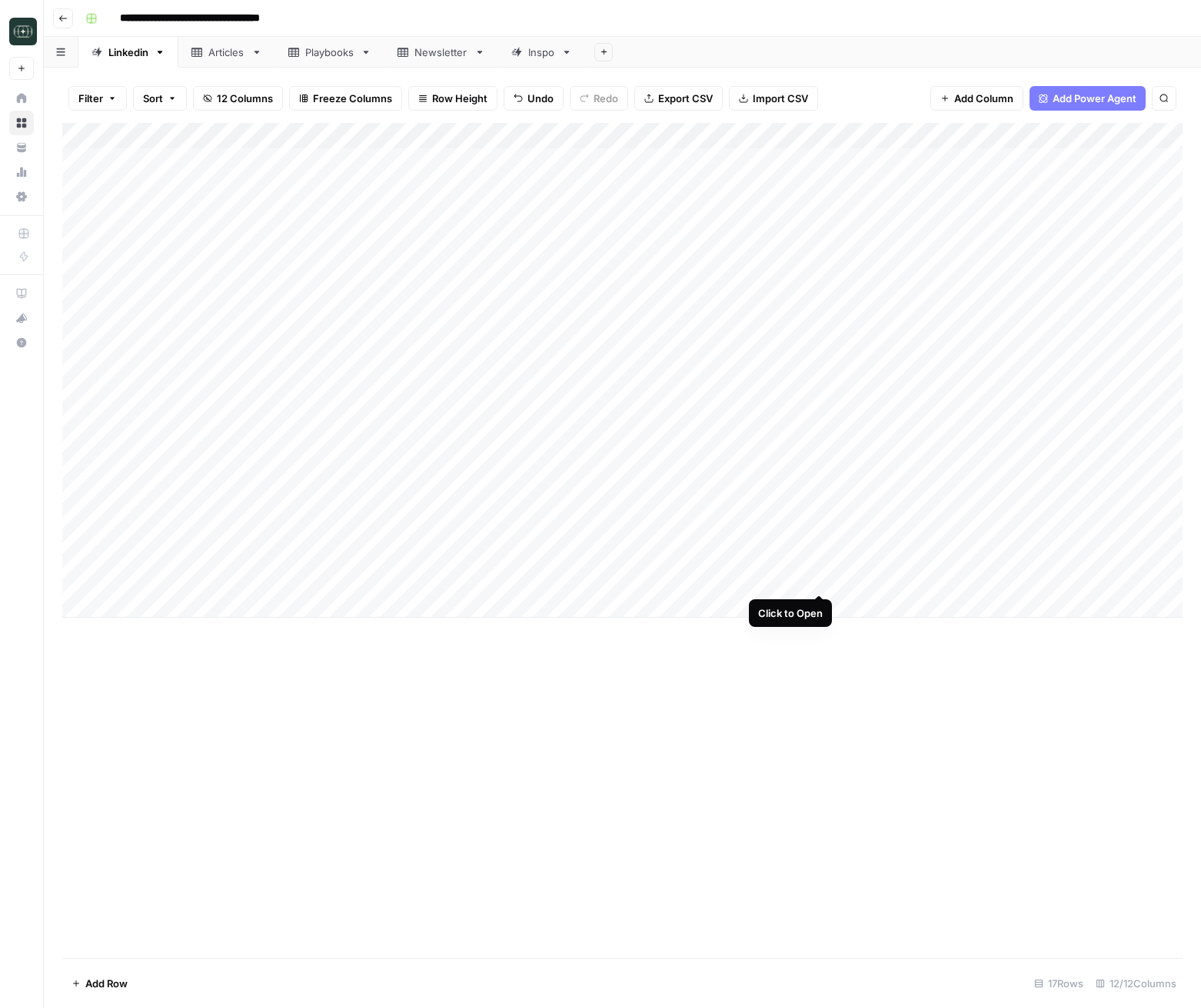
click at [821, 577] on div "Add Column" at bounding box center [622, 370] width 1120 height 494
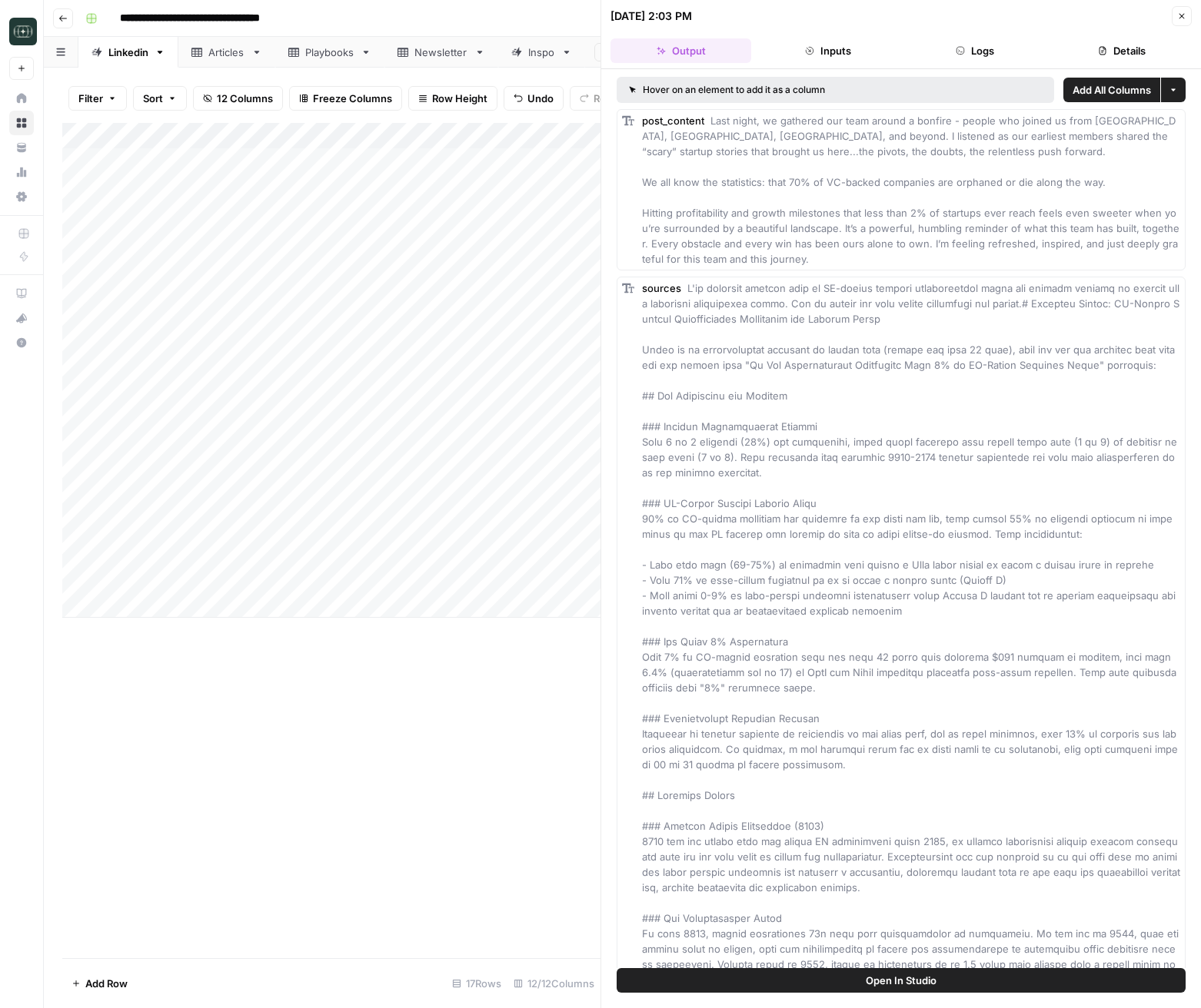
click at [955, 50] on icon "button" at bounding box center [960, 50] width 10 height 10
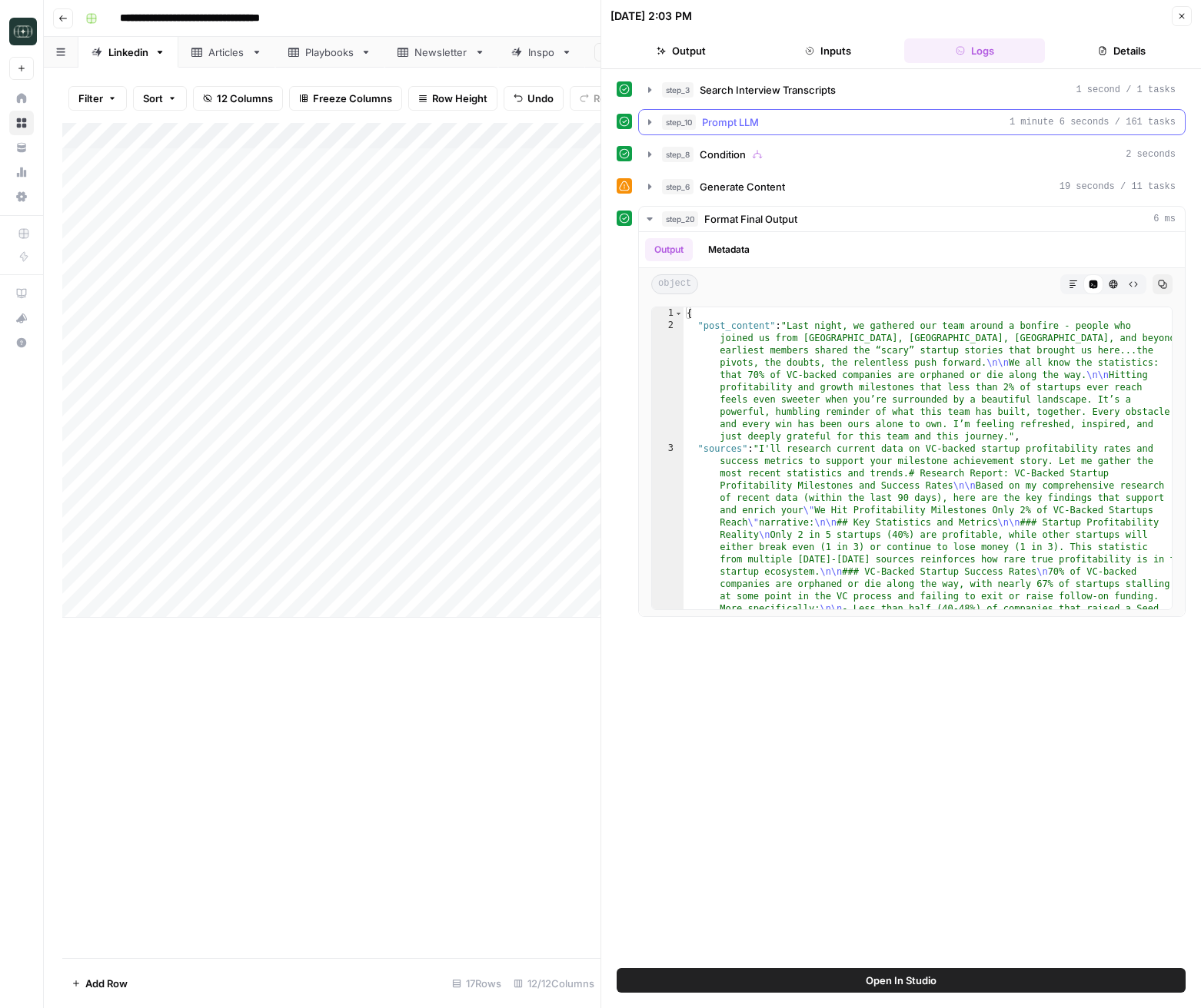
click at [640, 116] on button "step_10 Prompt LLM 1 minute 6 seconds / 161 tasks" at bounding box center [911, 122] width 546 height 24
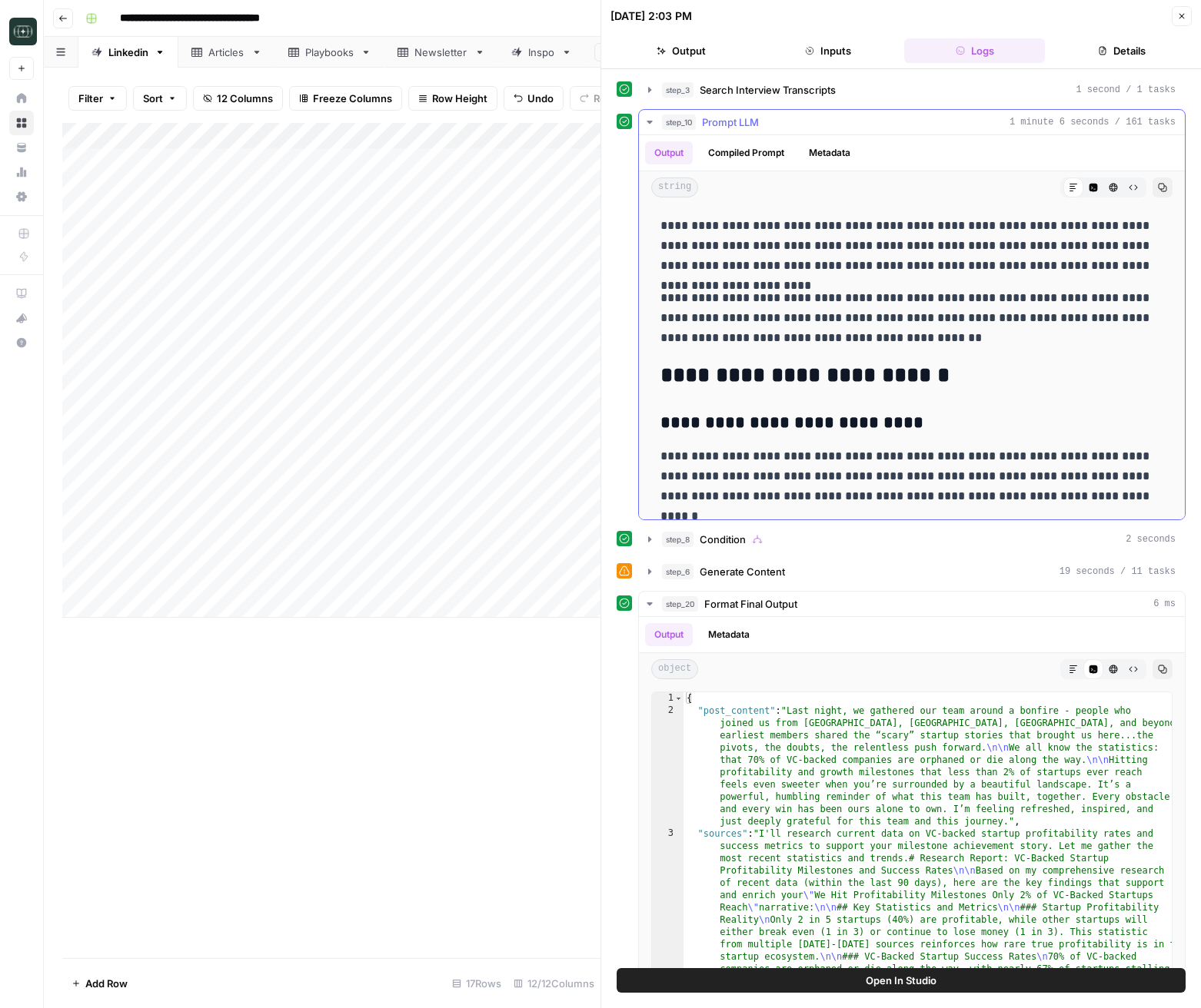
click at [642, 116] on button "step_10 Prompt LLM 1 minute 6 seconds / 161 tasks" at bounding box center [911, 122] width 546 height 24
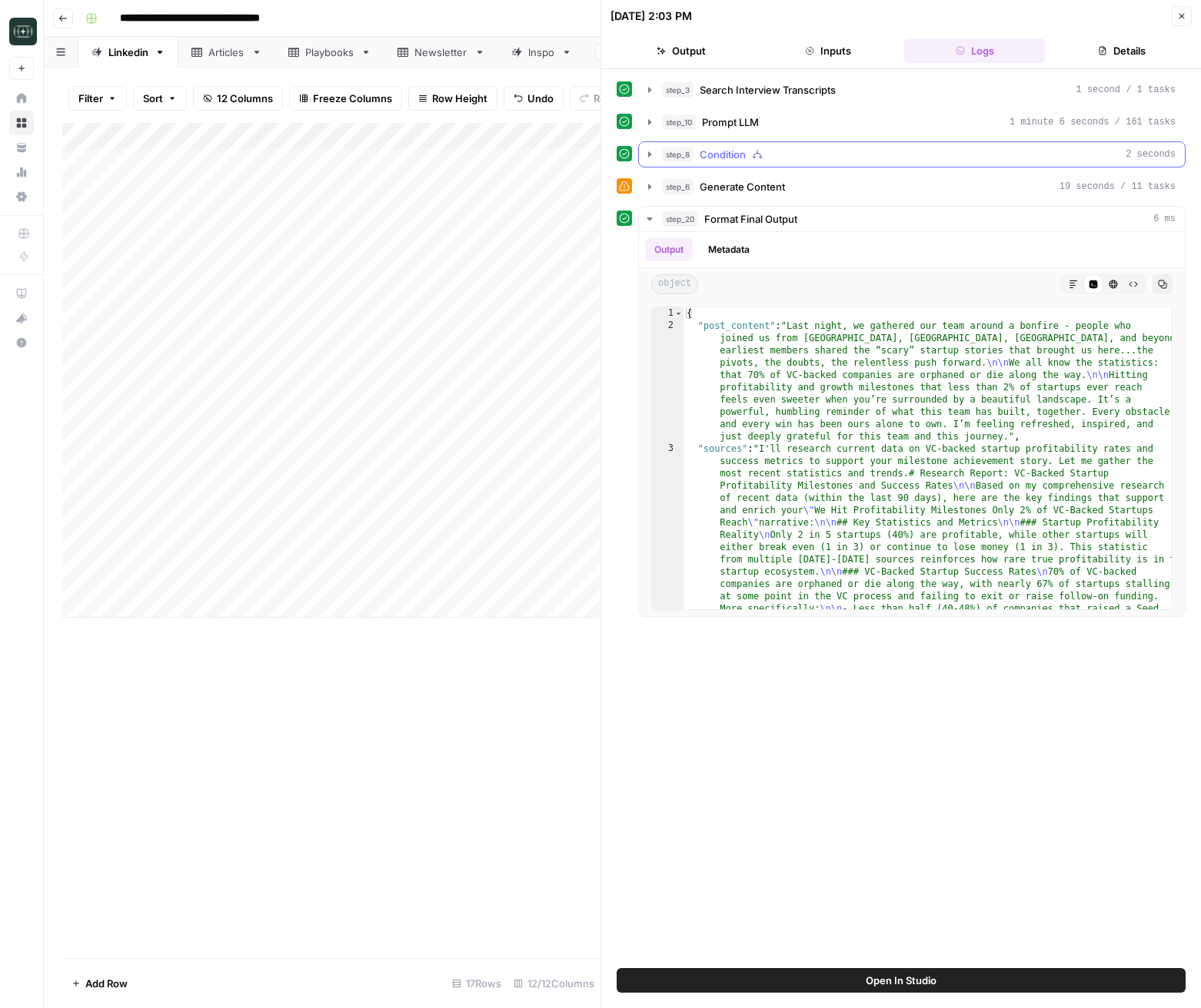
click at [644, 158] on icon "button" at bounding box center [649, 155] width 12 height 12
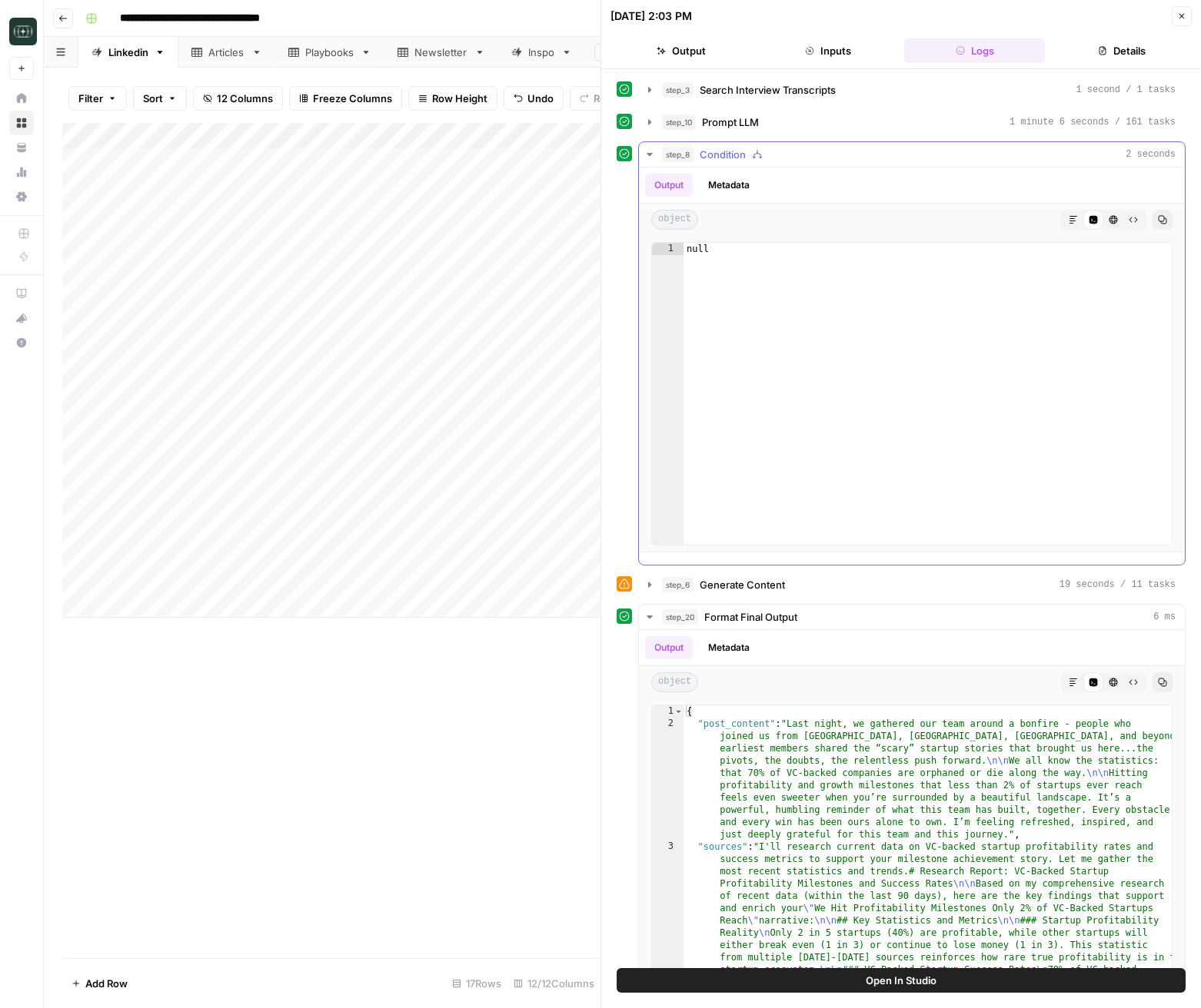
click at [647, 157] on icon "button" at bounding box center [649, 155] width 12 height 12
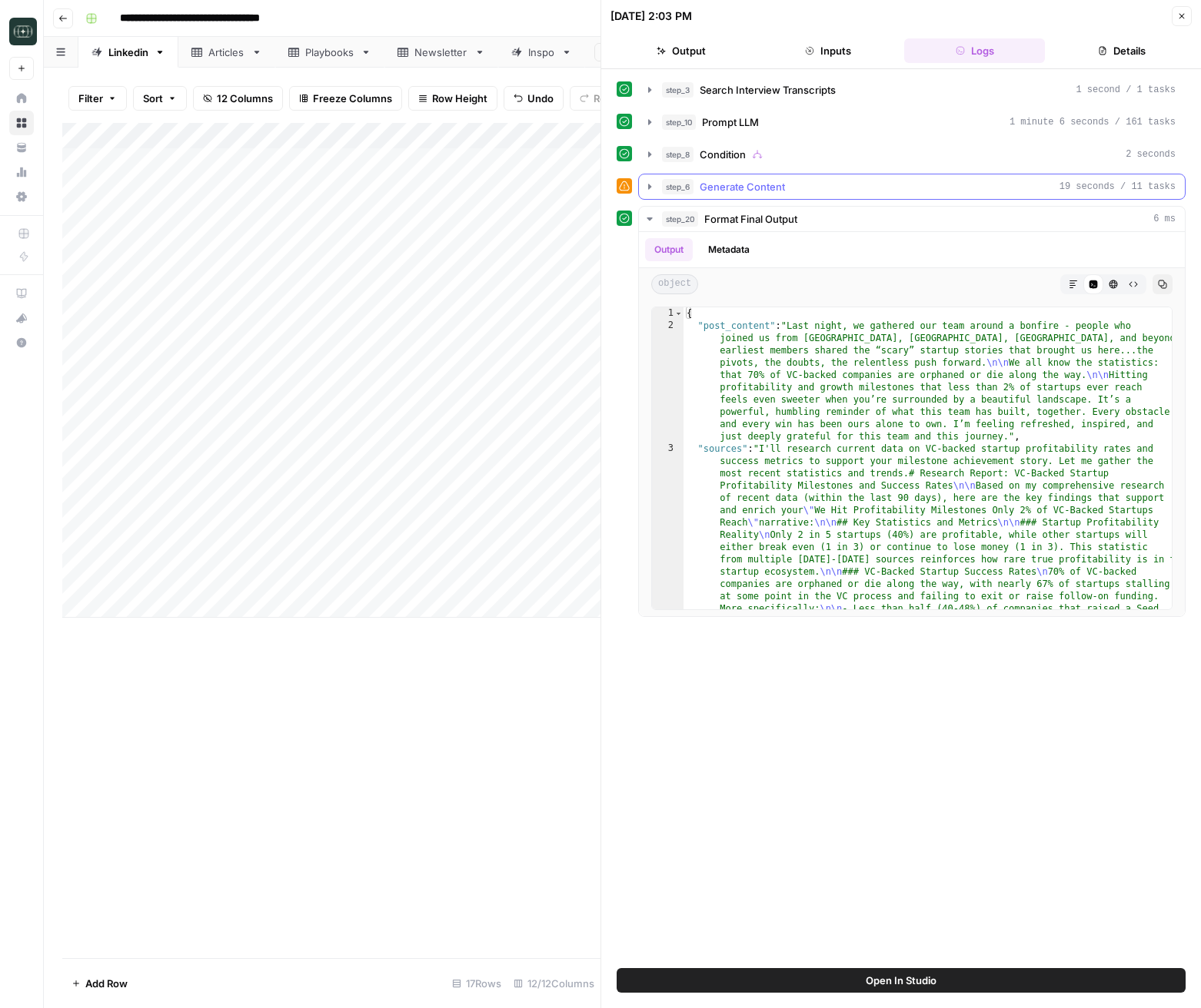
click at [650, 191] on icon "button" at bounding box center [649, 187] width 12 height 12
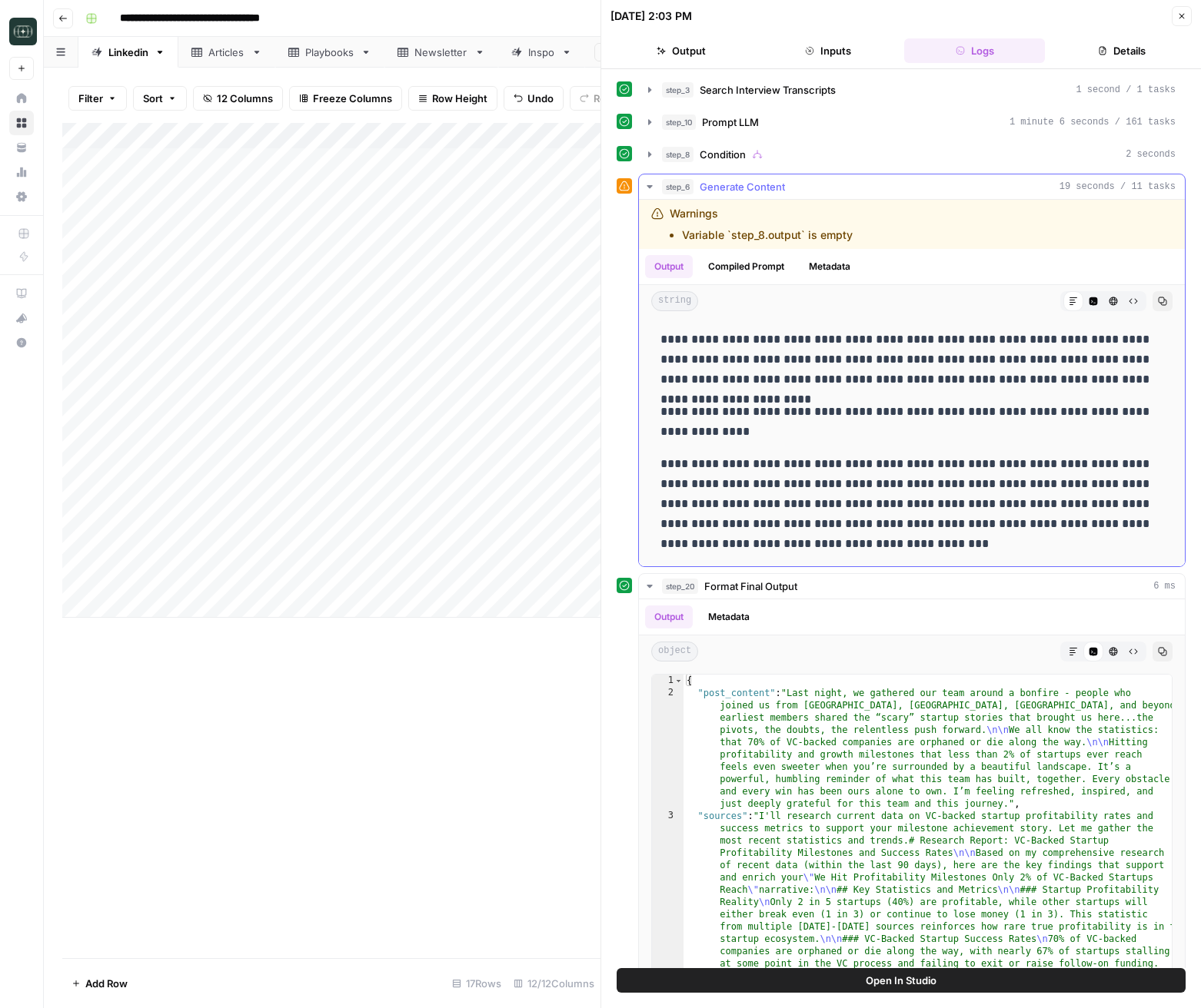
click at [650, 190] on icon "button" at bounding box center [649, 187] width 12 height 12
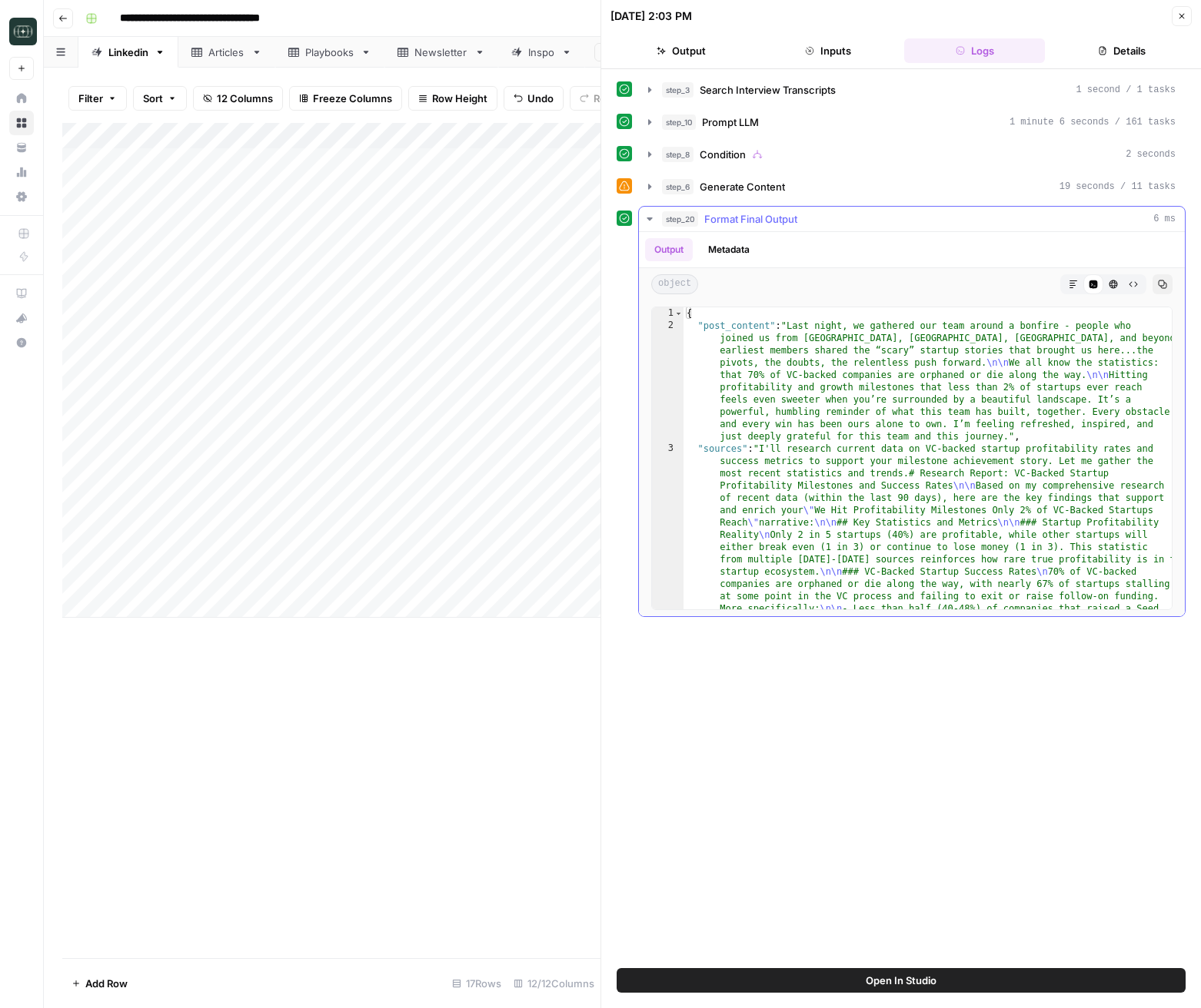
click at [651, 220] on icon "button" at bounding box center [649, 219] width 12 height 12
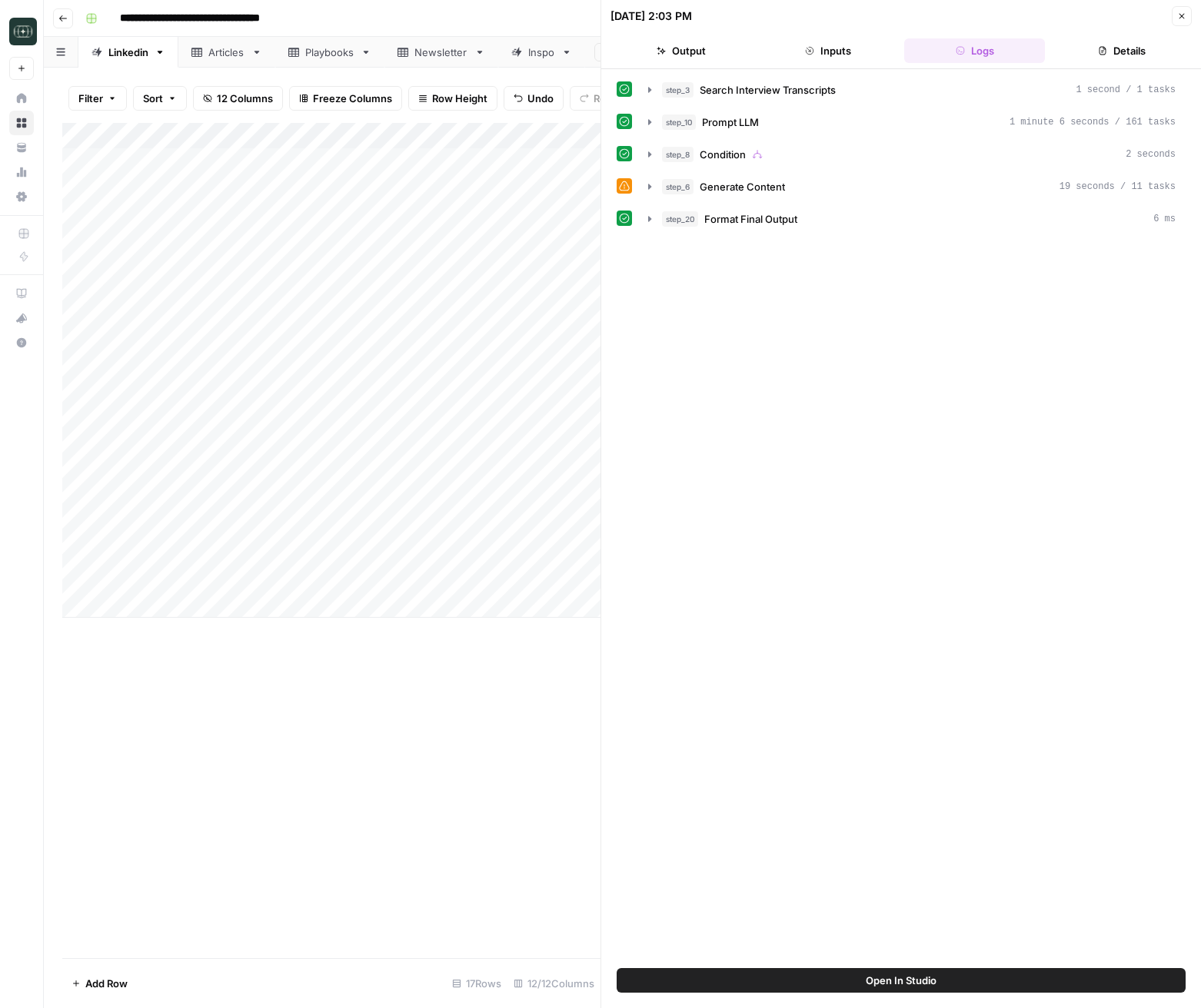
click at [1177, 12] on icon "button" at bounding box center [1181, 16] width 10 height 10
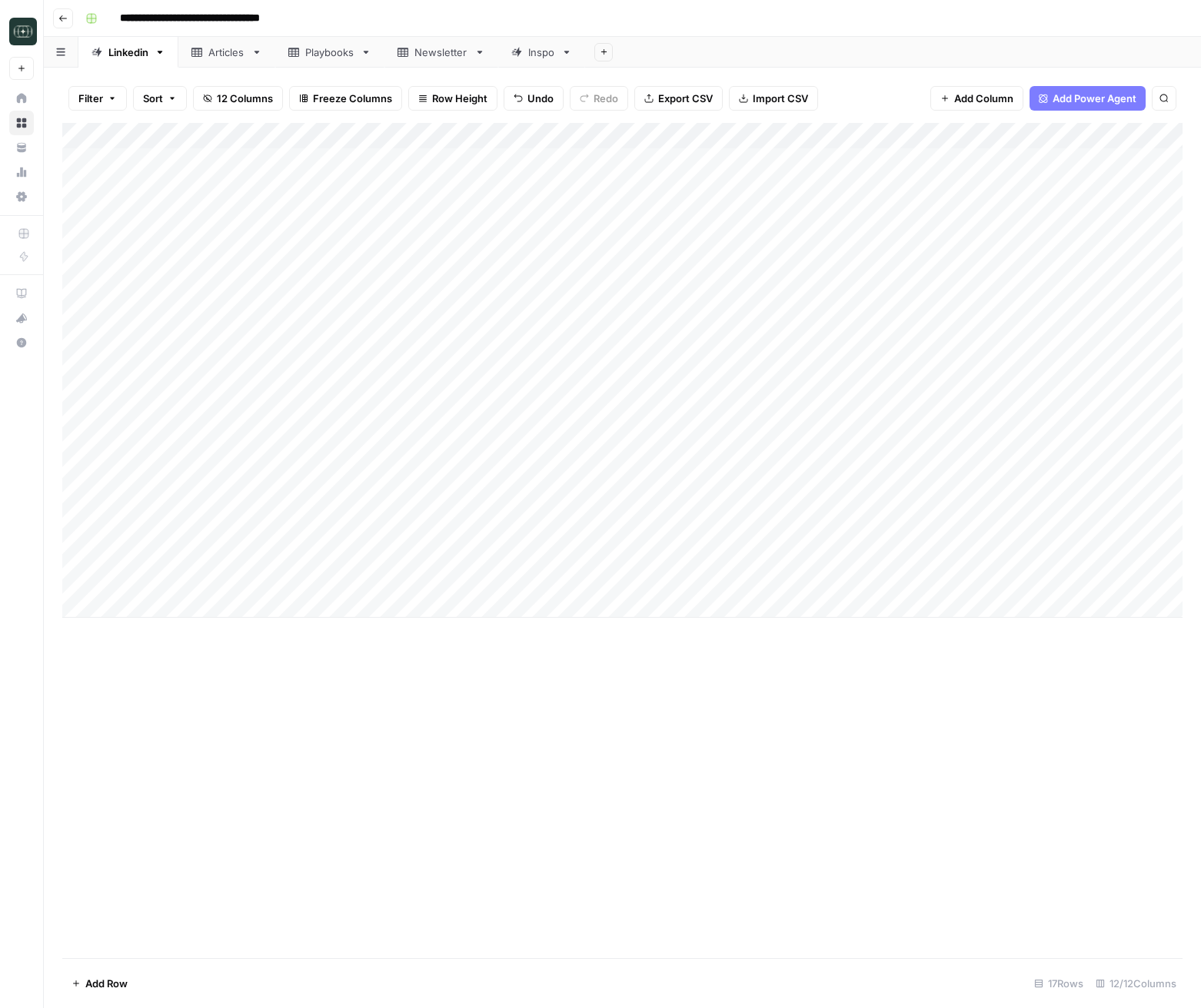
click at [1057, 579] on div "Add Column" at bounding box center [622, 370] width 1120 height 494
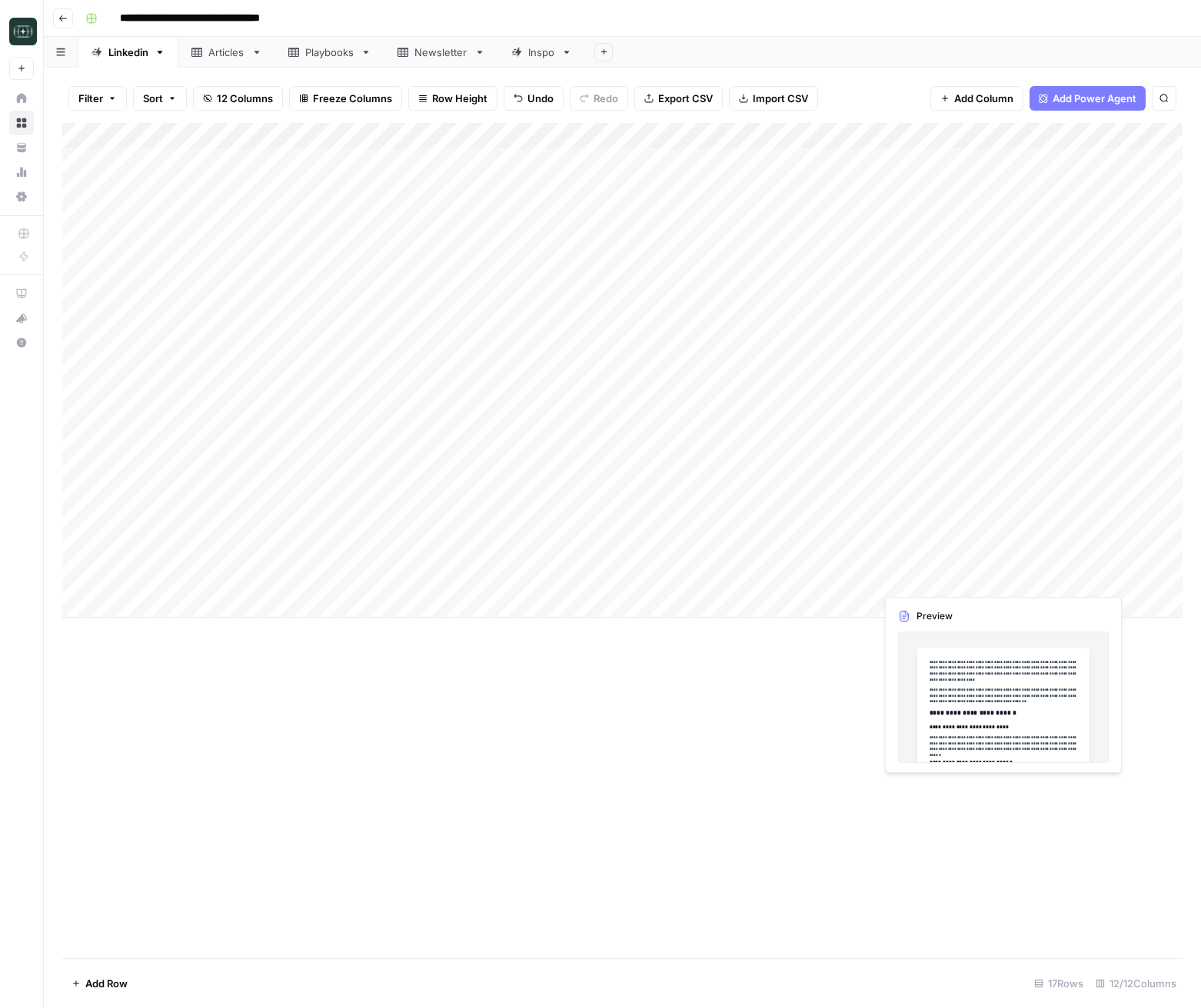
click at [1057, 579] on div "Add Column" at bounding box center [622, 370] width 1120 height 494
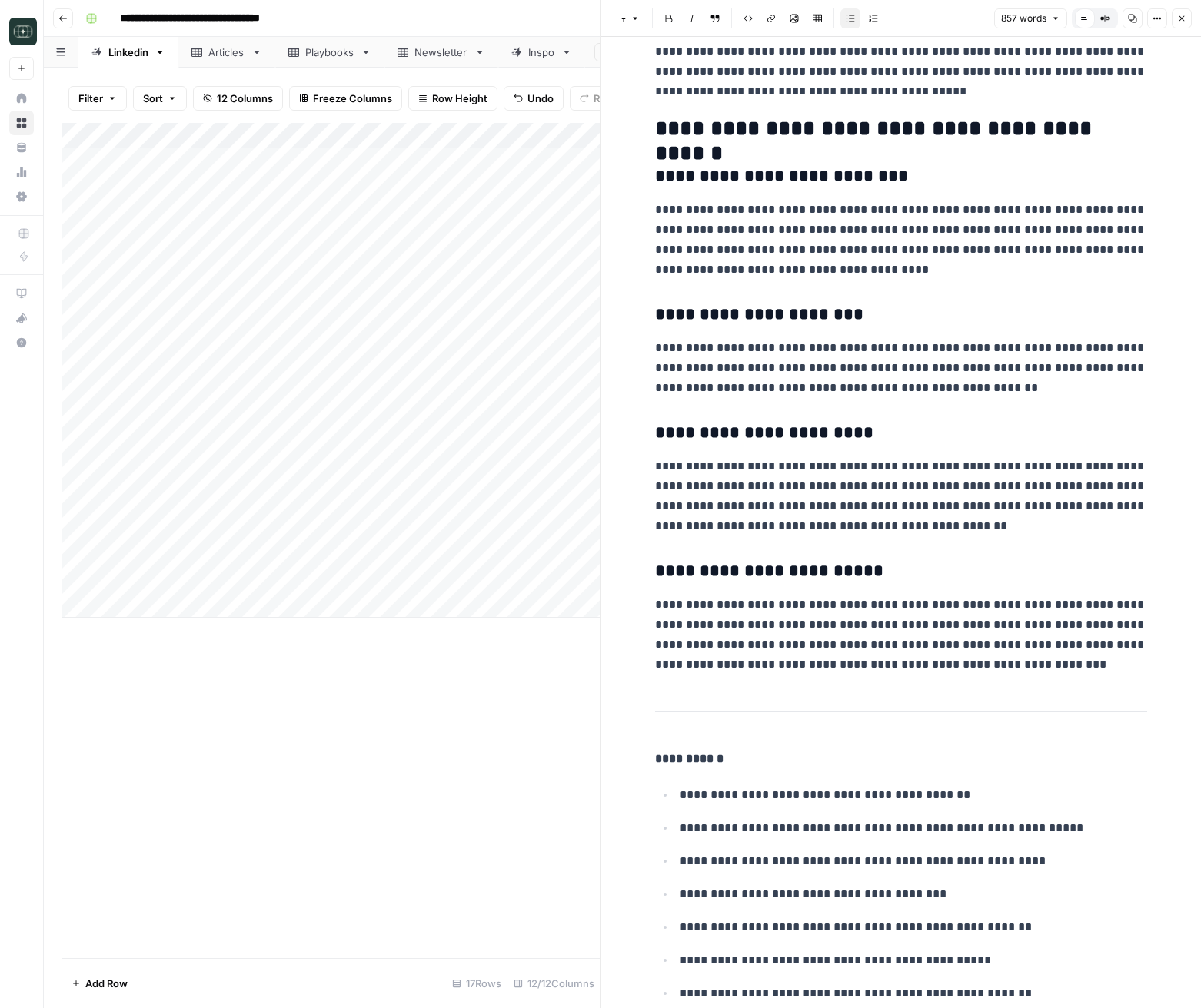
scroll to position [1794, 0]
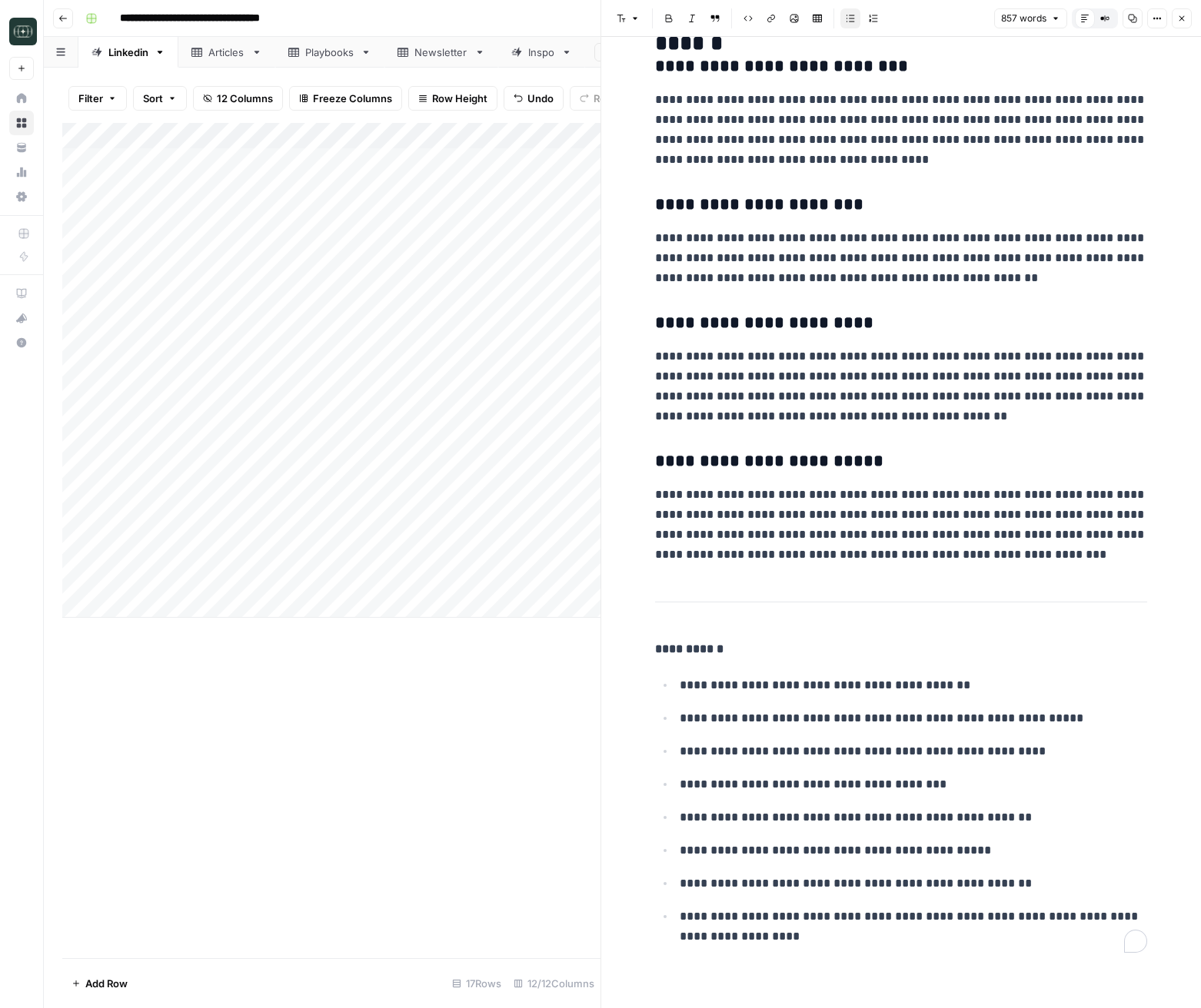
click at [813, 688] on p "**********" at bounding box center [913, 685] width 467 height 20
click at [1184, 18] on icon "button" at bounding box center [1181, 18] width 10 height 10
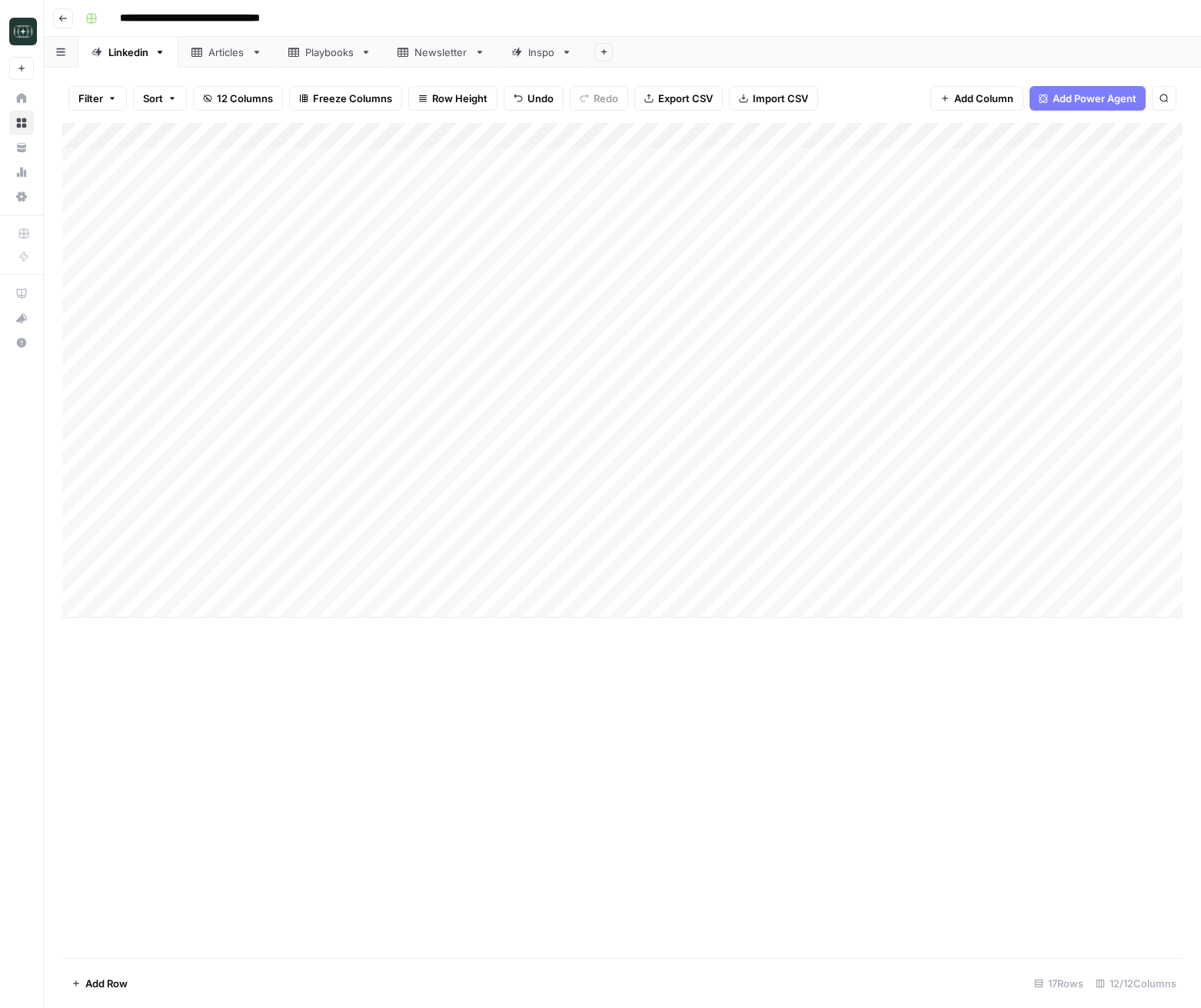
click at [820, 133] on div "Add Column" at bounding box center [622, 370] width 1120 height 494
click at [781, 280] on span "Edit Workflow" at bounding box center [812, 287] width 135 height 16
click at [776, 653] on div "Add Column" at bounding box center [622, 540] width 1120 height 835
click at [840, 582] on div "Add Column" at bounding box center [622, 370] width 1120 height 494
click at [837, 552] on div "Add Column" at bounding box center [622, 370] width 1120 height 494
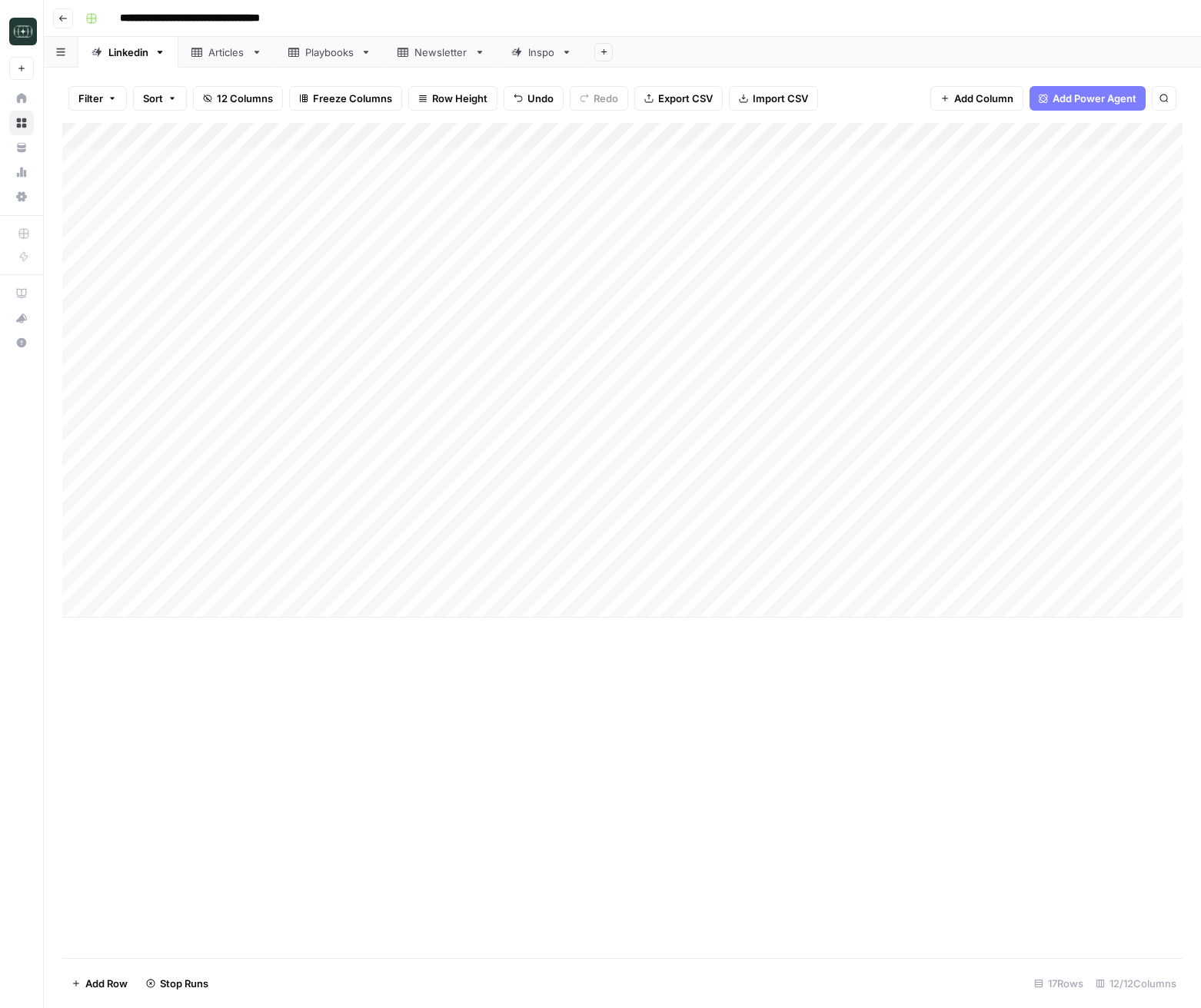
drag, startPoint x: 702, startPoint y: 734, endPoint x: 698, endPoint y: 726, distance: 8.9
click at [702, 733] on div "Add Column" at bounding box center [622, 540] width 1120 height 835
click at [836, 523] on div "Add Column" at bounding box center [622, 370] width 1120 height 494
click at [913, 555] on div "Add Column" at bounding box center [622, 370] width 1120 height 494
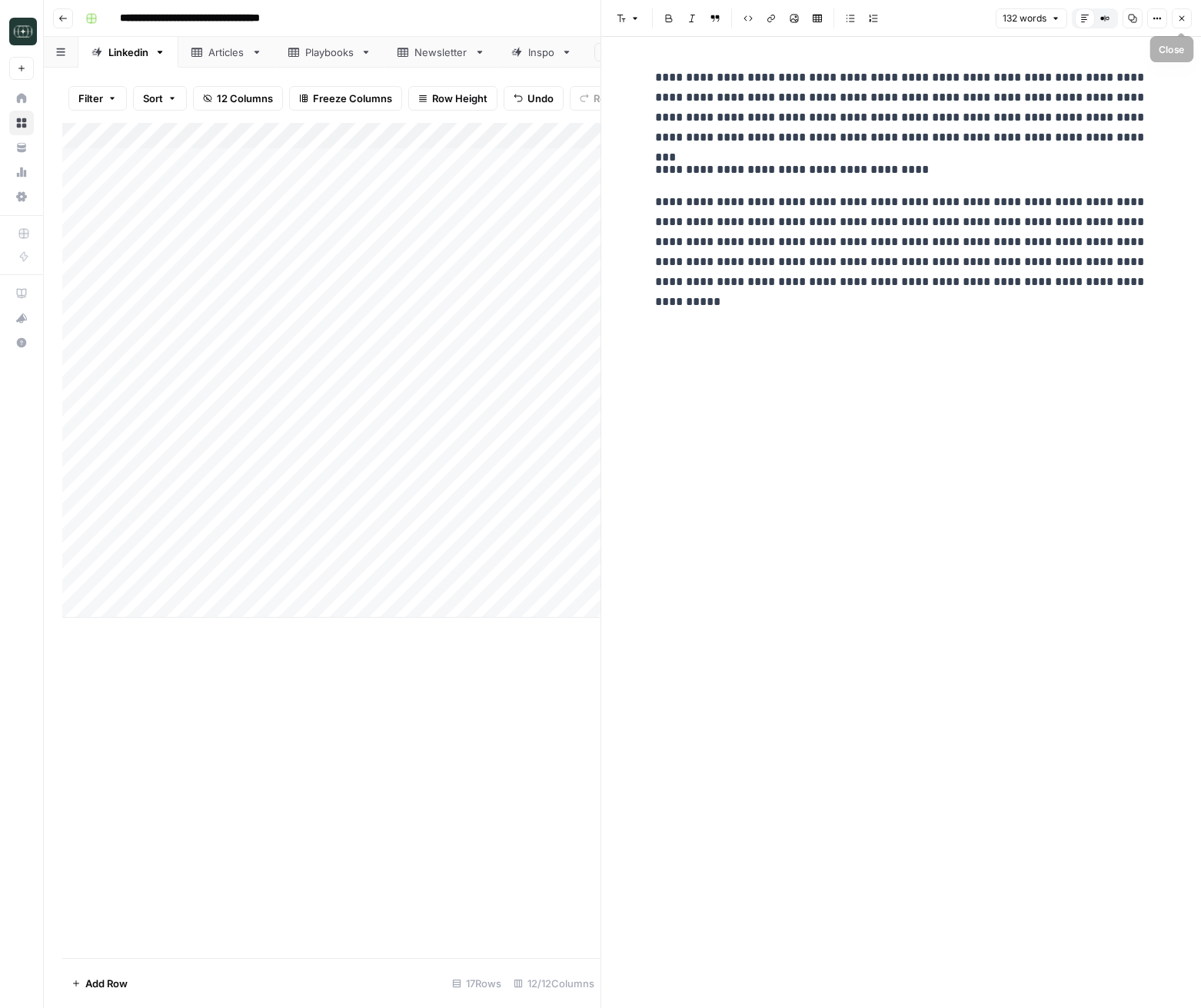
click at [1178, 17] on icon "button" at bounding box center [1181, 18] width 10 height 10
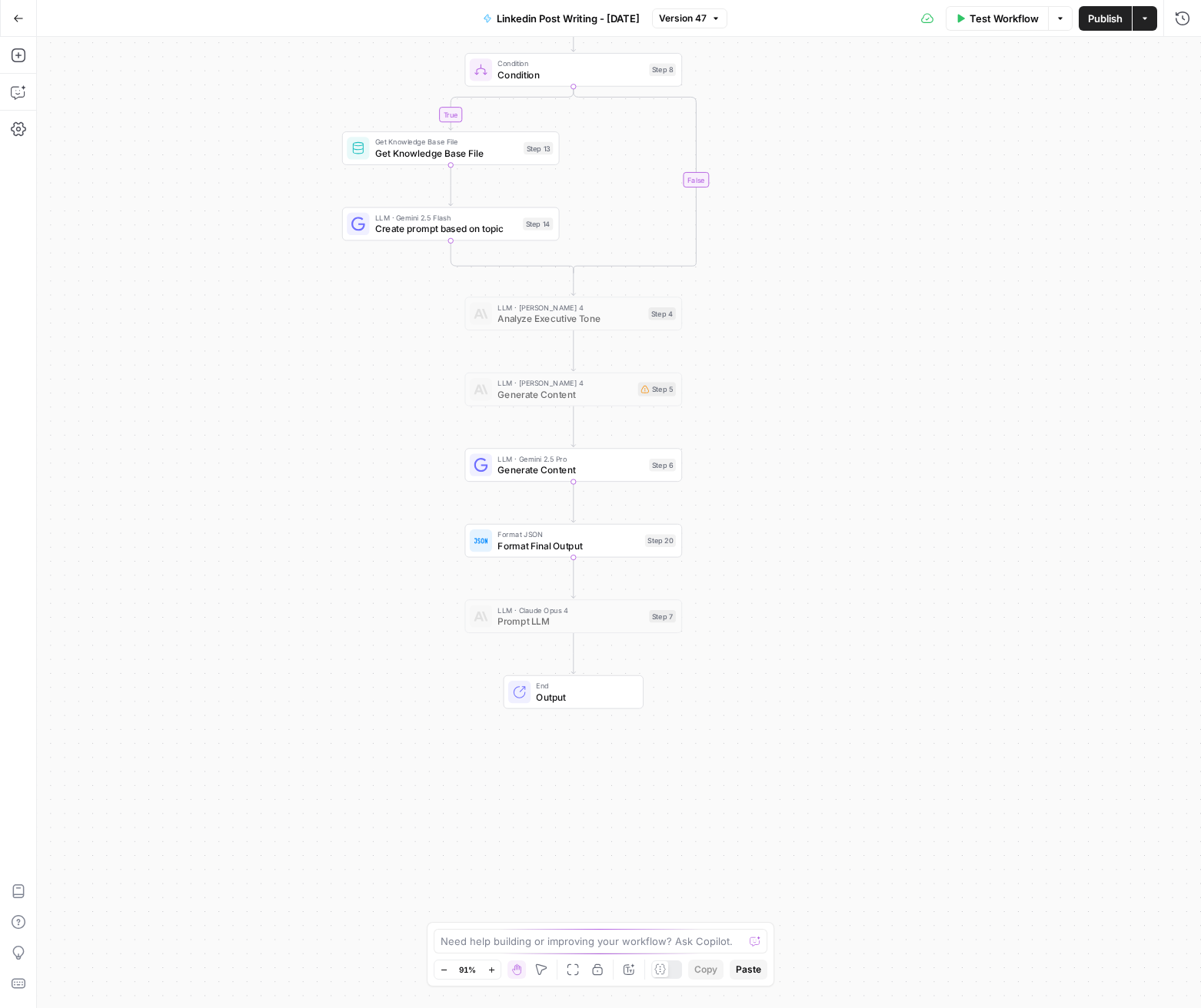
drag, startPoint x: 439, startPoint y: 644, endPoint x: 304, endPoint y: 349, distance: 324.4
click at [304, 349] on div "true false Workflow Set Inputs Inputs Search Knowledge Base Search Interview Tr…" at bounding box center [619, 523] width 1164 height 972
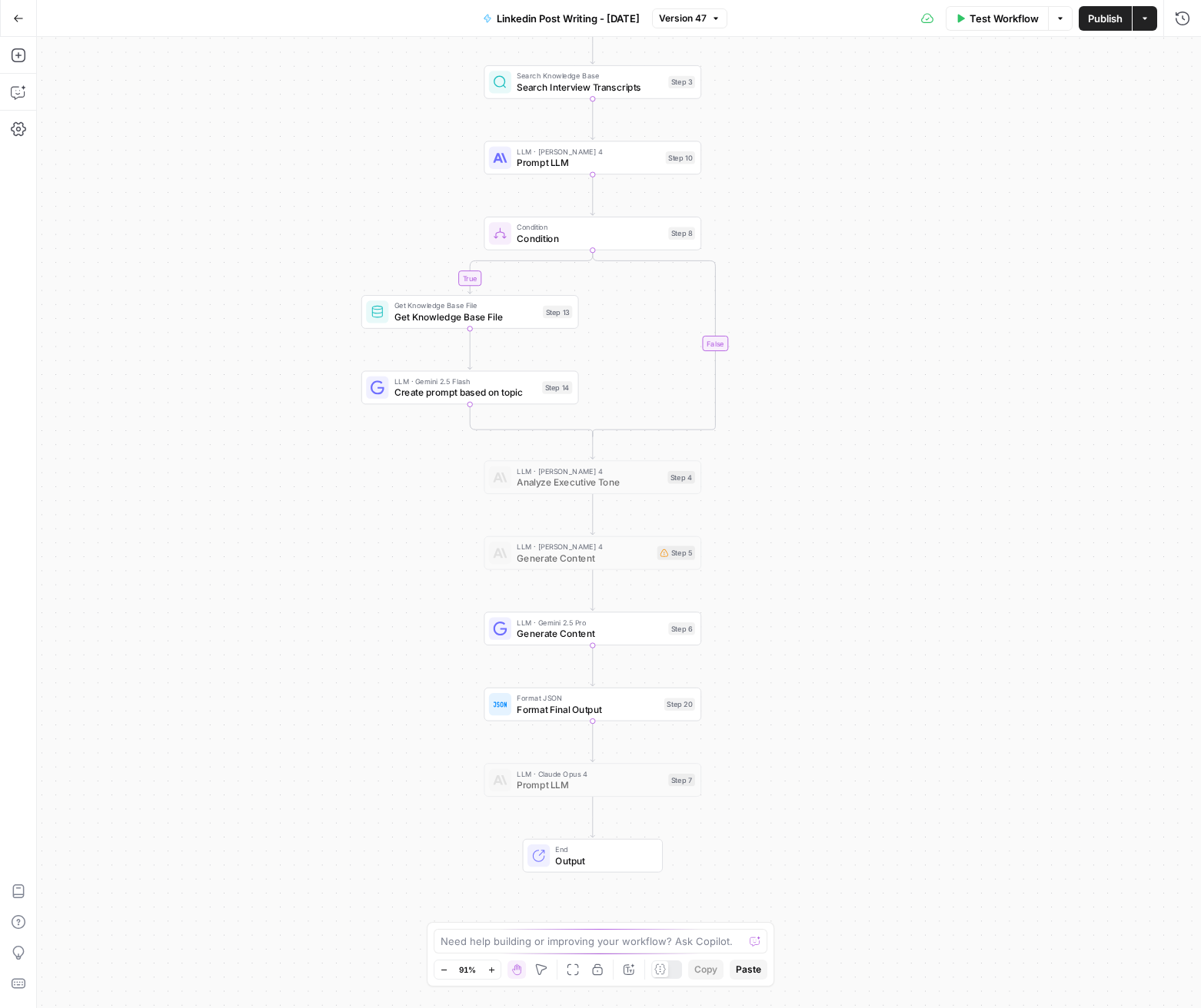
drag, startPoint x: 343, startPoint y: 508, endPoint x: 403, endPoint y: 623, distance: 129.7
click at [403, 623] on div "true false Workflow Set Inputs Inputs Search Knowledge Base Search Interview Tr…" at bounding box center [619, 523] width 1164 height 972
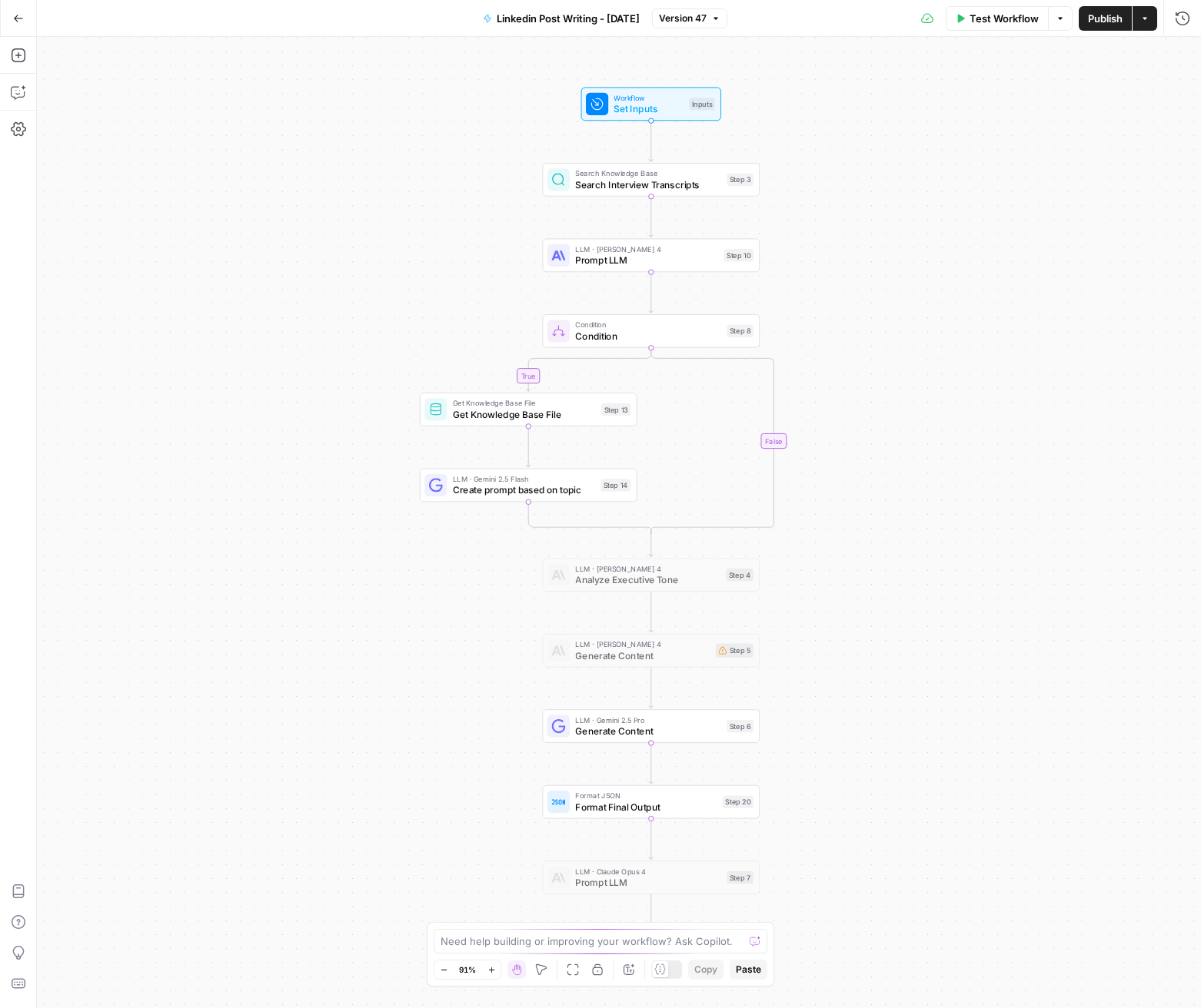
drag, startPoint x: 422, startPoint y: 601, endPoint x: 518, endPoint y: 348, distance: 270.6
click at [425, 602] on div "true false Workflow Set Inputs Inputs Search Knowledge Base Search Interview Tr…" at bounding box center [619, 523] width 1164 height 972
click at [595, 262] on span "Prompt LLM" at bounding box center [648, 261] width 143 height 14
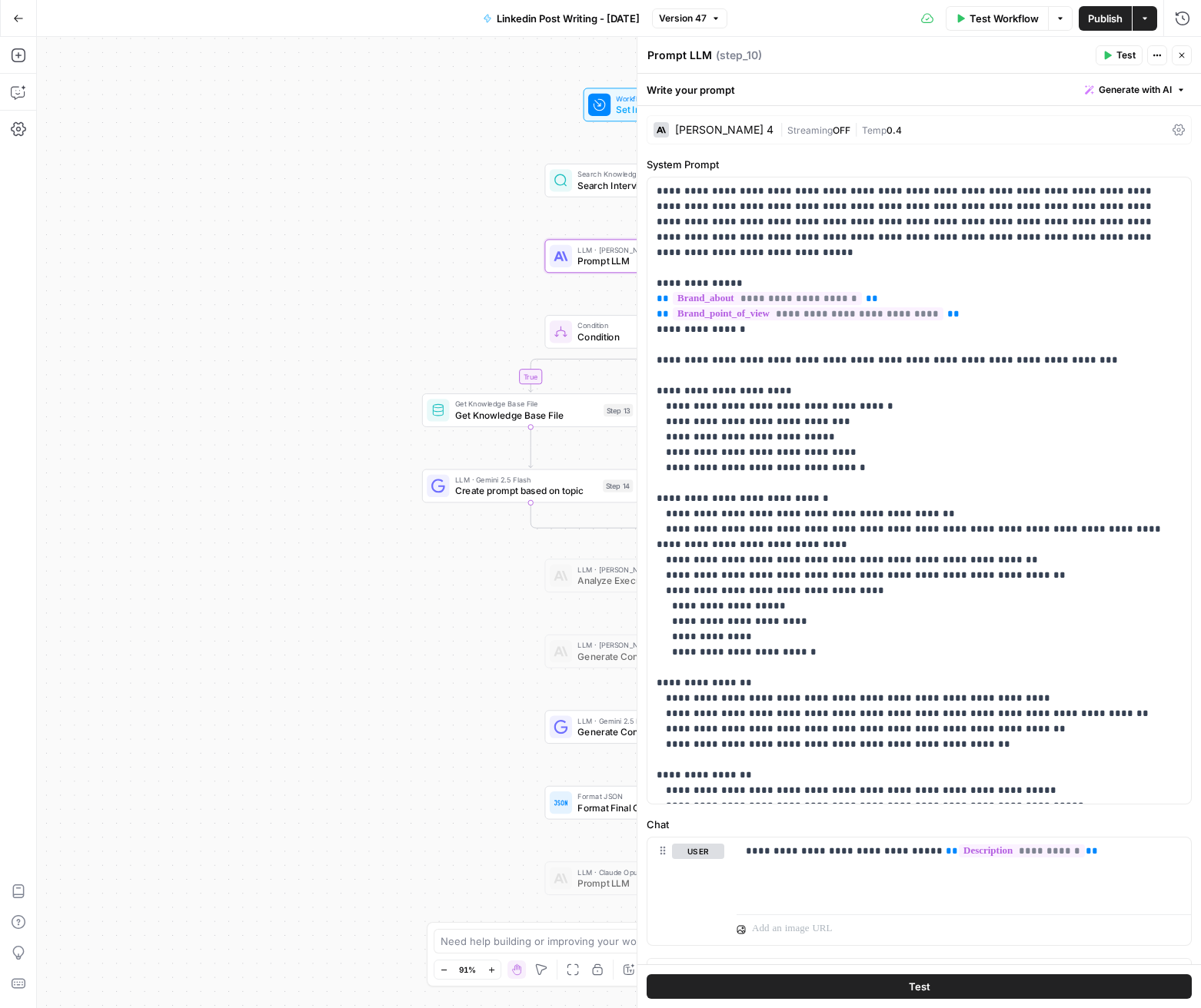
click at [958, 130] on div "| Streaming OFF | Temp 0.4" at bounding box center [972, 130] width 386 height 15
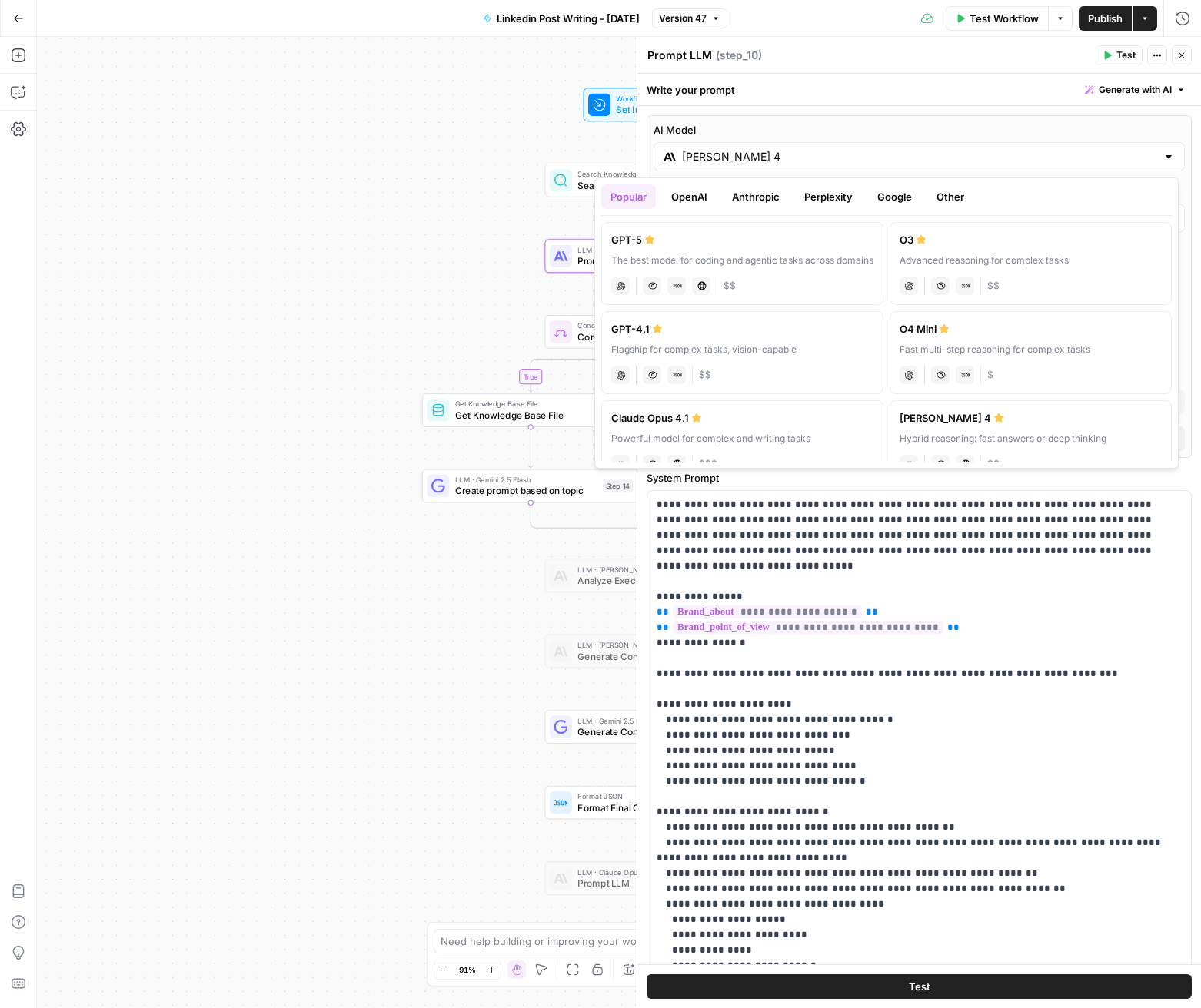
drag, startPoint x: 942, startPoint y: 138, endPoint x: 999, endPoint y: 129, distance: 57.7
click at [942, 138] on div "AI Model [PERSON_NAME] 4" at bounding box center [919, 146] width 531 height 49
click at [1153, 122] on label "AI Model" at bounding box center [919, 130] width 531 height 16
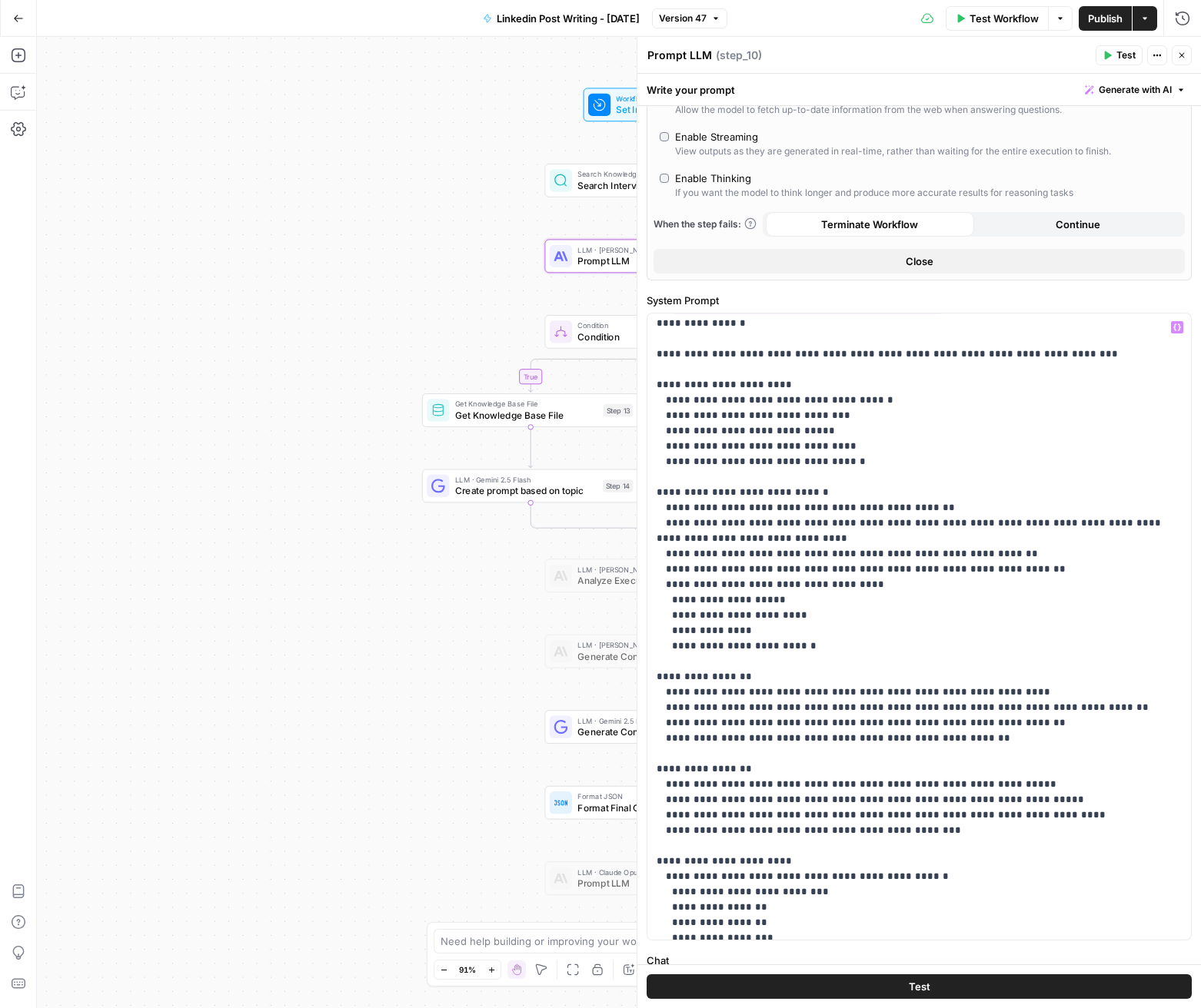
scroll to position [339, 0]
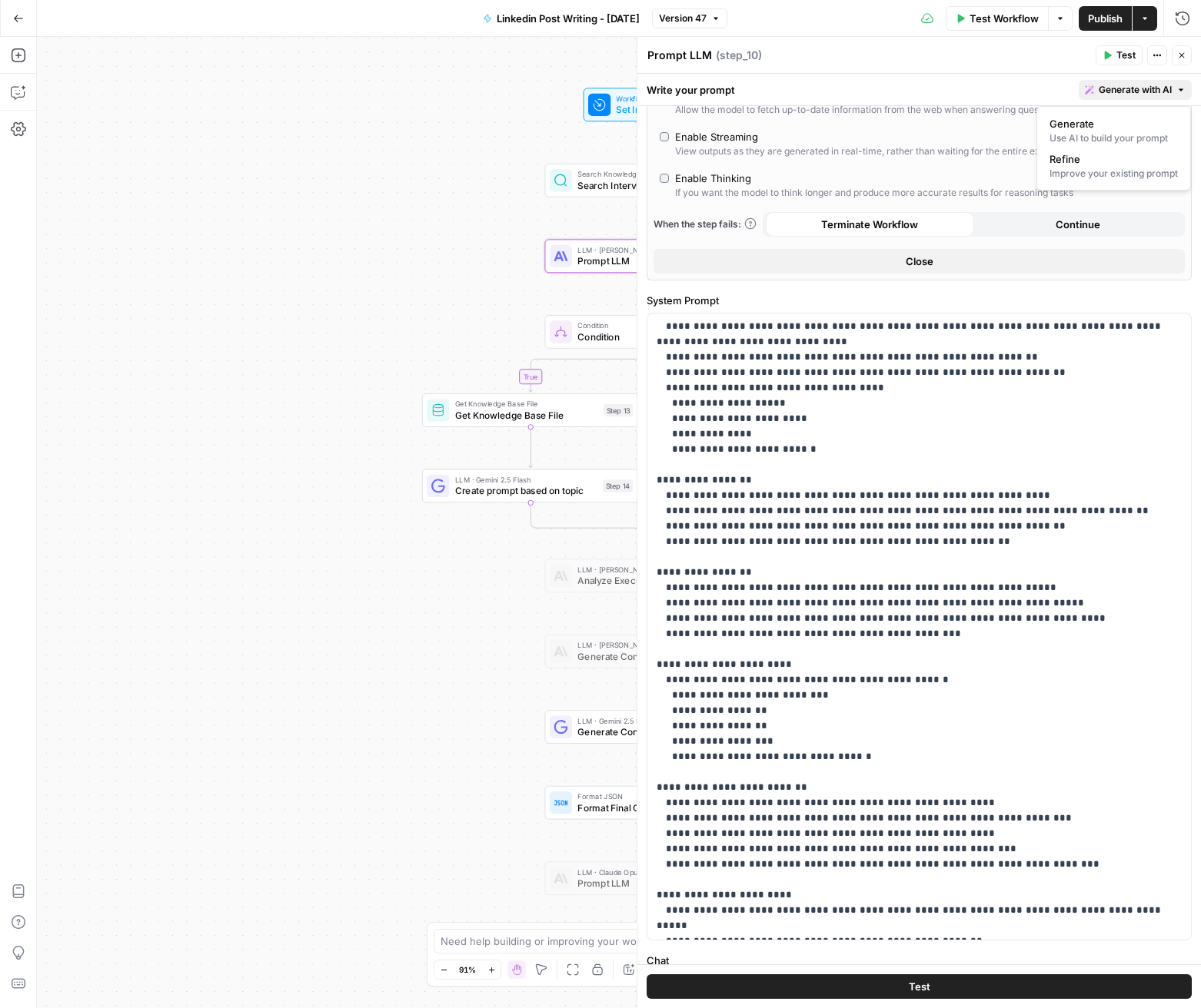
drag, startPoint x: 1153, startPoint y: 88, endPoint x: 1148, endPoint y: 96, distance: 9.4
click at [1153, 88] on span "Generate with AI" at bounding box center [1134, 90] width 73 height 14
click at [1086, 163] on span "Refine" at bounding box center [1109, 159] width 122 height 16
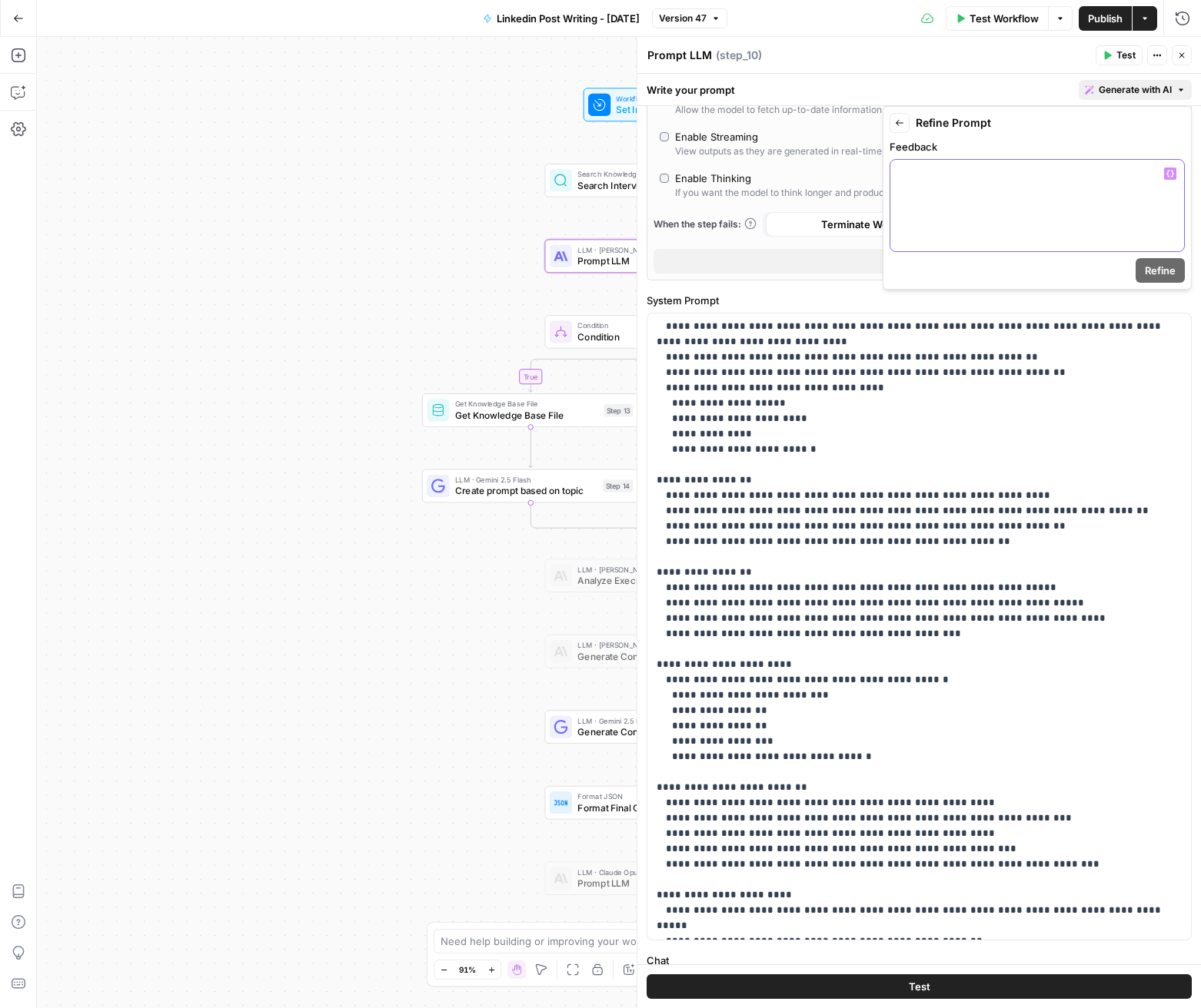
click at [1054, 191] on div at bounding box center [1037, 206] width 294 height 92
click at [1155, 271] on span "Refine" at bounding box center [1160, 271] width 31 height 16
